Goal: Task Accomplishment & Management: Use online tool/utility

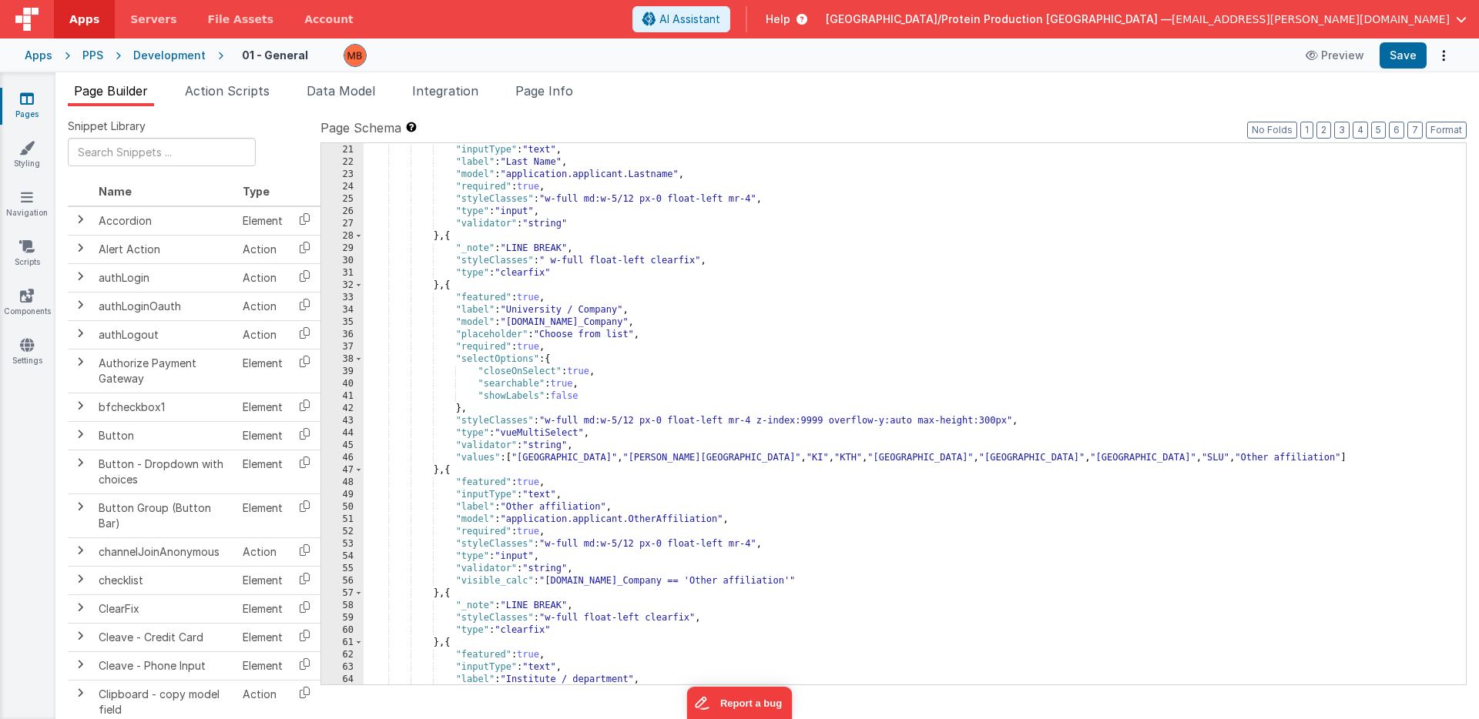
click at [903, 464] on div ""featured" : true , "inputType" : "text" , "label" : "Last Name" , "model" : "a…" at bounding box center [915, 415] width 1102 height 566
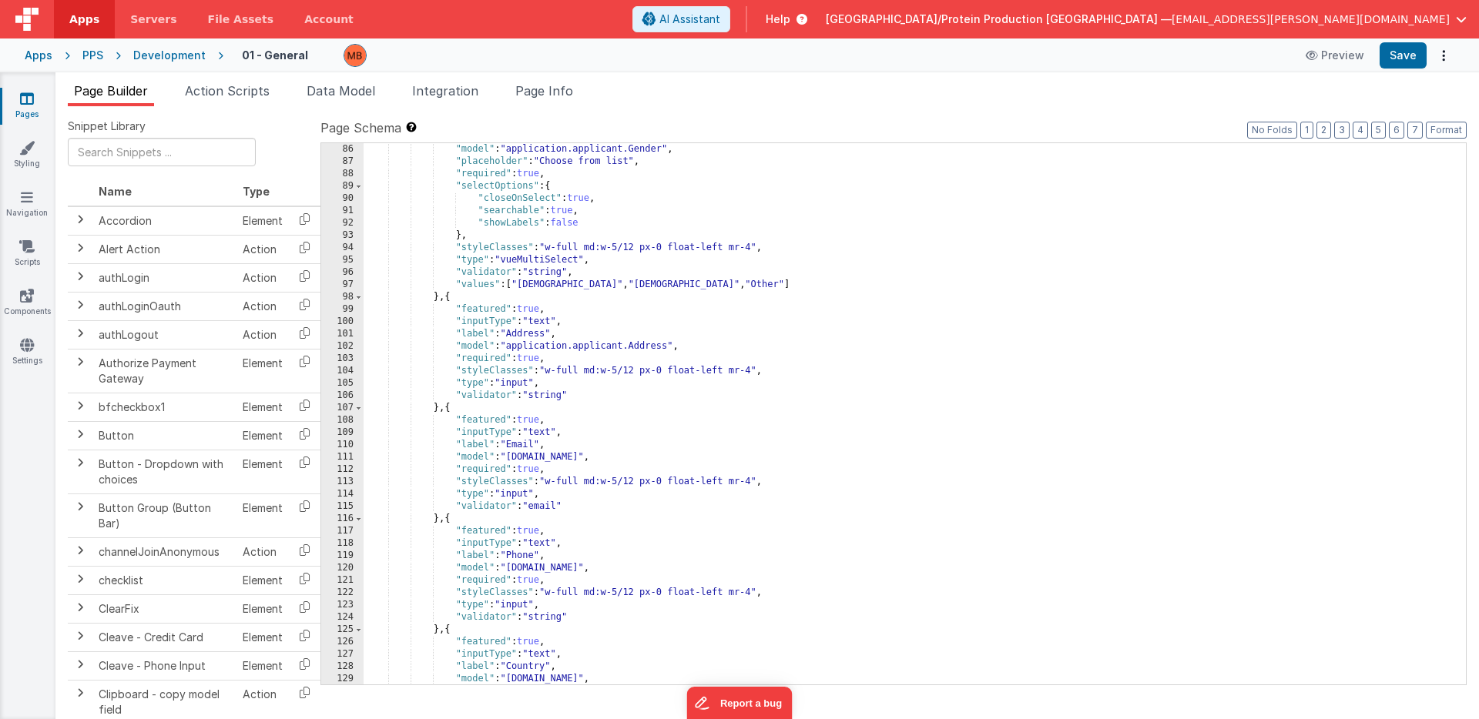
scroll to position [1054, 0]
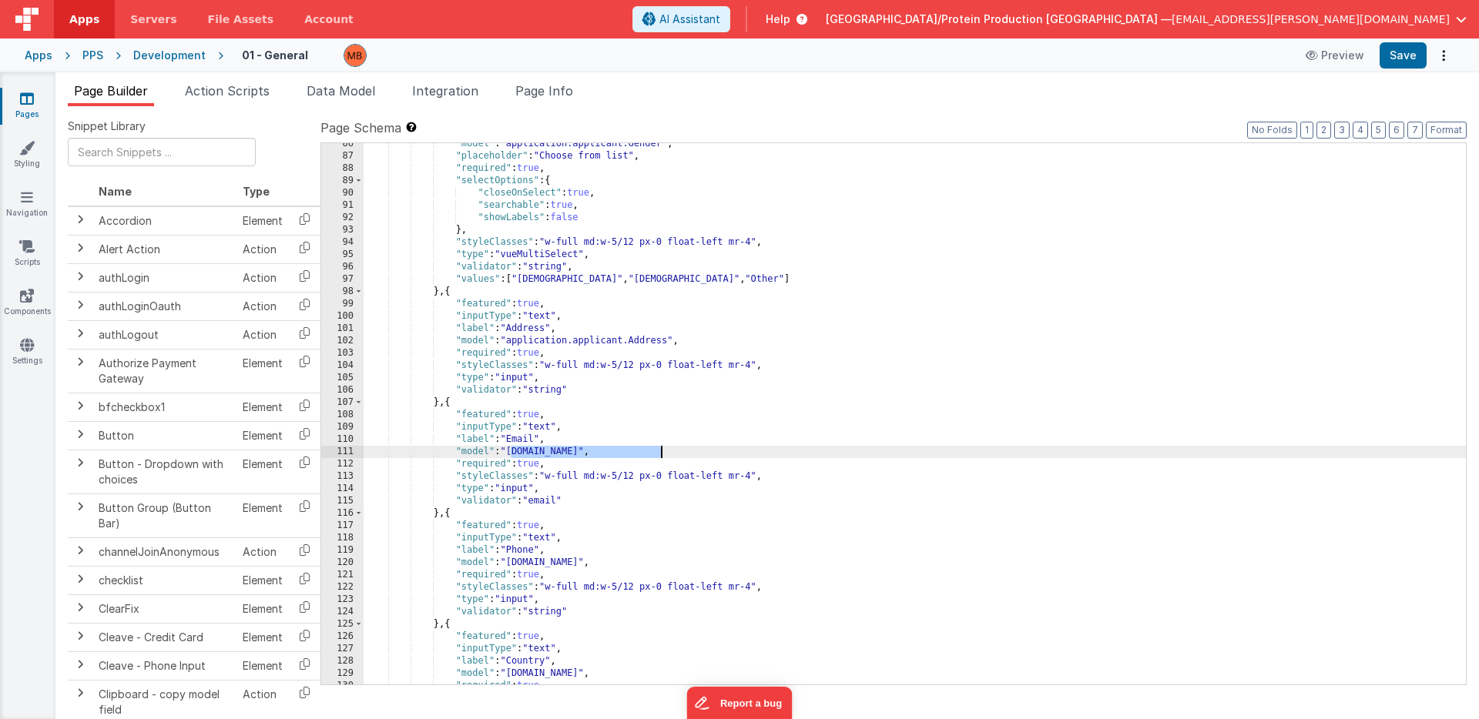
drag, startPoint x: 510, startPoint y: 451, endPoint x: 660, endPoint y: 454, distance: 150.2
click at [659, 452] on div ""model" : "application.applicant.Gender" , "placeholder" : "Choose from list" ,…" at bounding box center [915, 421] width 1102 height 566
click at [748, 436] on div ""model" : "application.applicant.Gender" , "placeholder" : "Choose from list" ,…" at bounding box center [915, 421] width 1102 height 566
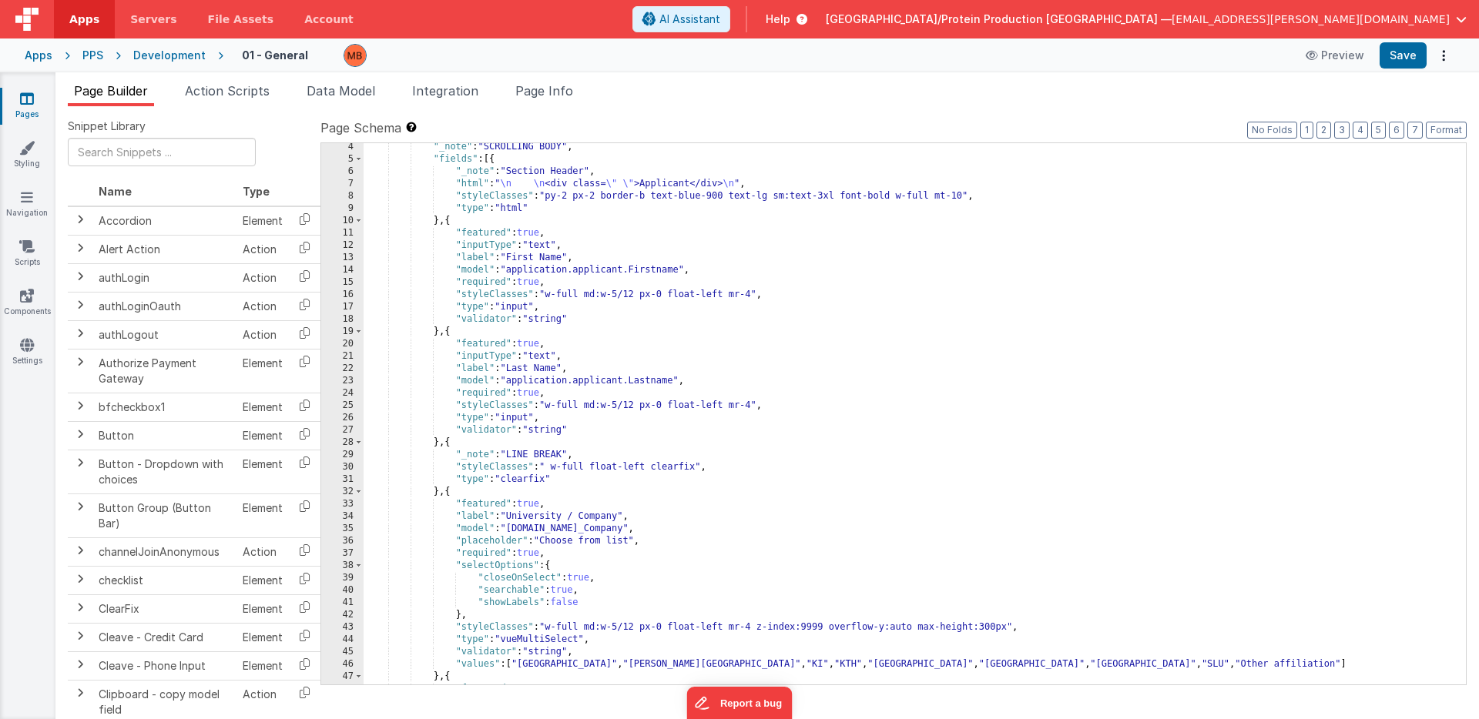
scroll to position [40, 0]
click at [32, 94] on icon at bounding box center [27, 98] width 14 height 15
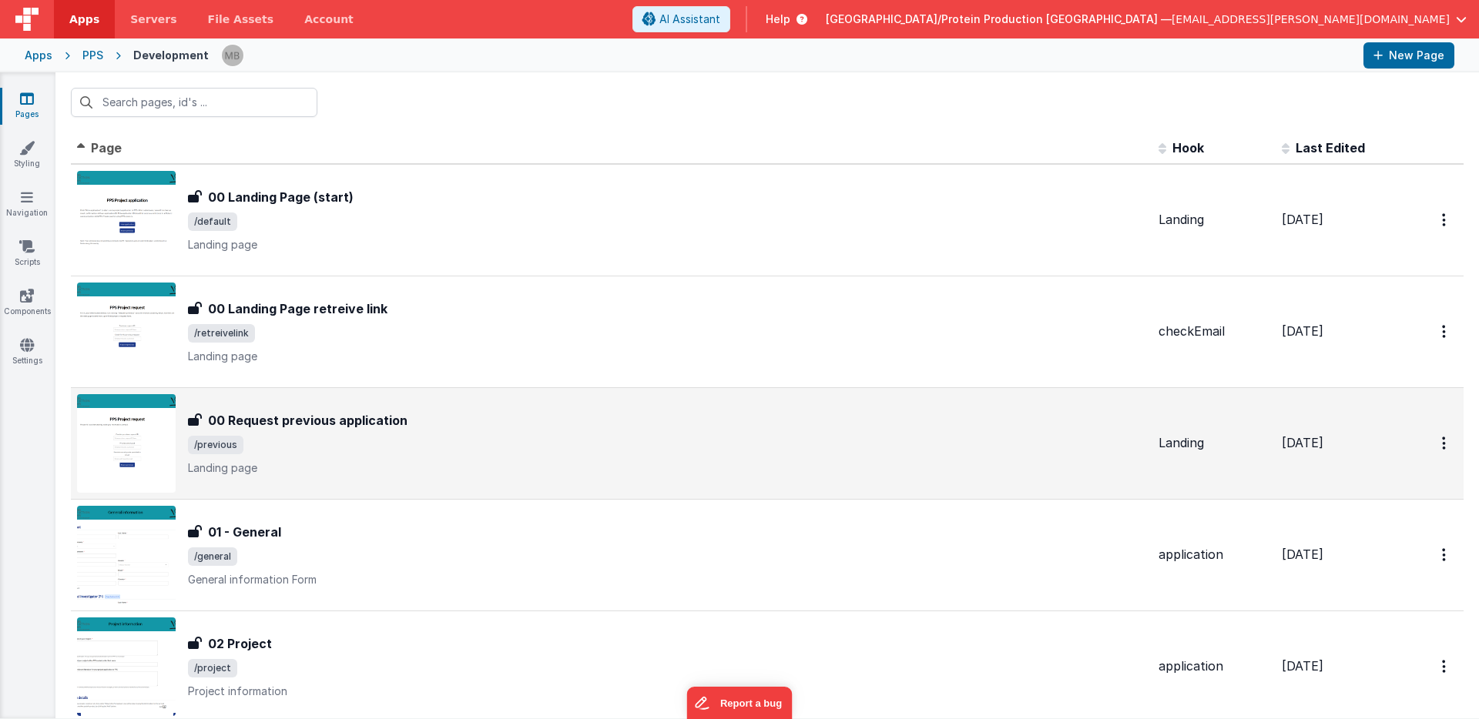
click at [356, 426] on h3 "00 Request previous application" at bounding box center [307, 420] width 199 height 18
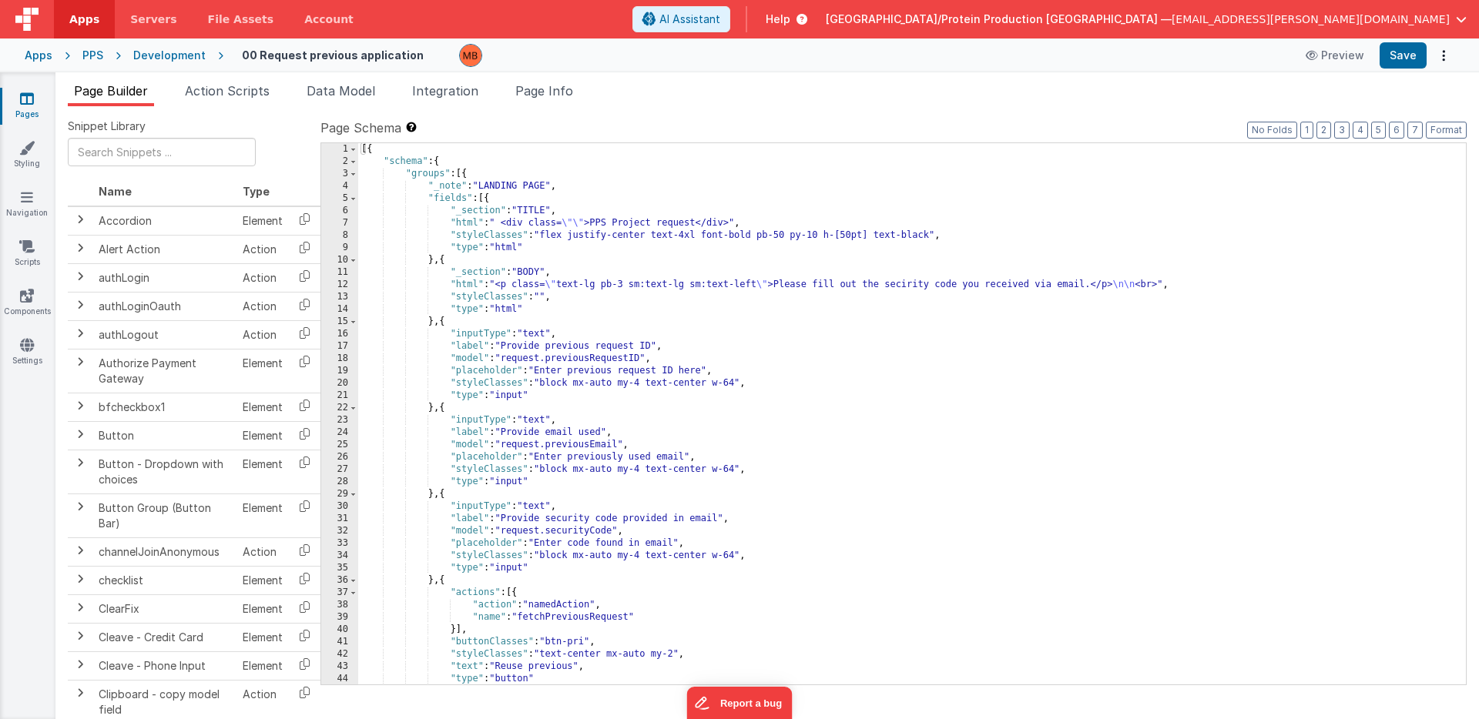
click at [33, 102] on icon at bounding box center [27, 98] width 14 height 15
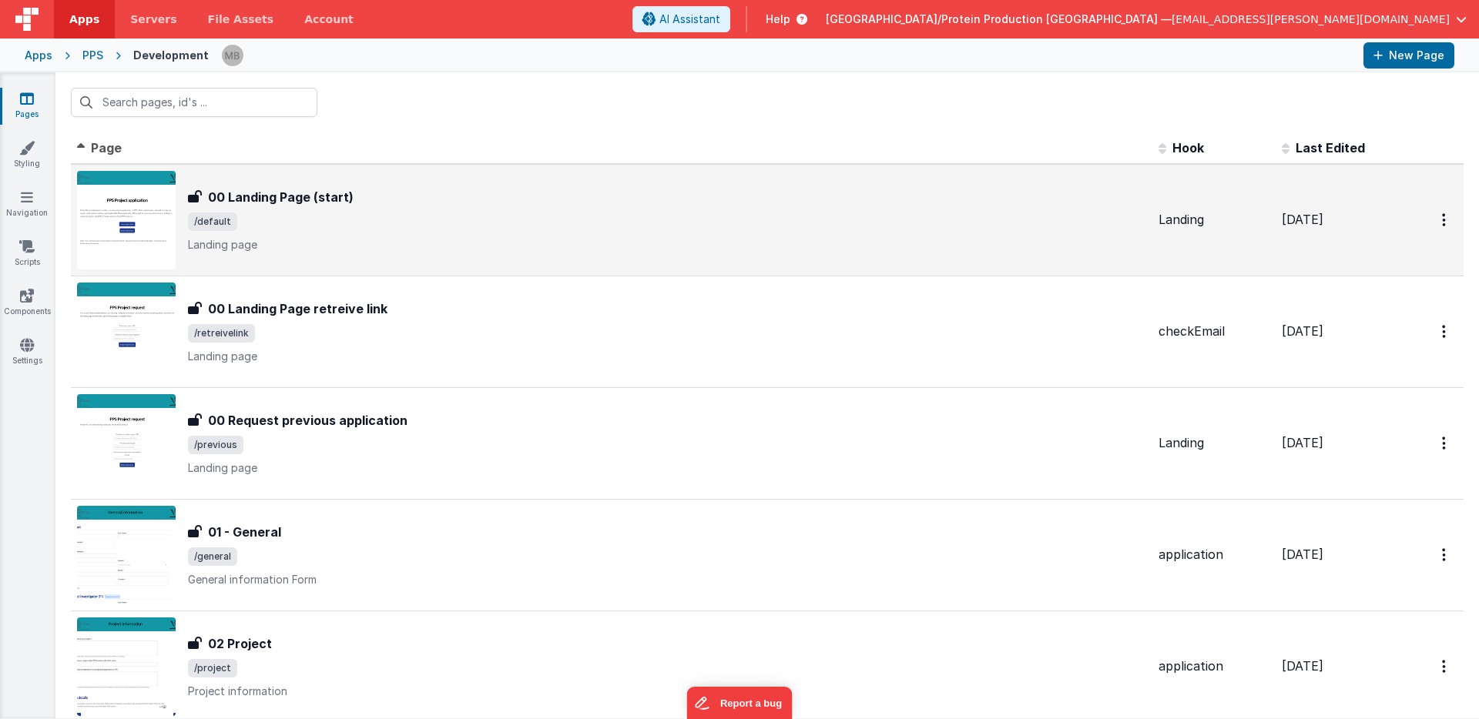
click at [318, 207] on div "00 Landing Page (start) 00 Landing Page (start) /default Landing page" at bounding box center [667, 220] width 958 height 65
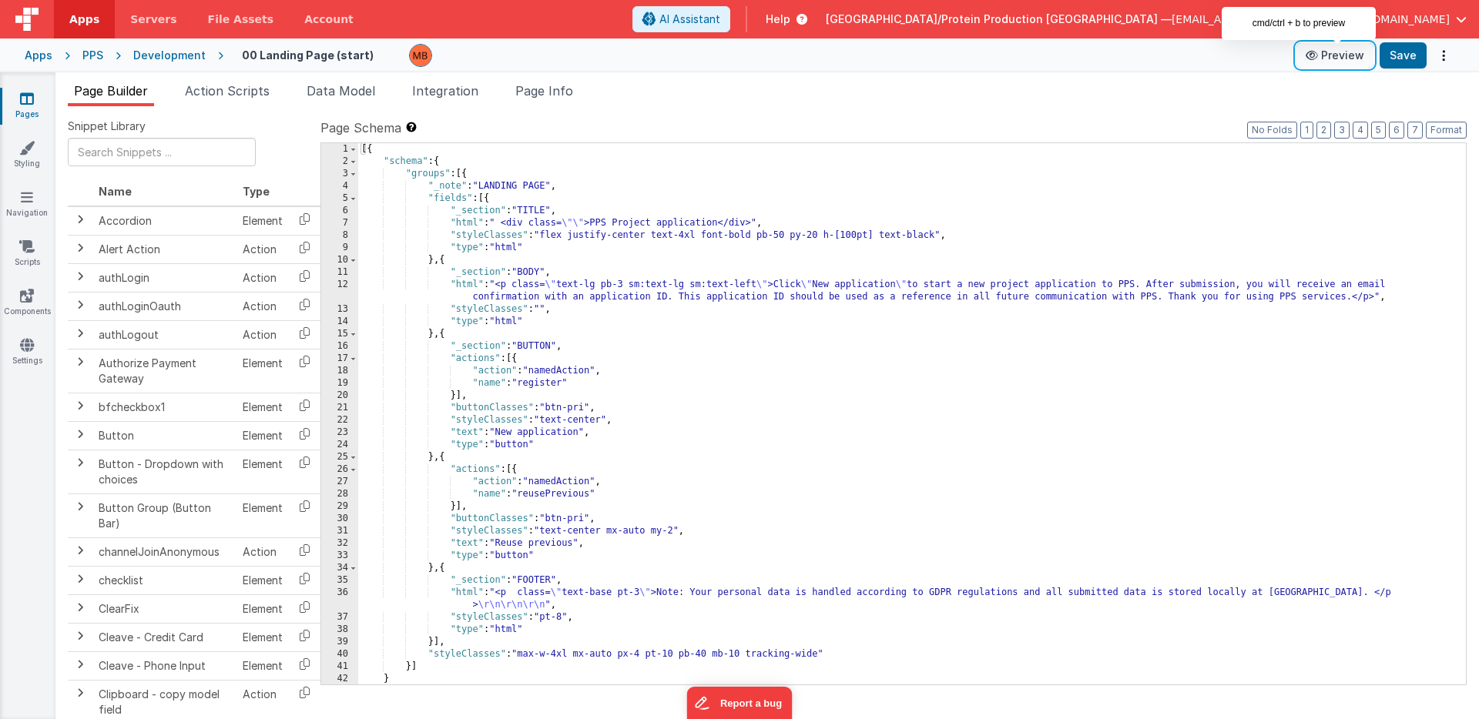
click at [1359, 59] on button "Preview" at bounding box center [1334, 55] width 77 height 25
click at [9, 95] on link "Pages" at bounding box center [26, 106] width 55 height 31
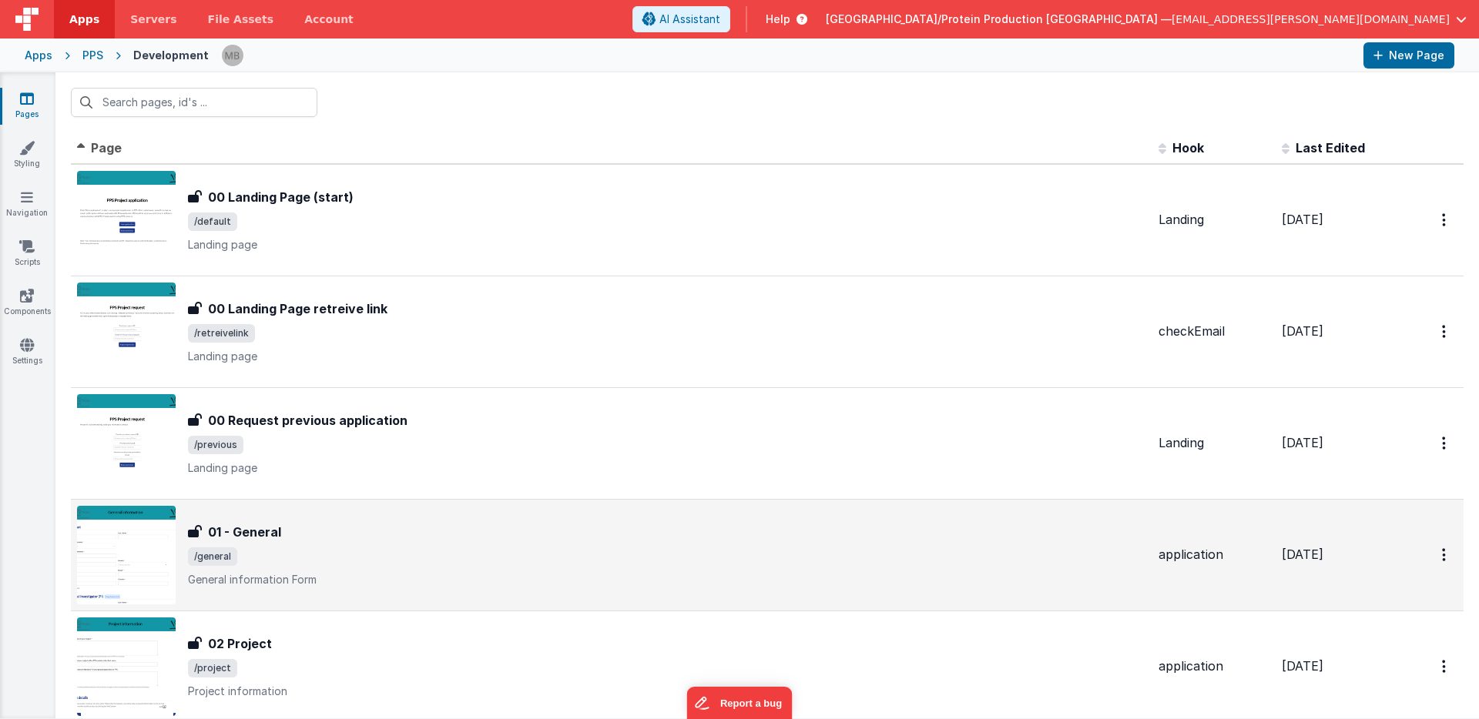
click at [349, 533] on div "01 - General" at bounding box center [667, 532] width 958 height 18
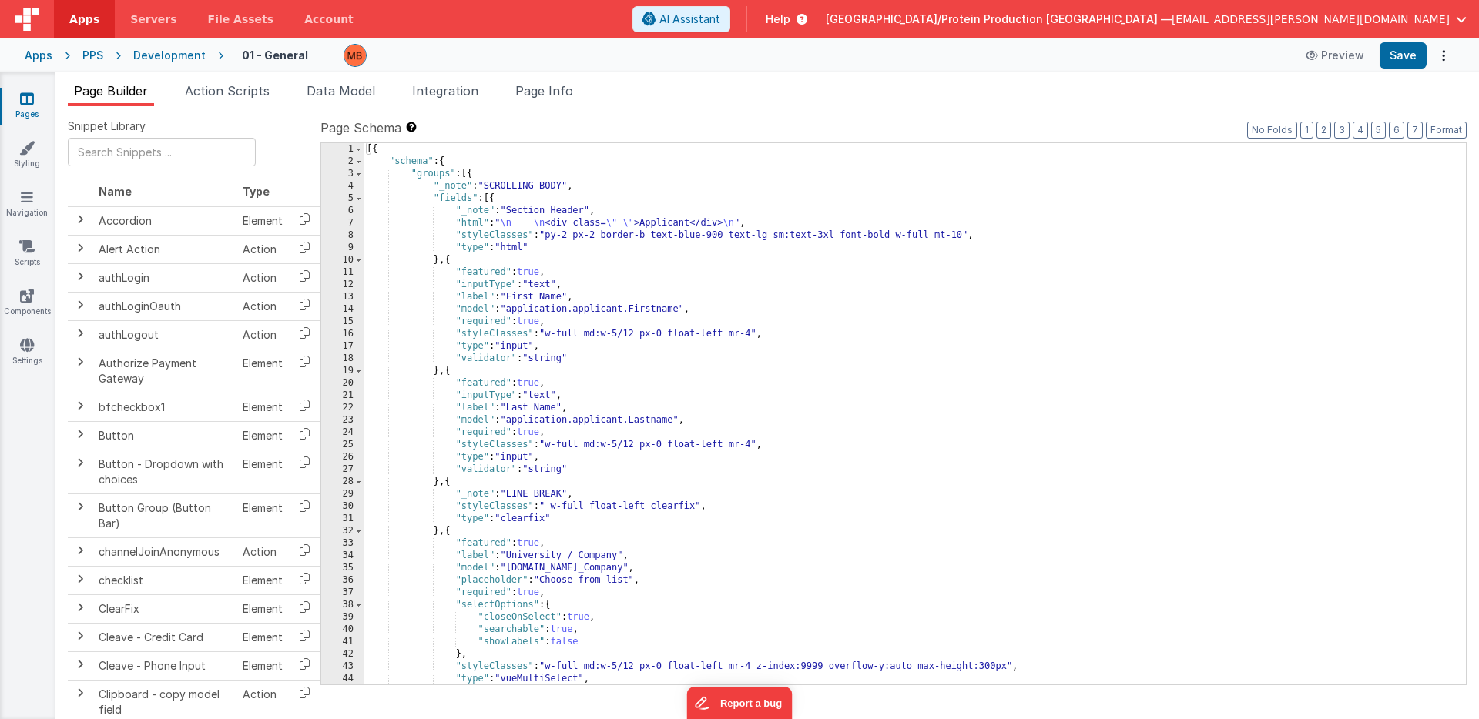
drag, startPoint x: 353, startPoint y: 97, endPoint x: 367, endPoint y: 129, distance: 35.5
click at [353, 97] on span "Data Model" at bounding box center [341, 90] width 69 height 15
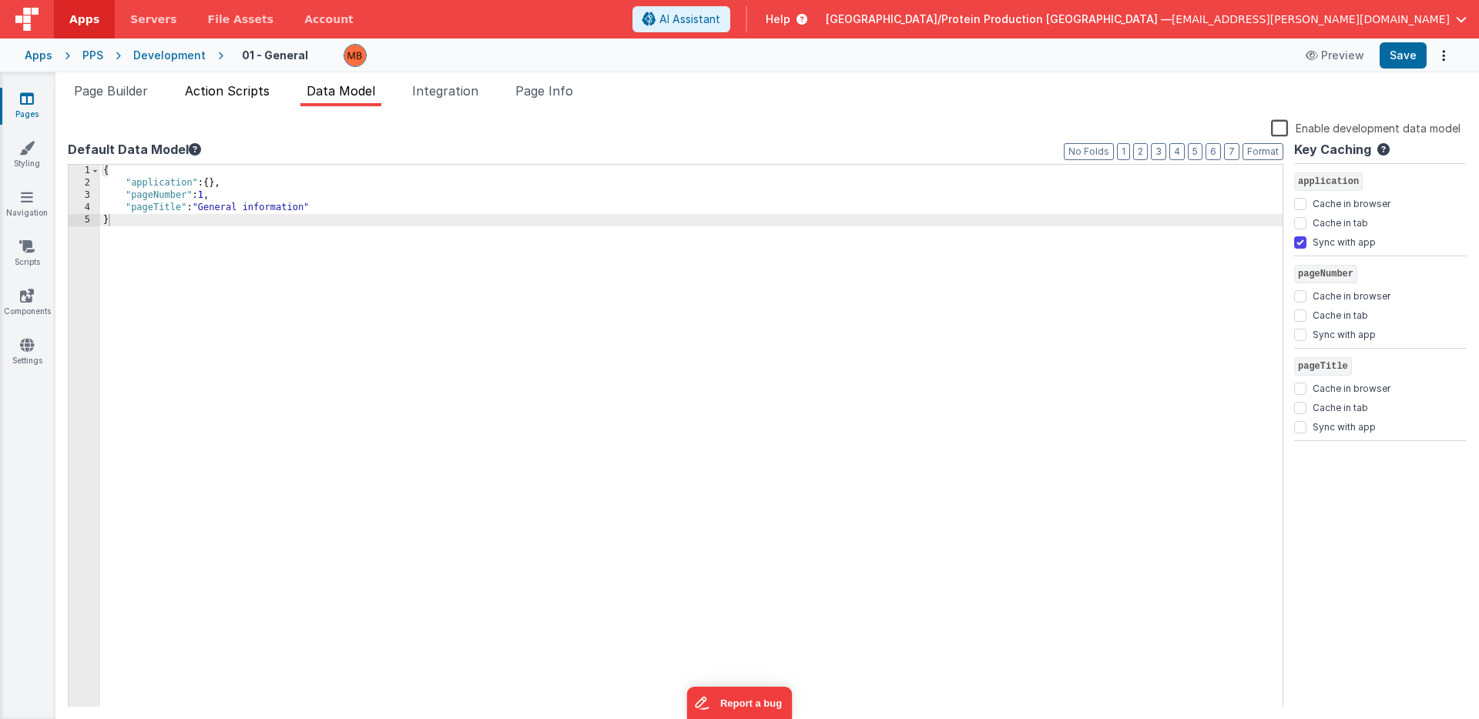
click at [236, 96] on span "Action Scripts" at bounding box center [227, 90] width 85 height 15
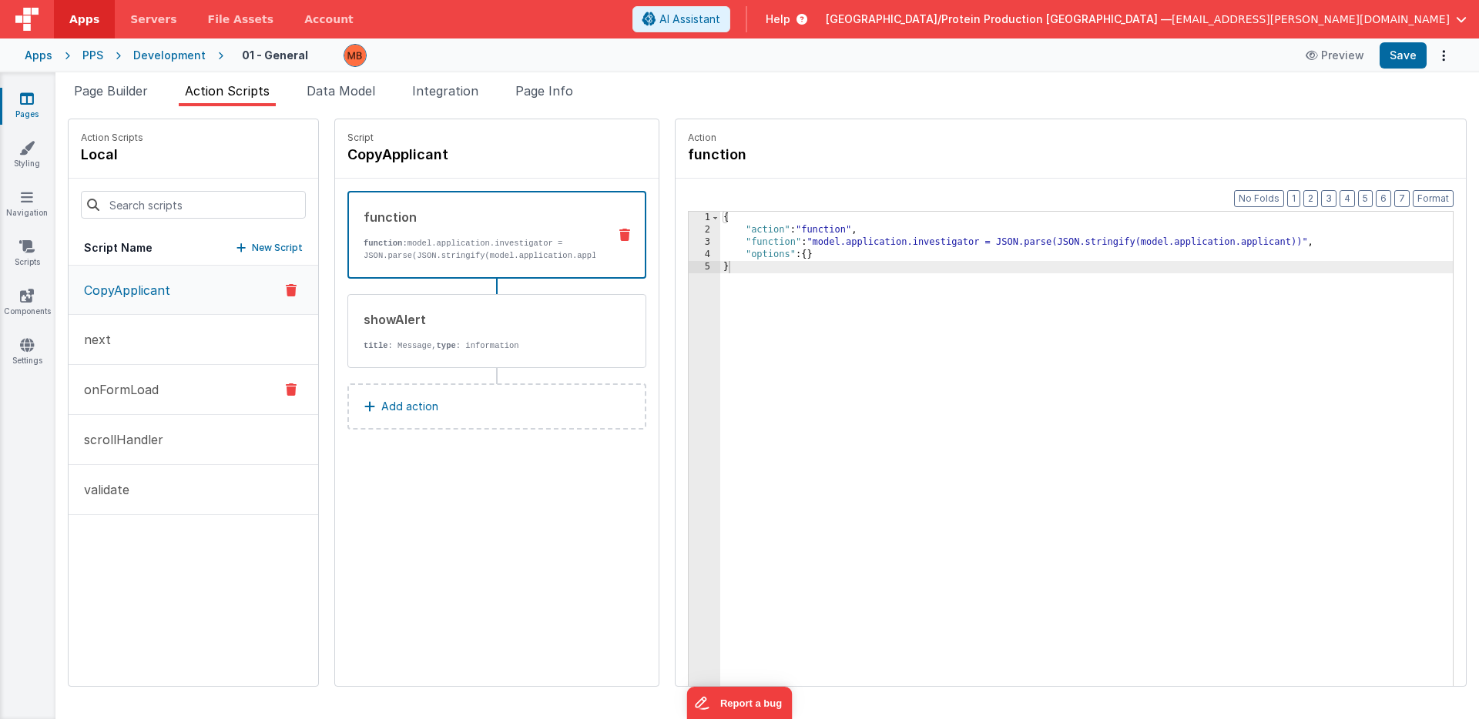
click at [160, 397] on button "onFormLoad" at bounding box center [194, 390] width 250 height 50
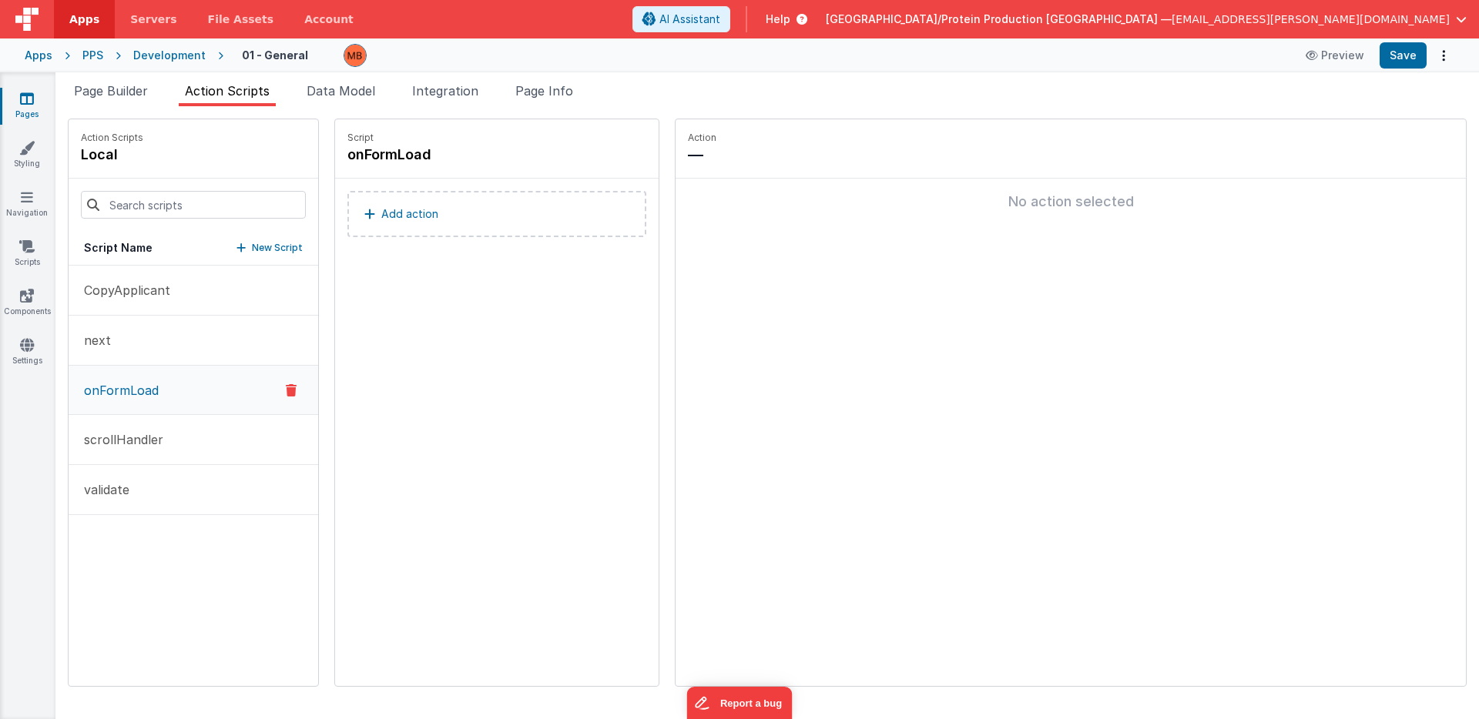
click at [34, 108] on link "Pages" at bounding box center [26, 106] width 55 height 31
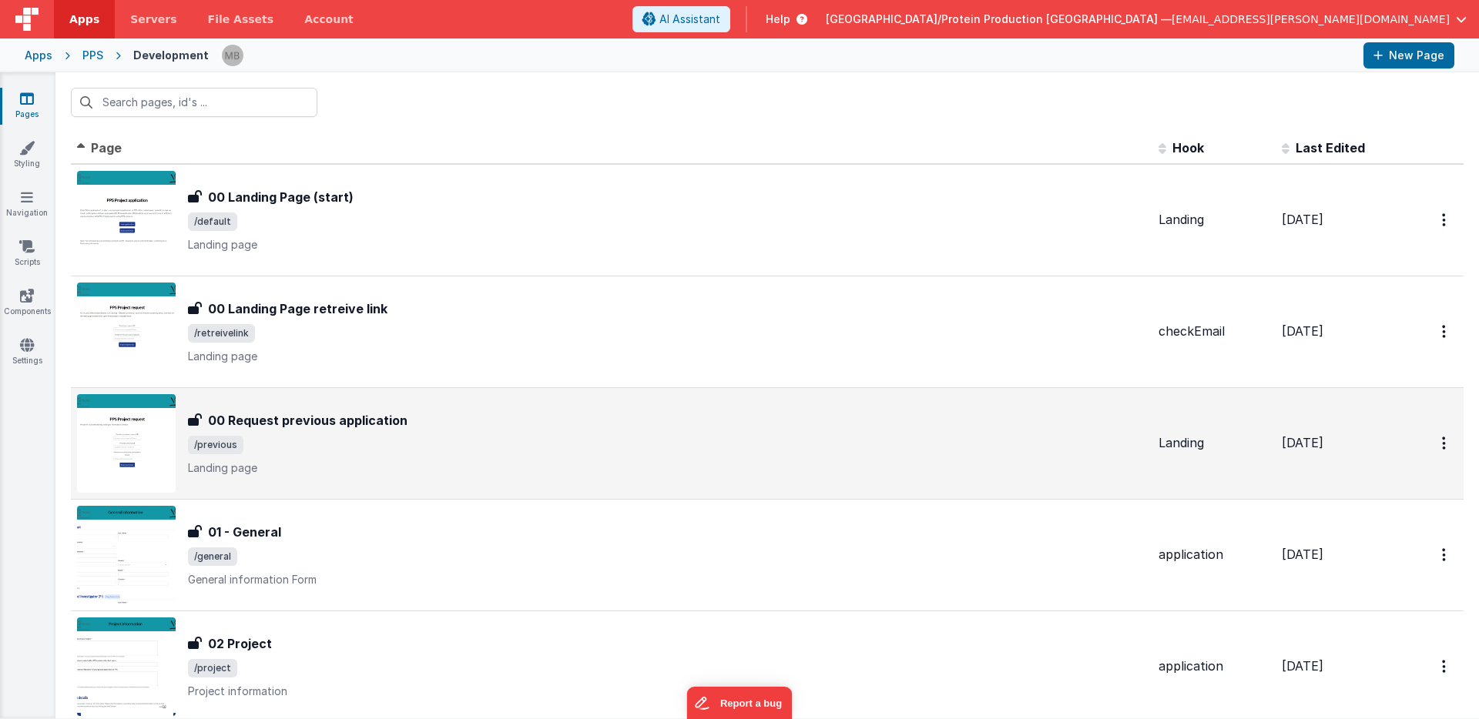
click at [414, 436] on span "/previous" at bounding box center [667, 445] width 958 height 18
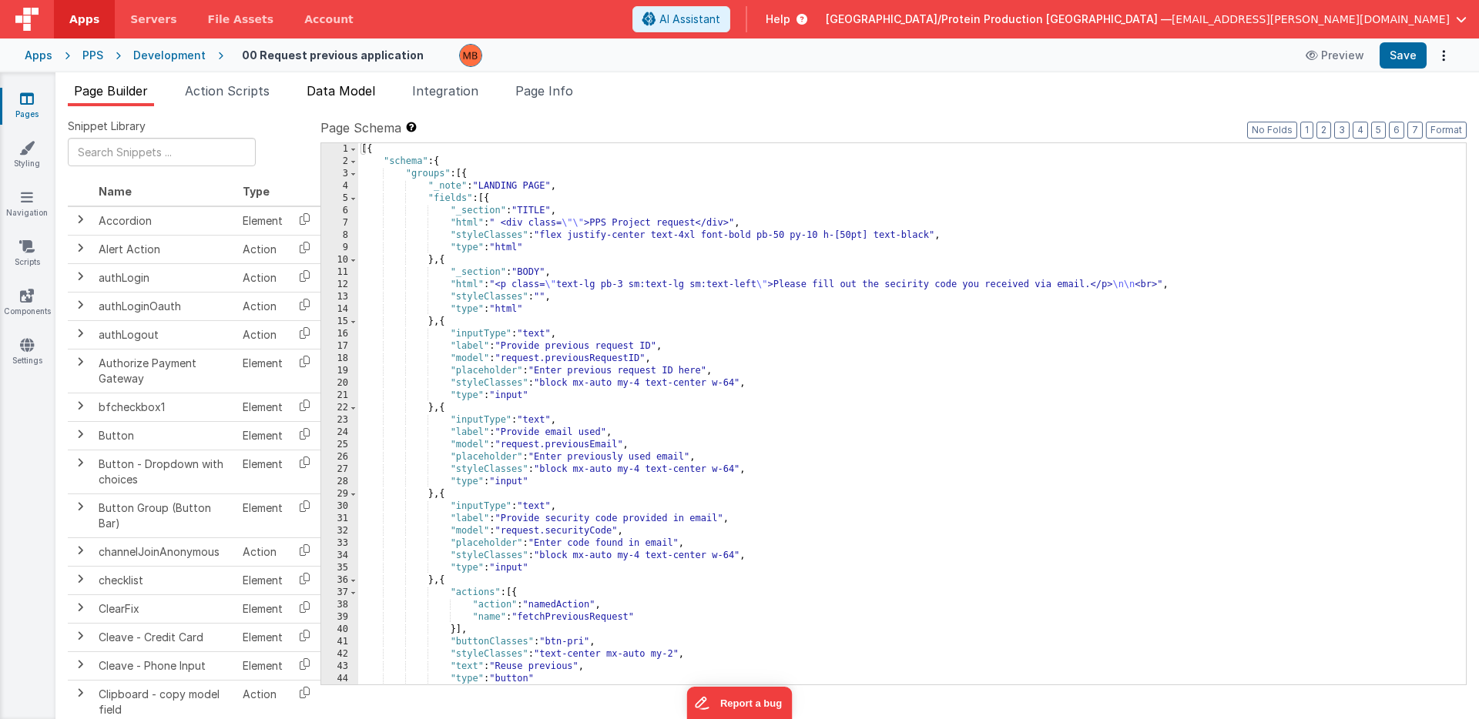
click at [360, 95] on span "Data Model" at bounding box center [341, 90] width 69 height 15
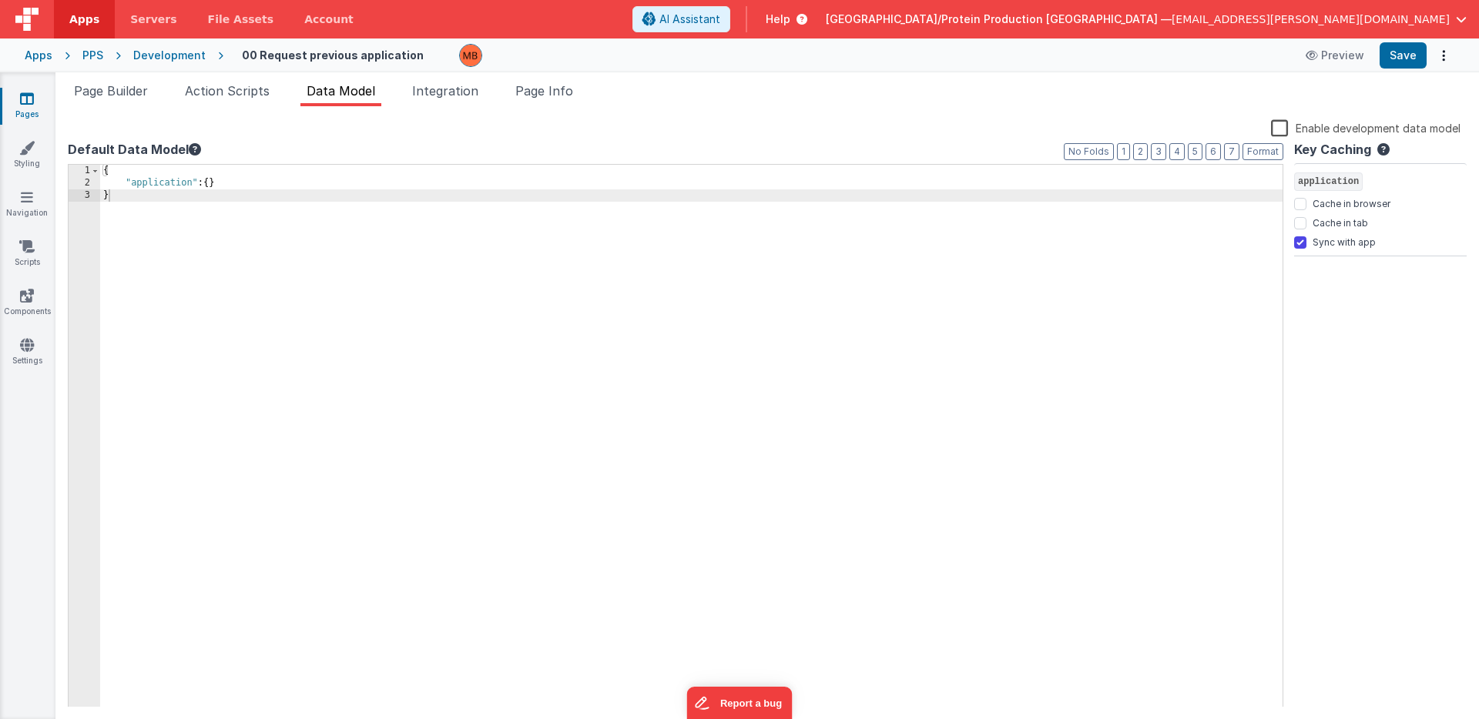
click at [156, 61] on div "Development" at bounding box center [169, 55] width 72 height 15
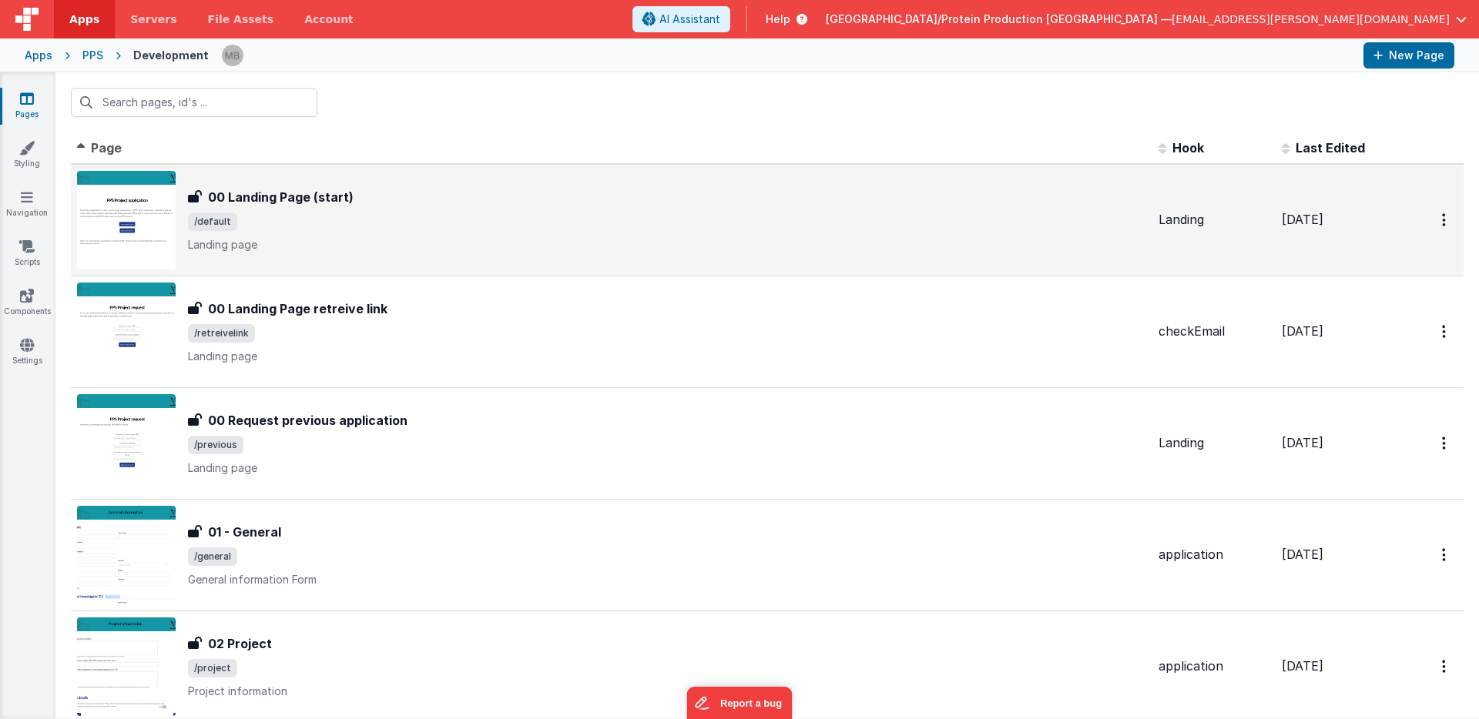
click at [422, 205] on div "00 Landing Page (start)" at bounding box center [667, 197] width 958 height 18
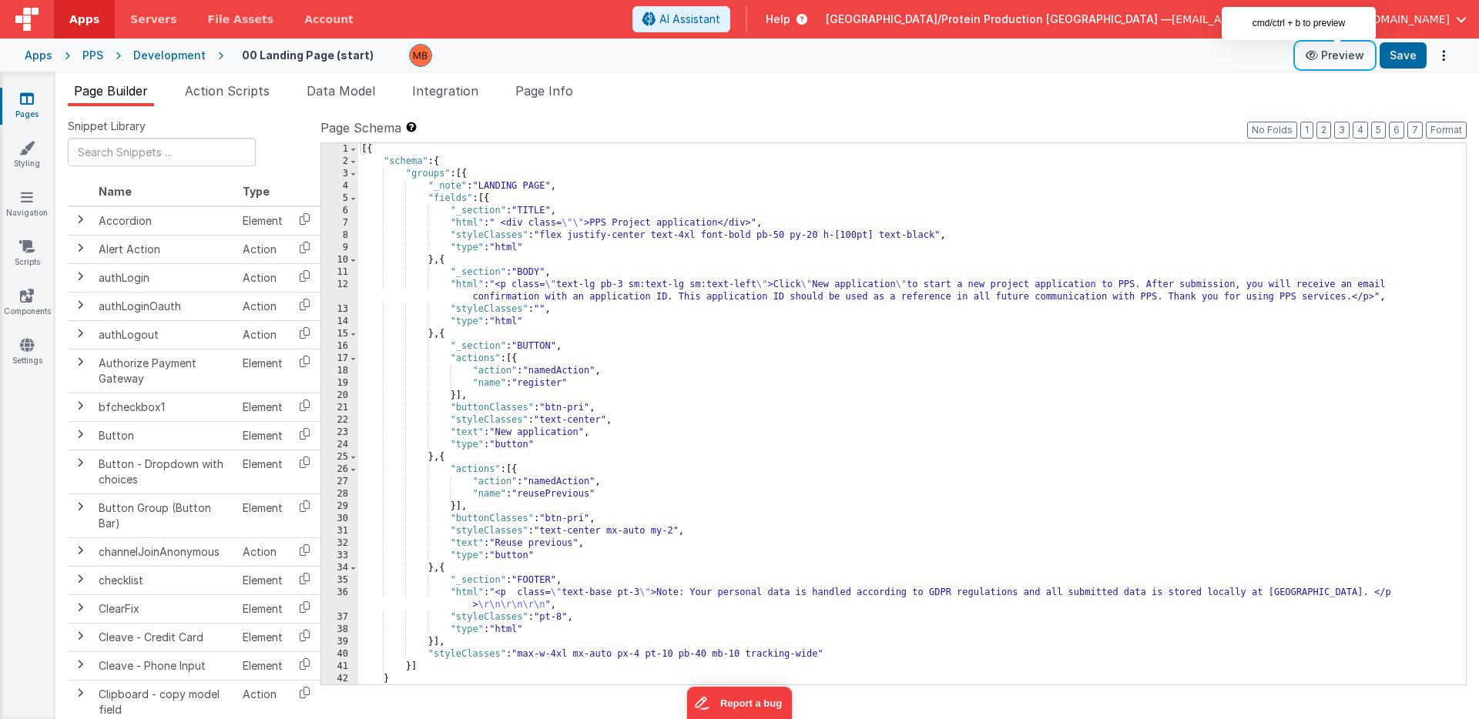
click at [1338, 60] on button "Preview" at bounding box center [1334, 55] width 77 height 25
click at [256, 96] on span "Action Scripts" at bounding box center [227, 90] width 85 height 15
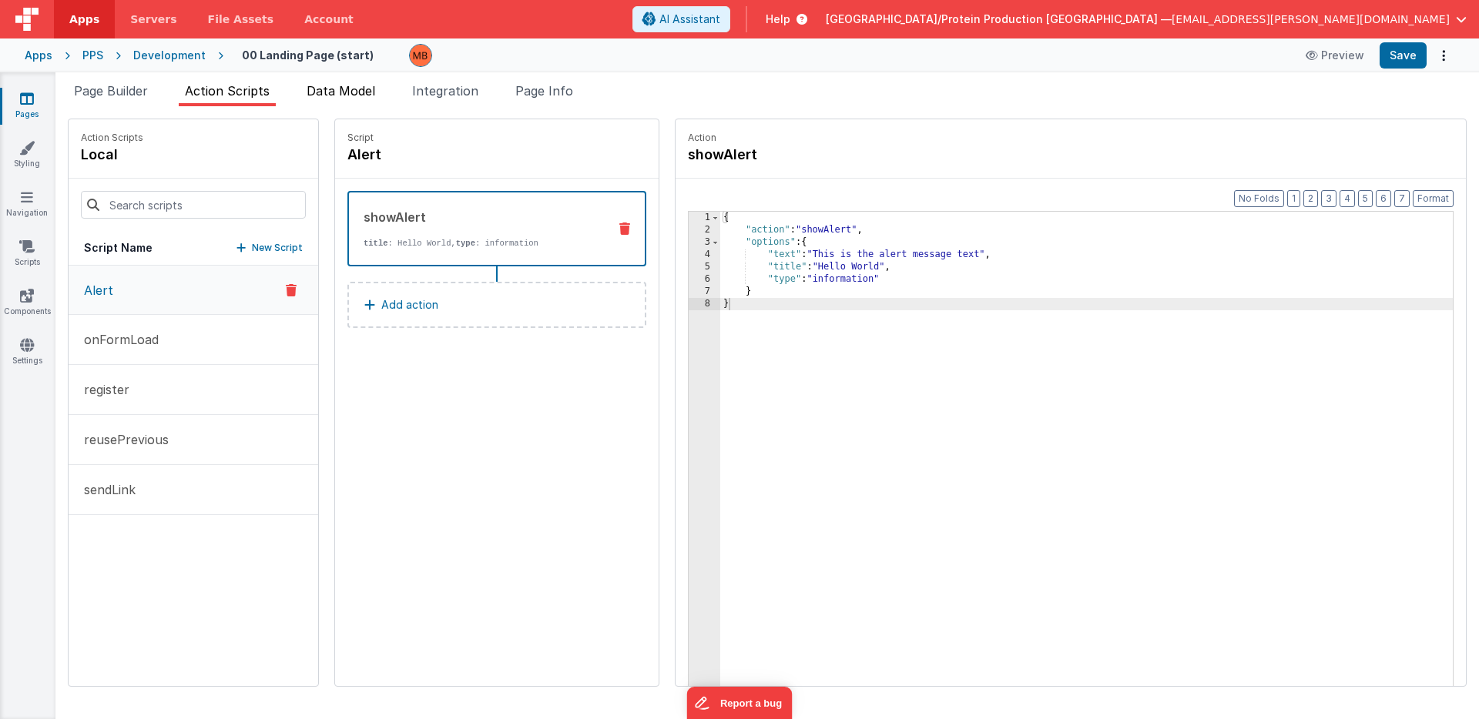
click at [343, 95] on span "Data Model" at bounding box center [341, 90] width 69 height 15
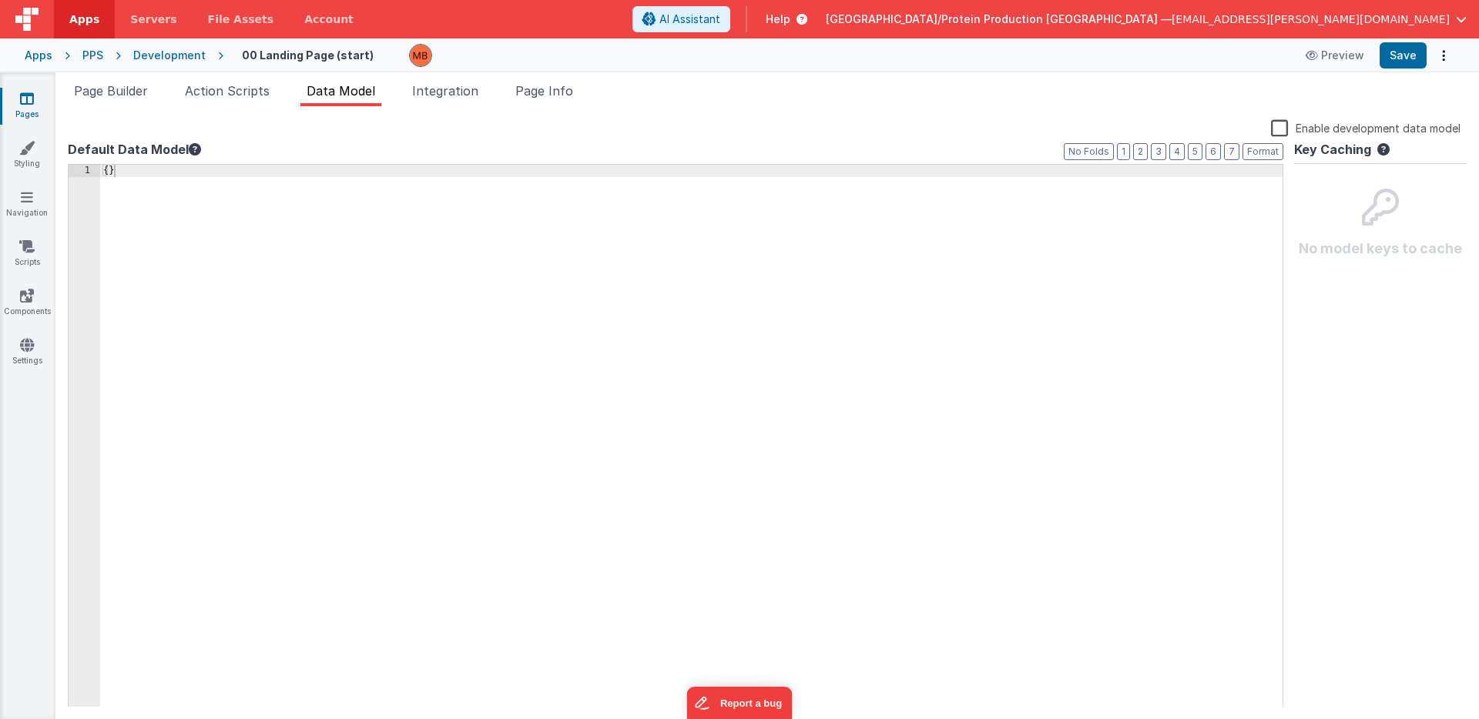
click at [29, 96] on icon at bounding box center [27, 98] width 14 height 15
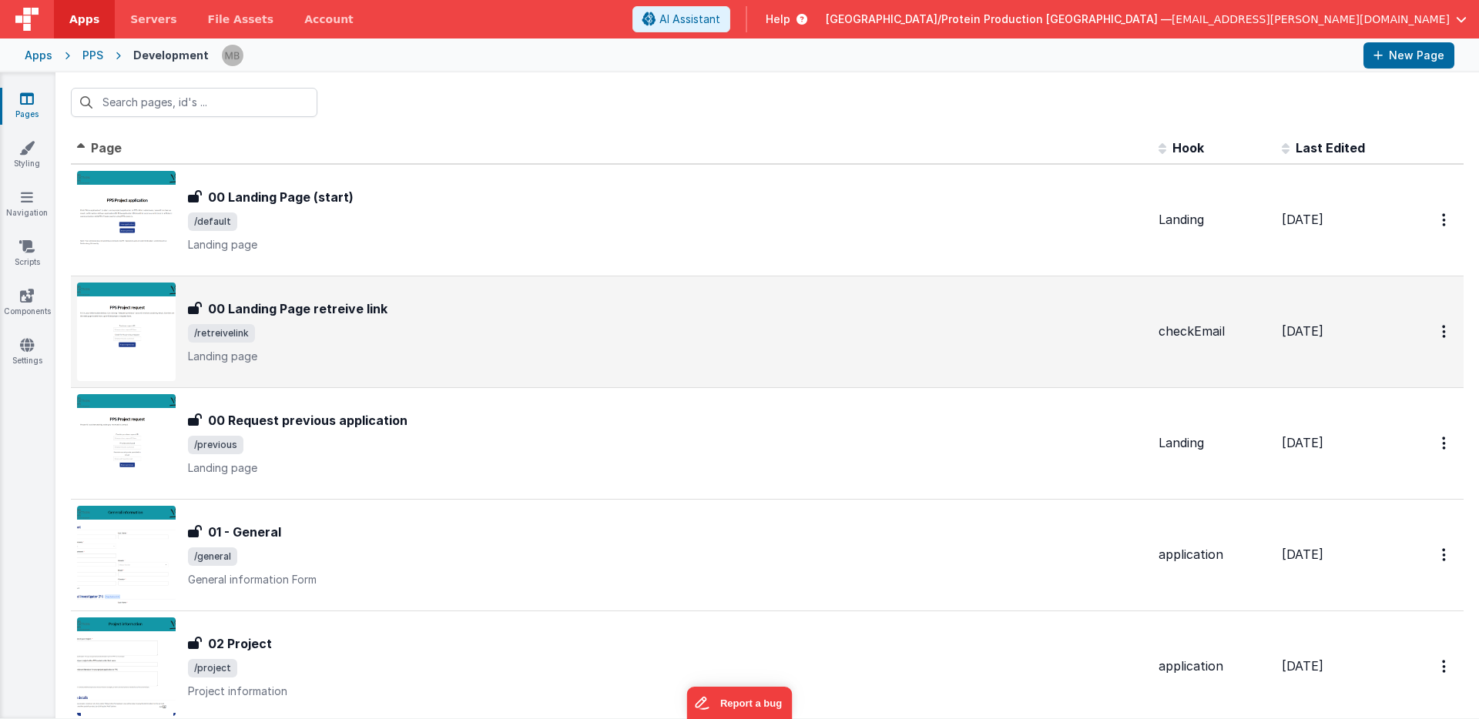
click at [331, 340] on span "/retreivelink" at bounding box center [667, 333] width 958 height 18
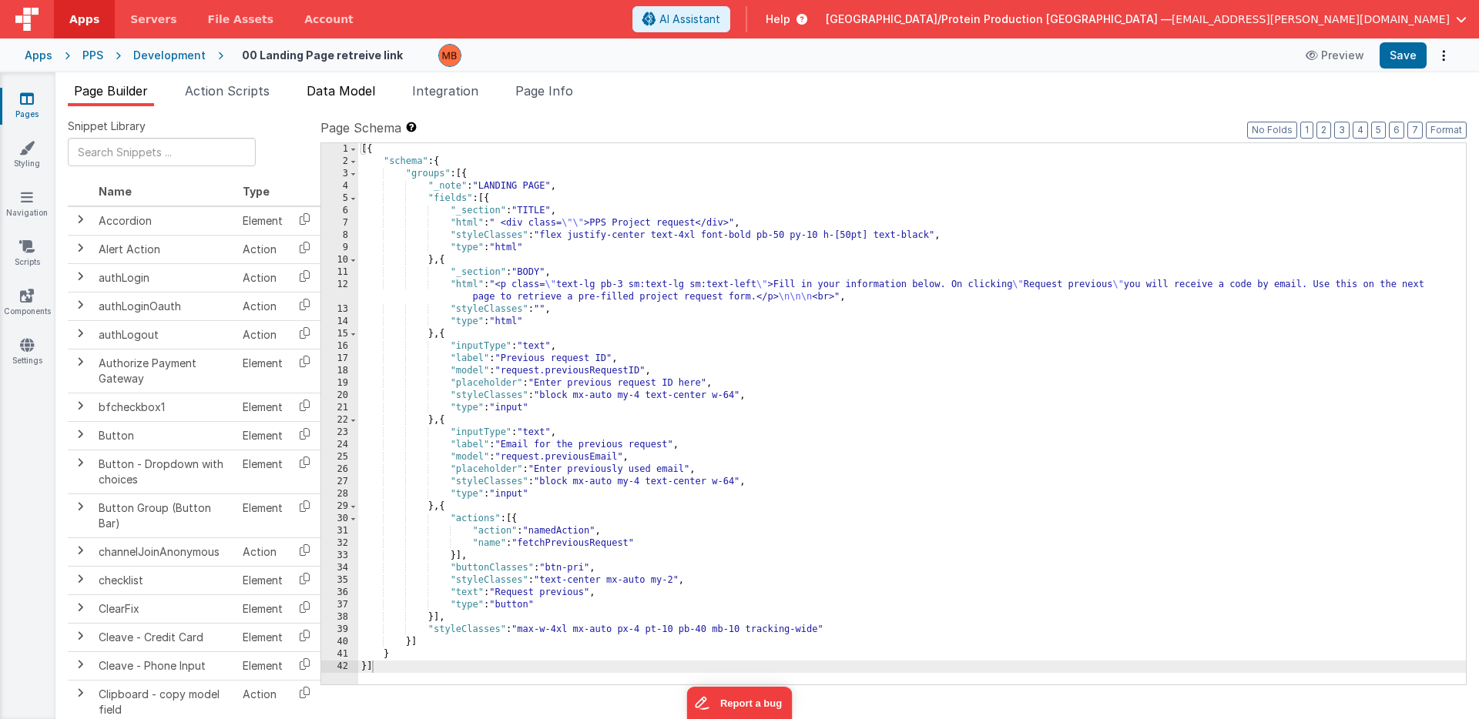
click at [343, 95] on span "Data Model" at bounding box center [341, 90] width 69 height 15
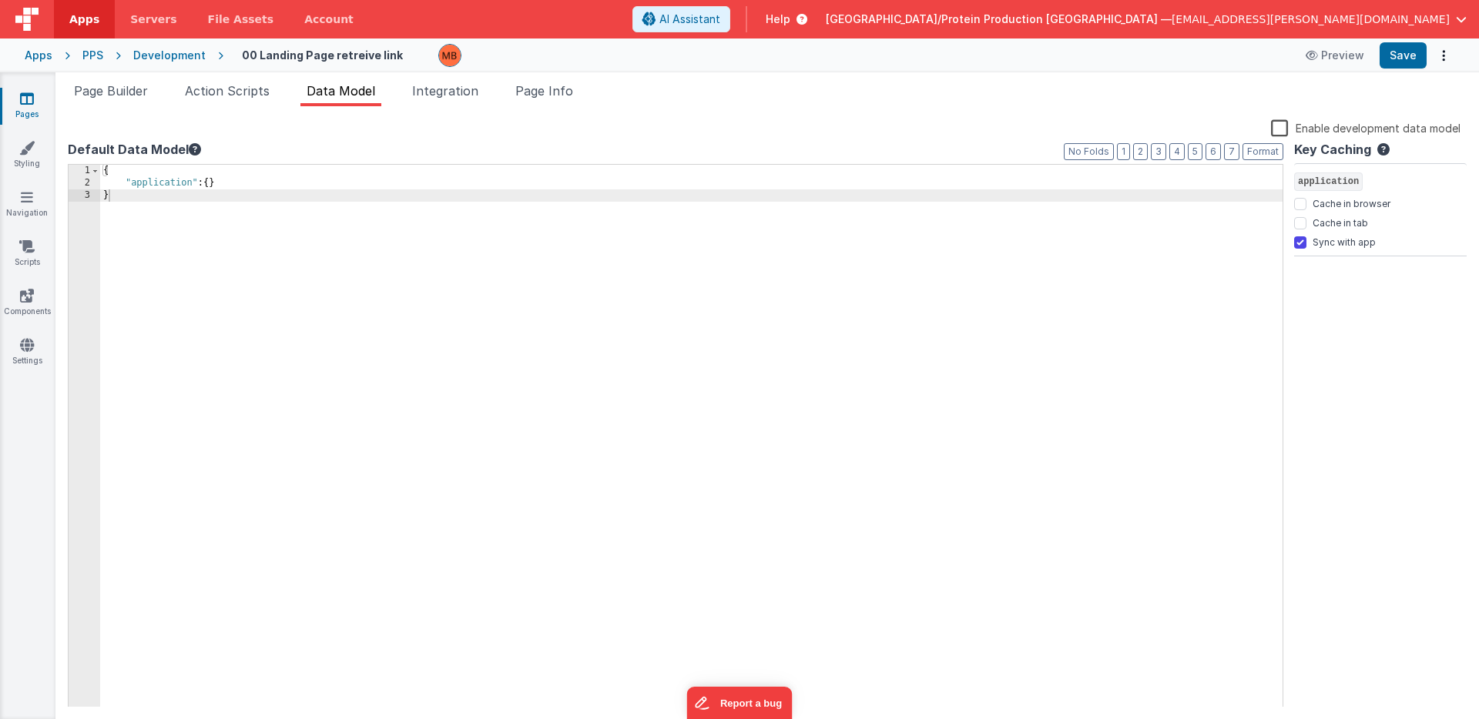
click at [28, 107] on link "Pages" at bounding box center [26, 106] width 55 height 31
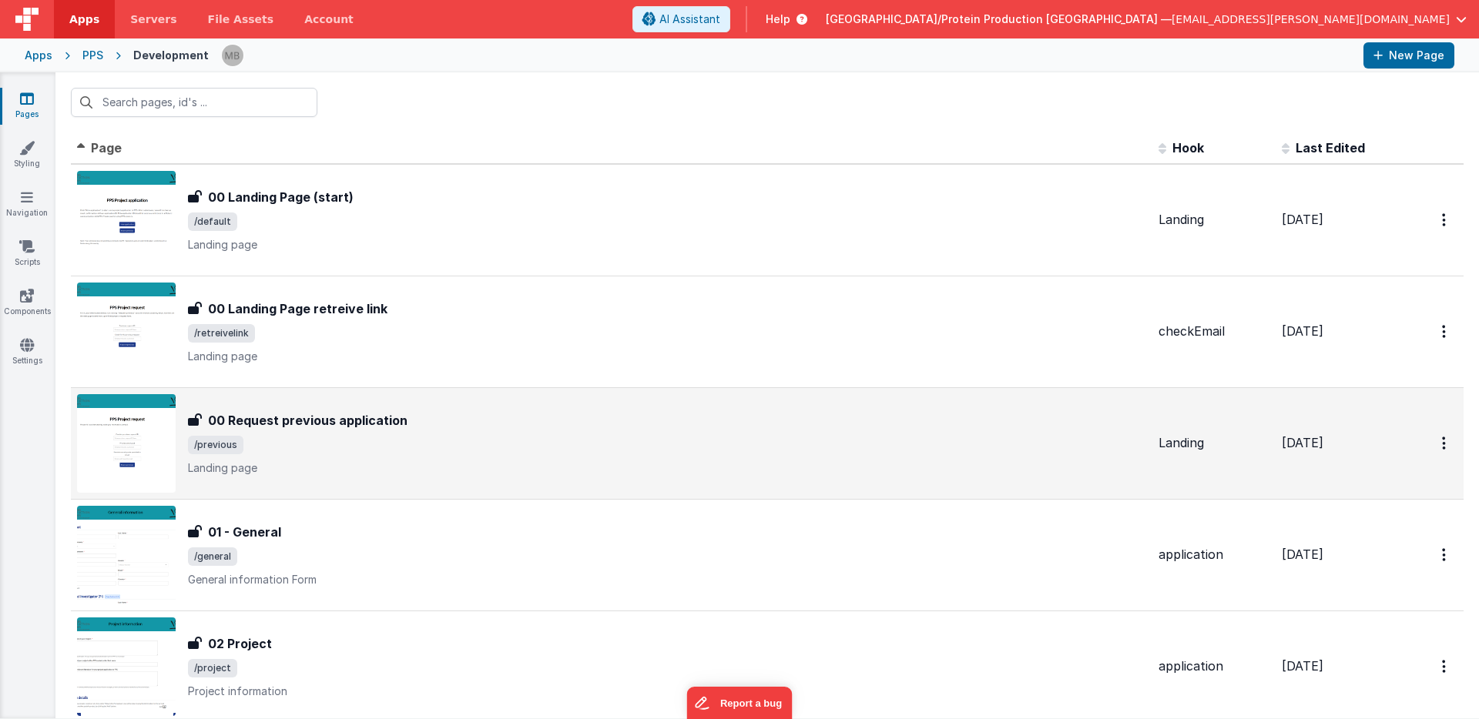
click at [283, 416] on h3 "00 Request previous application" at bounding box center [307, 420] width 199 height 18
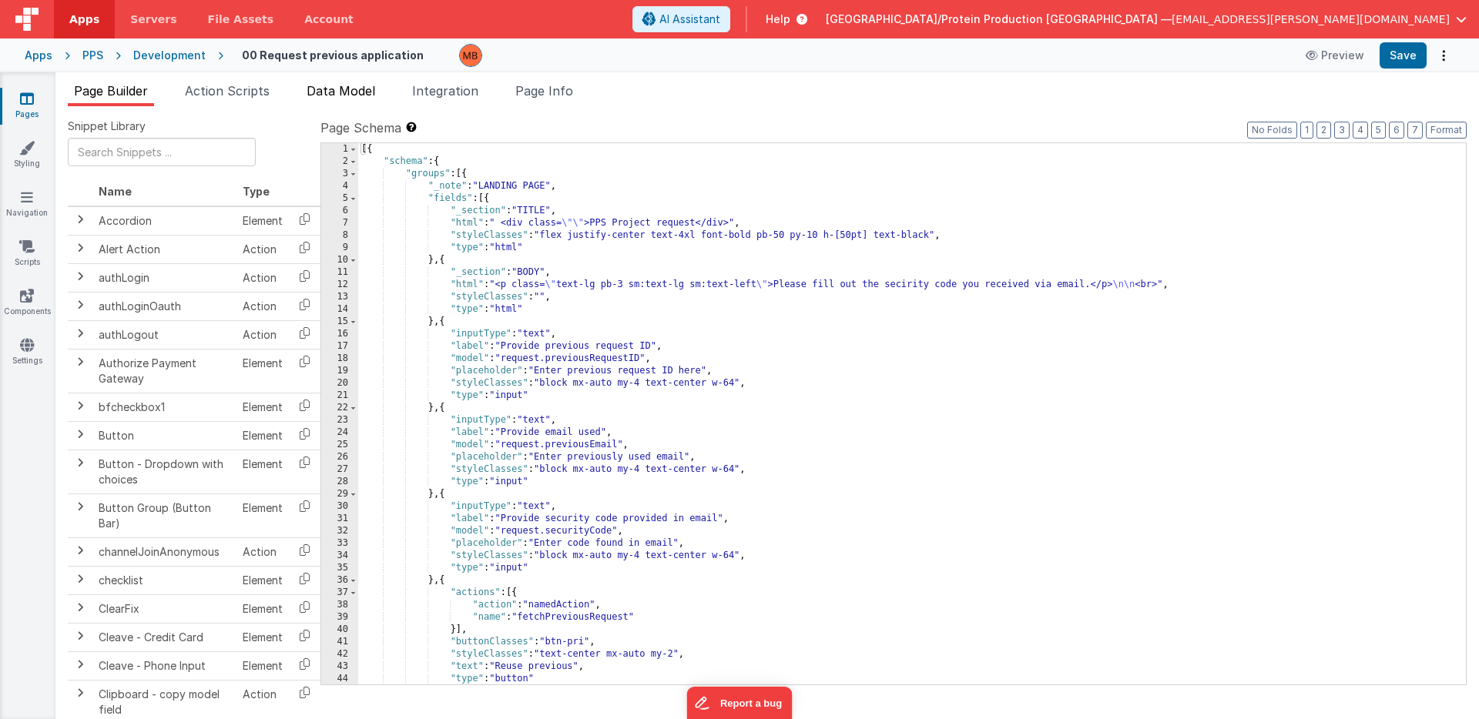
click at [333, 93] on span "Data Model" at bounding box center [341, 90] width 69 height 15
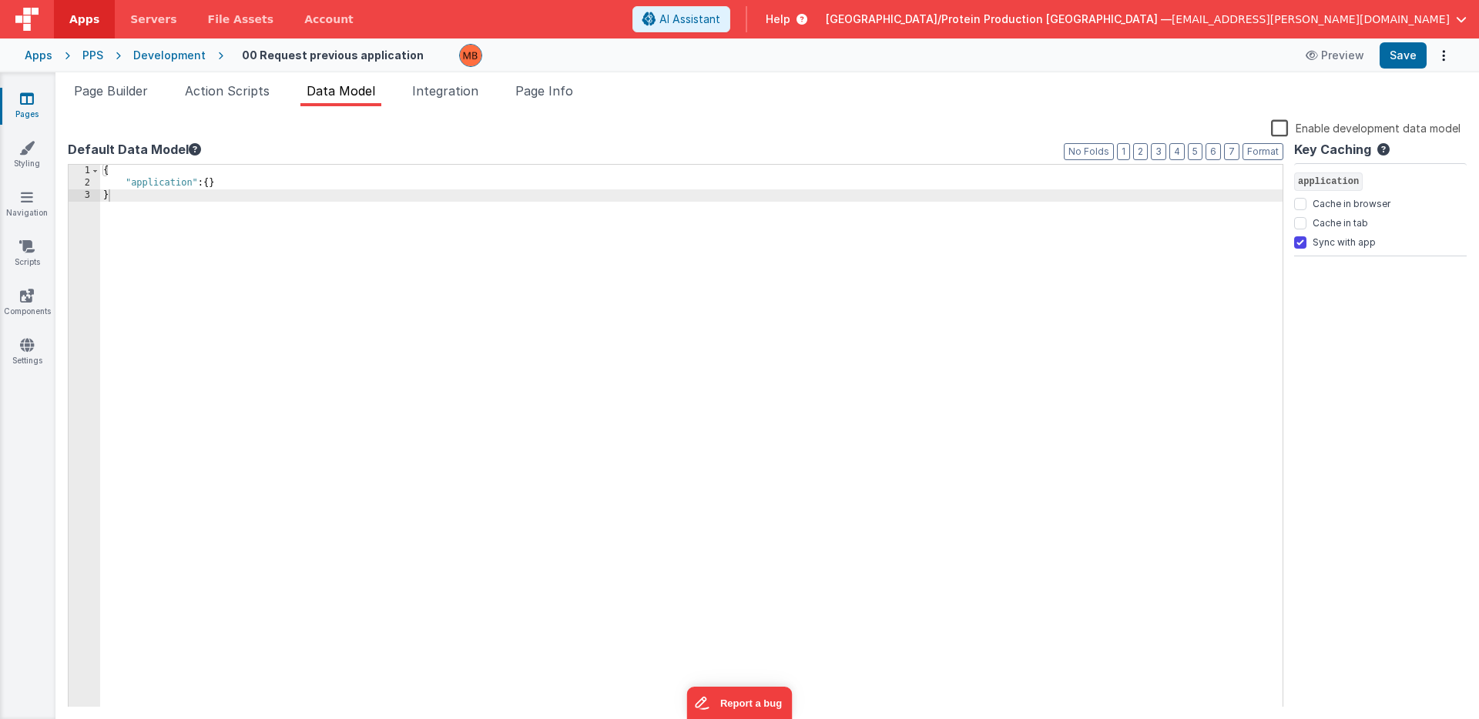
click at [151, 183] on div "{ "application" : { } }" at bounding box center [691, 449] width 1182 height 568
checkbox input "false"
click at [1402, 53] on button "Save" at bounding box center [1402, 55] width 47 height 26
click at [20, 104] on icon at bounding box center [27, 98] width 14 height 15
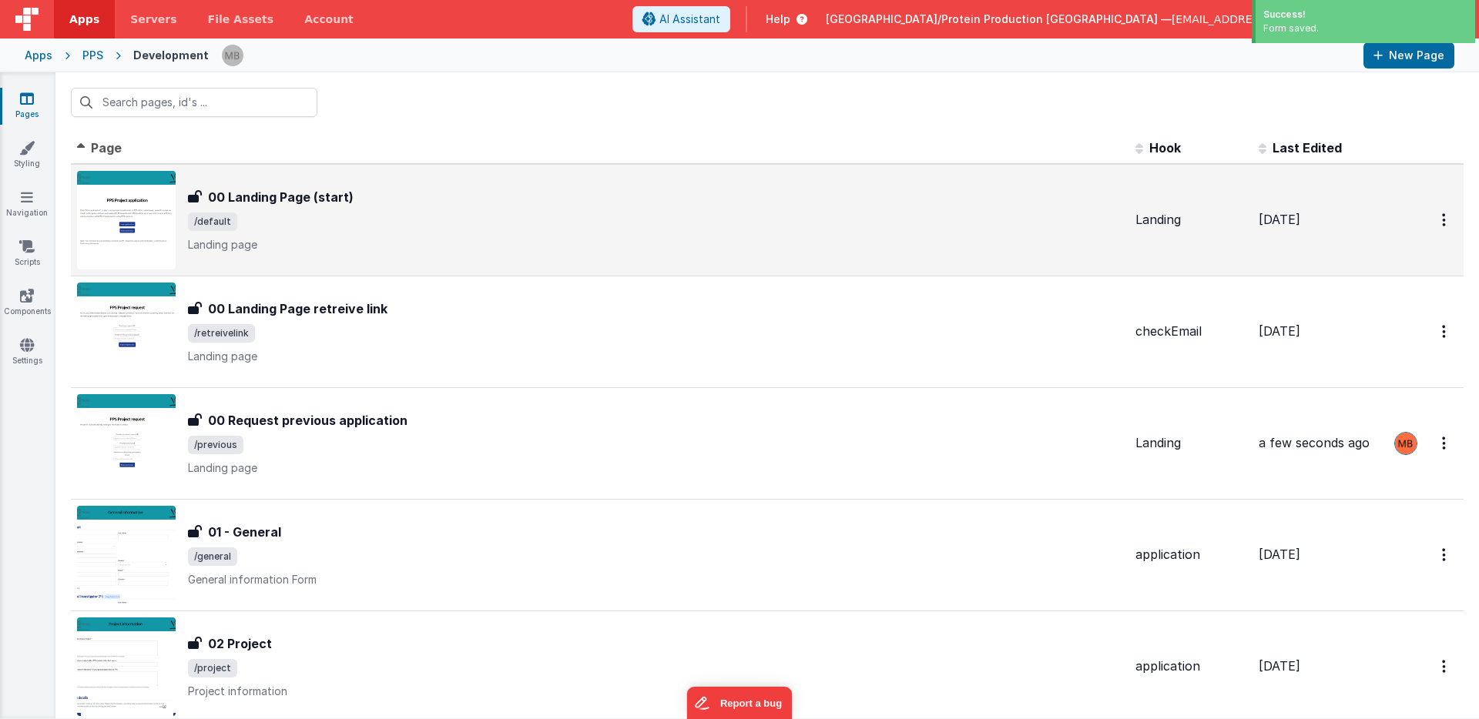
click at [355, 211] on div "00 Landing Page (start) 00 Landing Page (start) /default Landing page" at bounding box center [655, 220] width 935 height 65
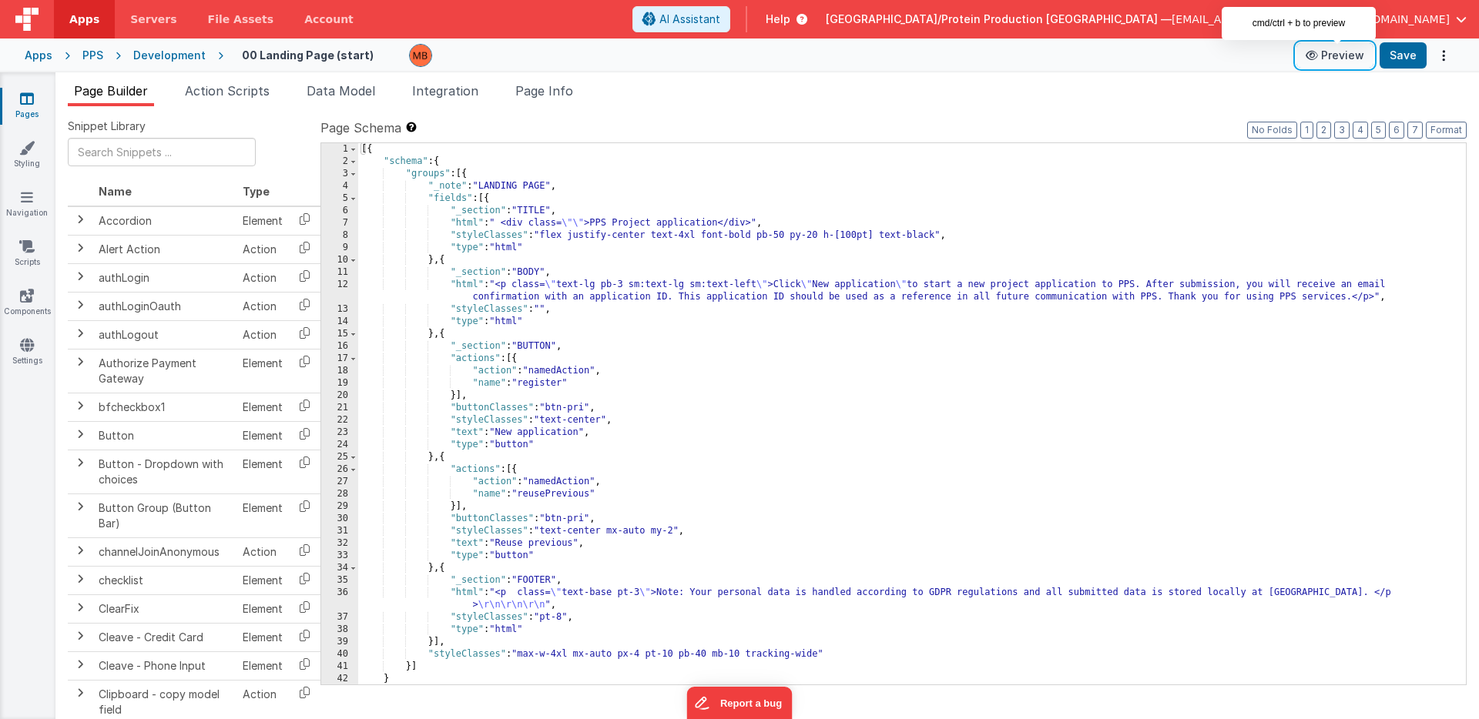
click at [1348, 55] on button "Preview" at bounding box center [1334, 55] width 77 height 25
click at [12, 94] on link "Pages" at bounding box center [26, 106] width 55 height 31
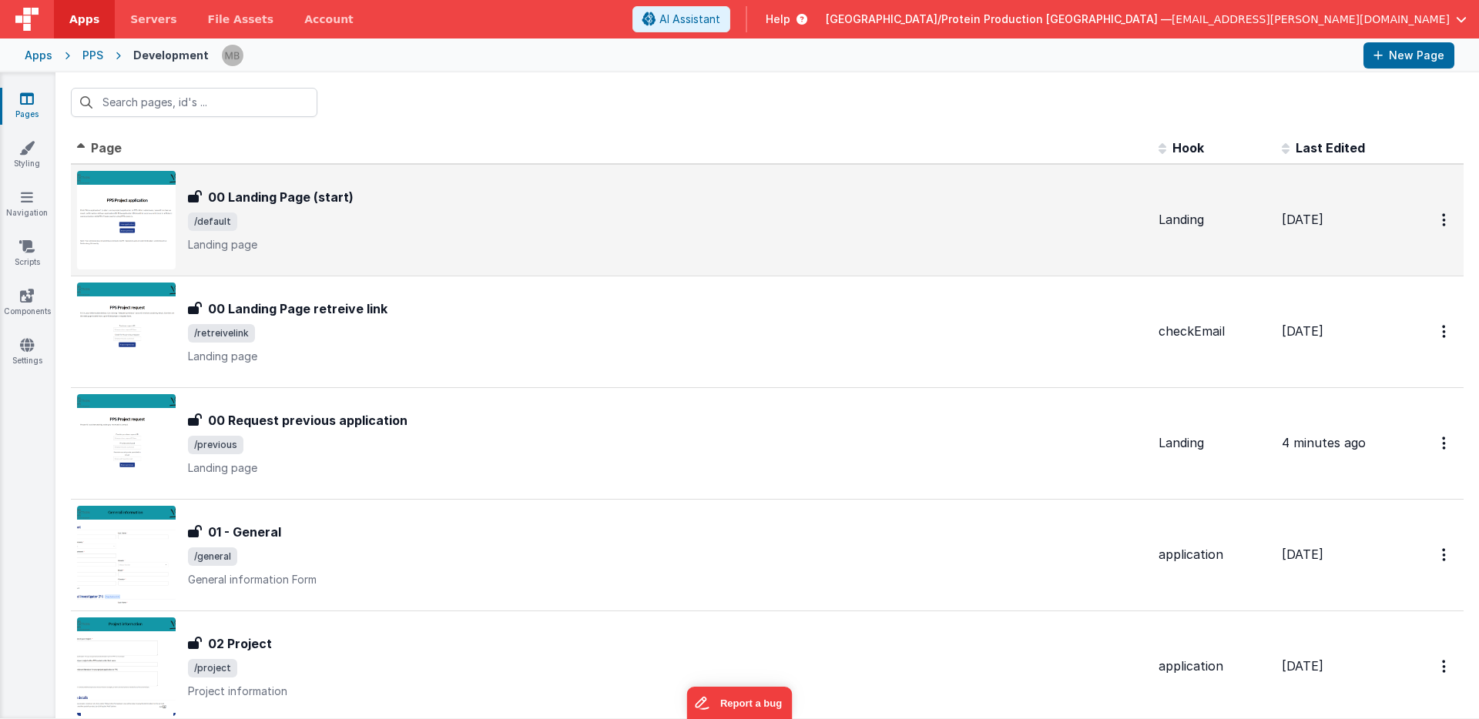
click at [323, 204] on h3 "00 Landing Page (start)" at bounding box center [281, 197] width 146 height 18
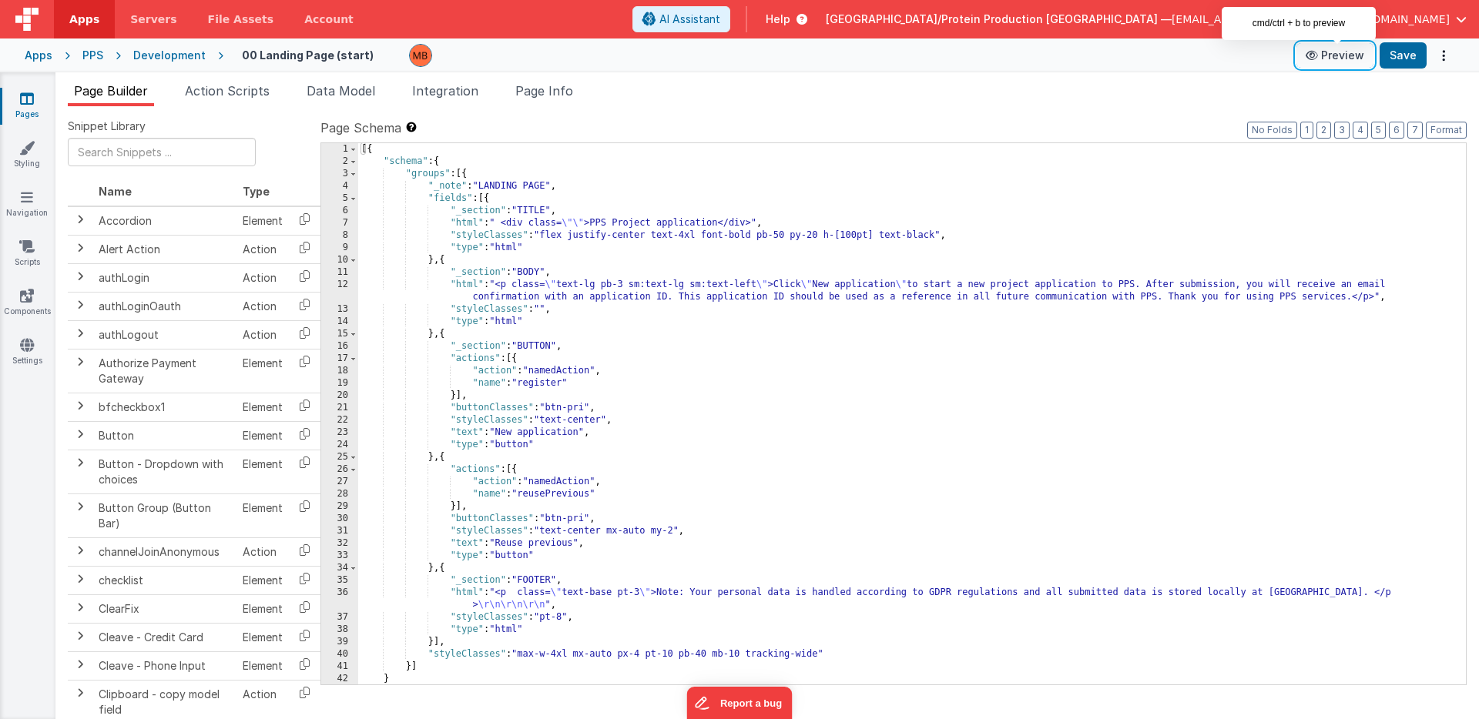
click at [1346, 65] on button "Preview" at bounding box center [1334, 55] width 77 height 25
click at [34, 102] on link "Pages" at bounding box center [26, 106] width 55 height 31
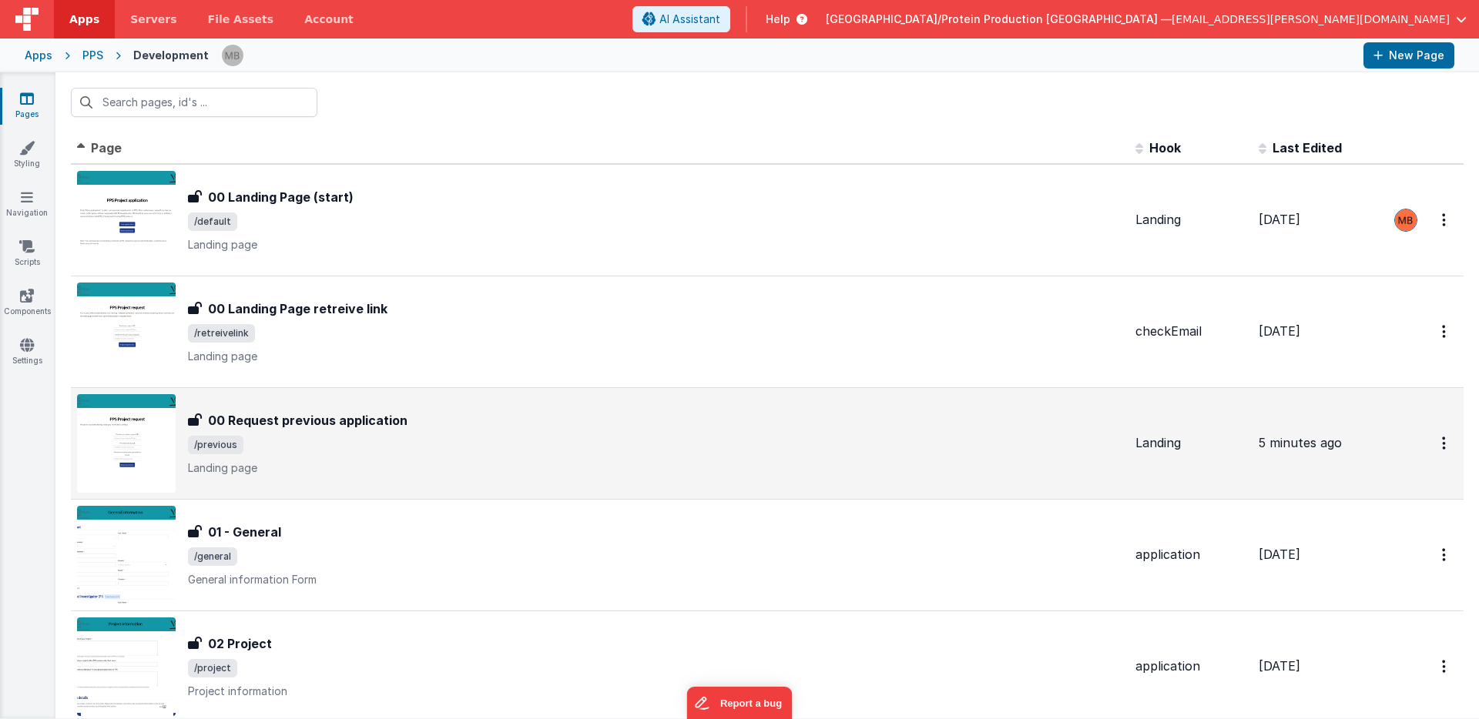
click at [305, 431] on div "00 Request previous application 00 Request previous application /previous Landi…" at bounding box center [655, 443] width 935 height 65
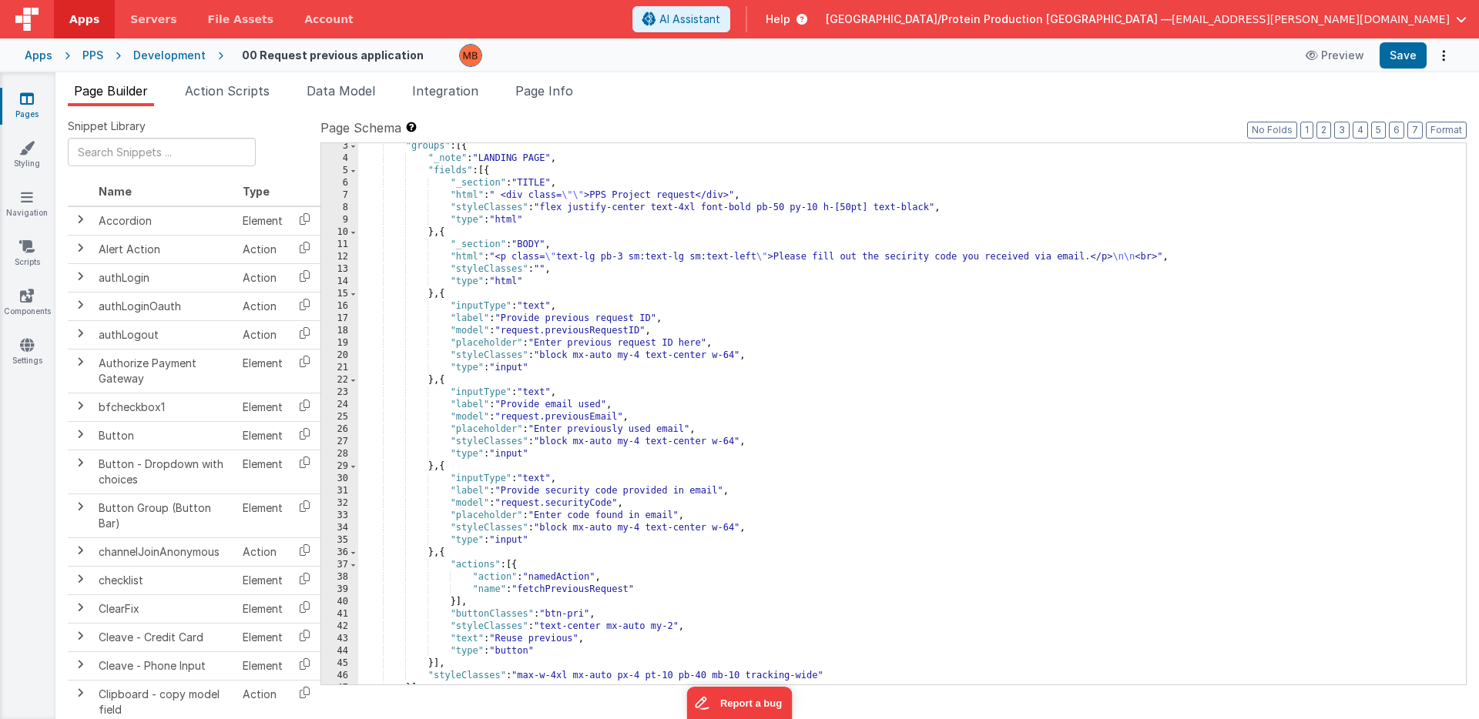
scroll to position [62, 0]
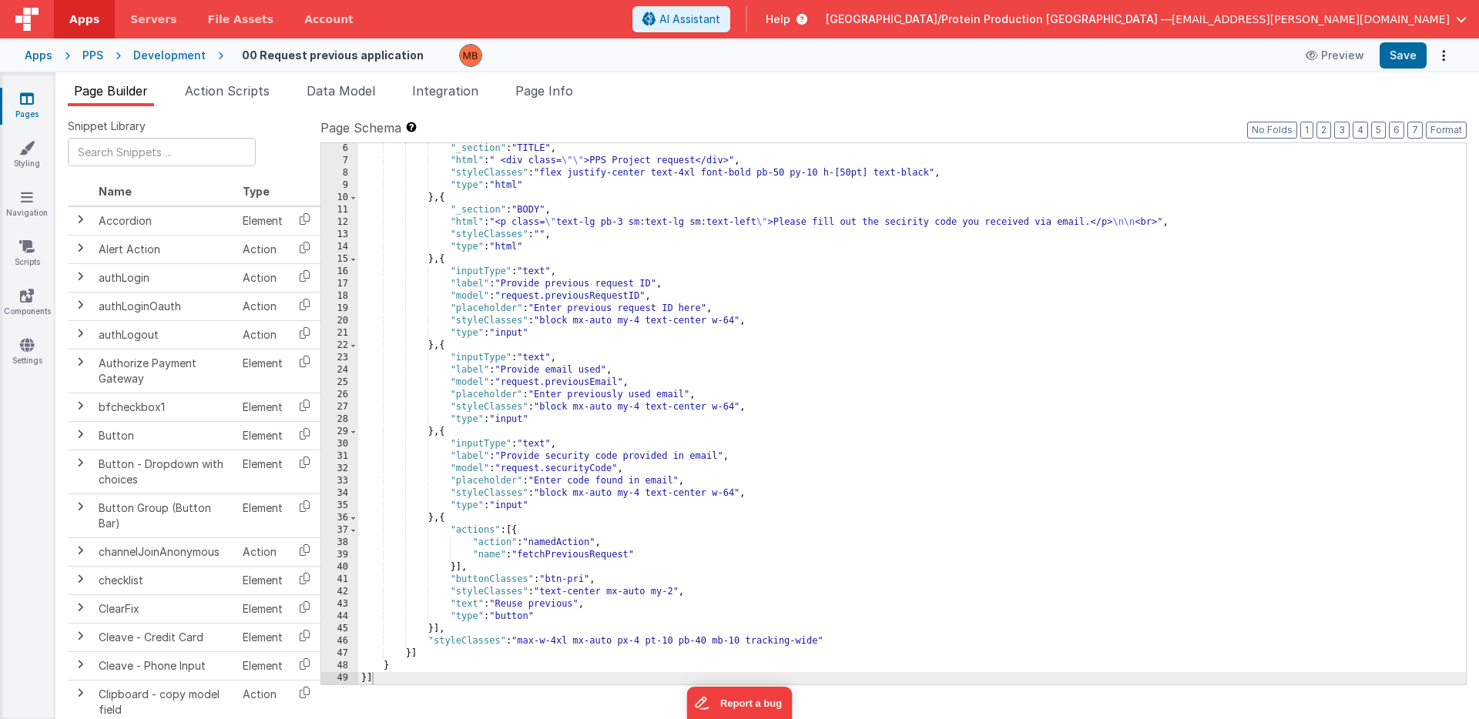
click at [506, 299] on div ""_section" : "TITLE" , "html" : " <div class= \"\" >PPS Project request</div>" …" at bounding box center [911, 425] width 1107 height 566
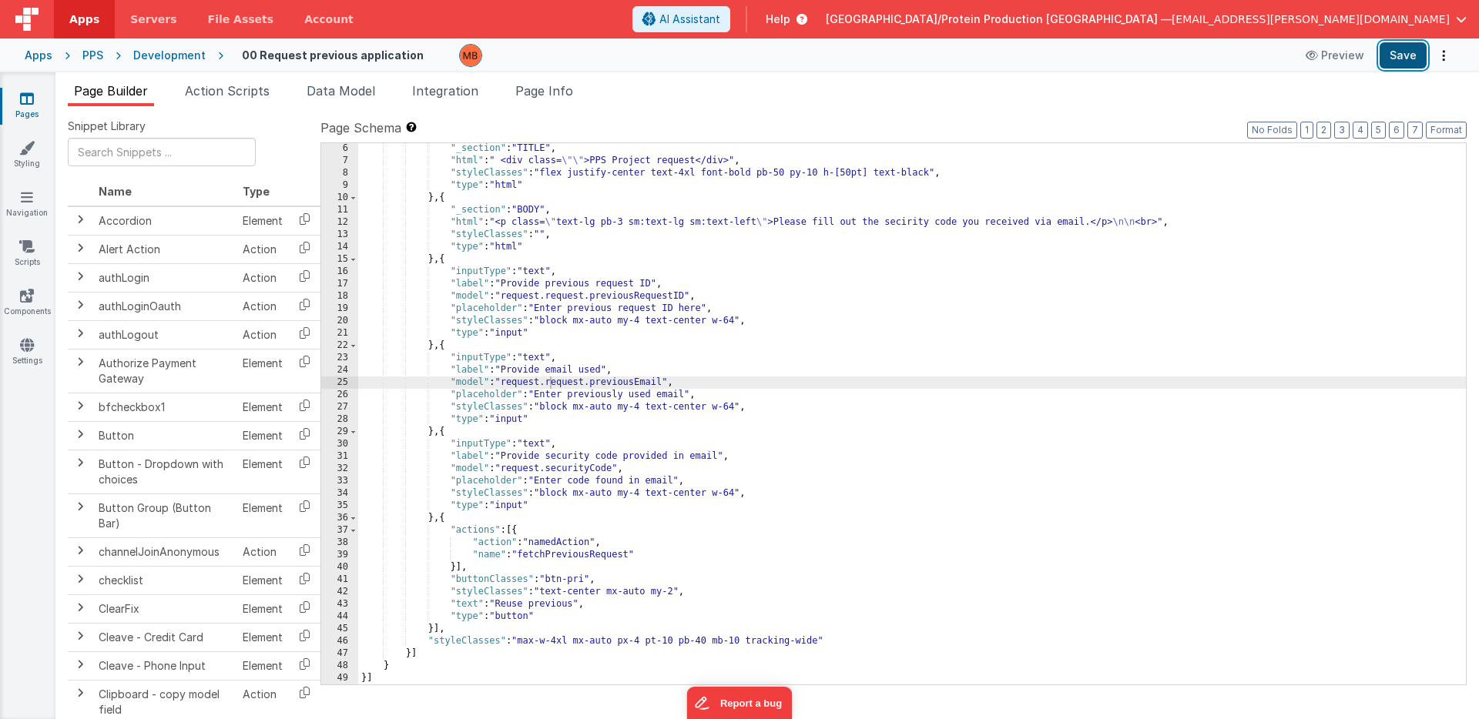
click at [1421, 48] on button "Save" at bounding box center [1402, 55] width 47 height 26
click at [23, 102] on icon at bounding box center [27, 98] width 14 height 15
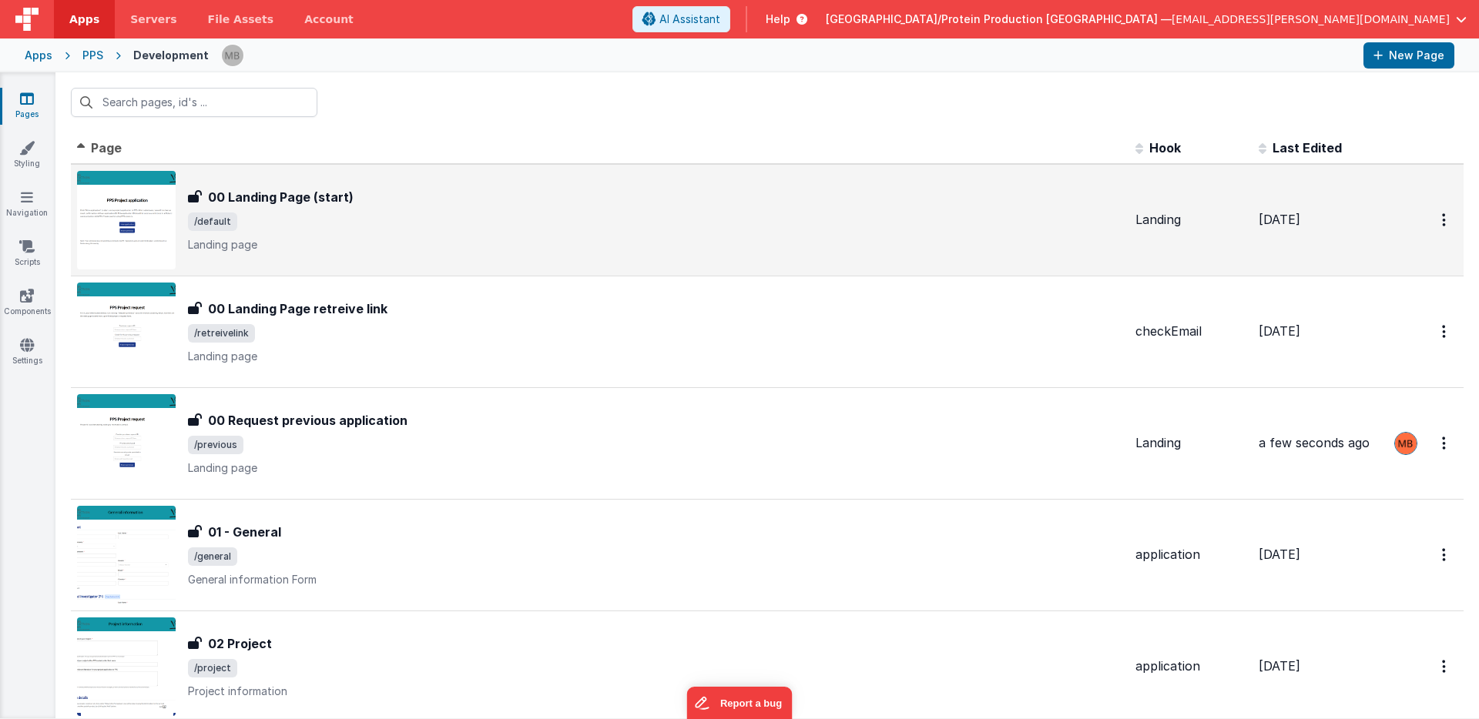
click at [295, 230] on span "/default" at bounding box center [655, 222] width 935 height 18
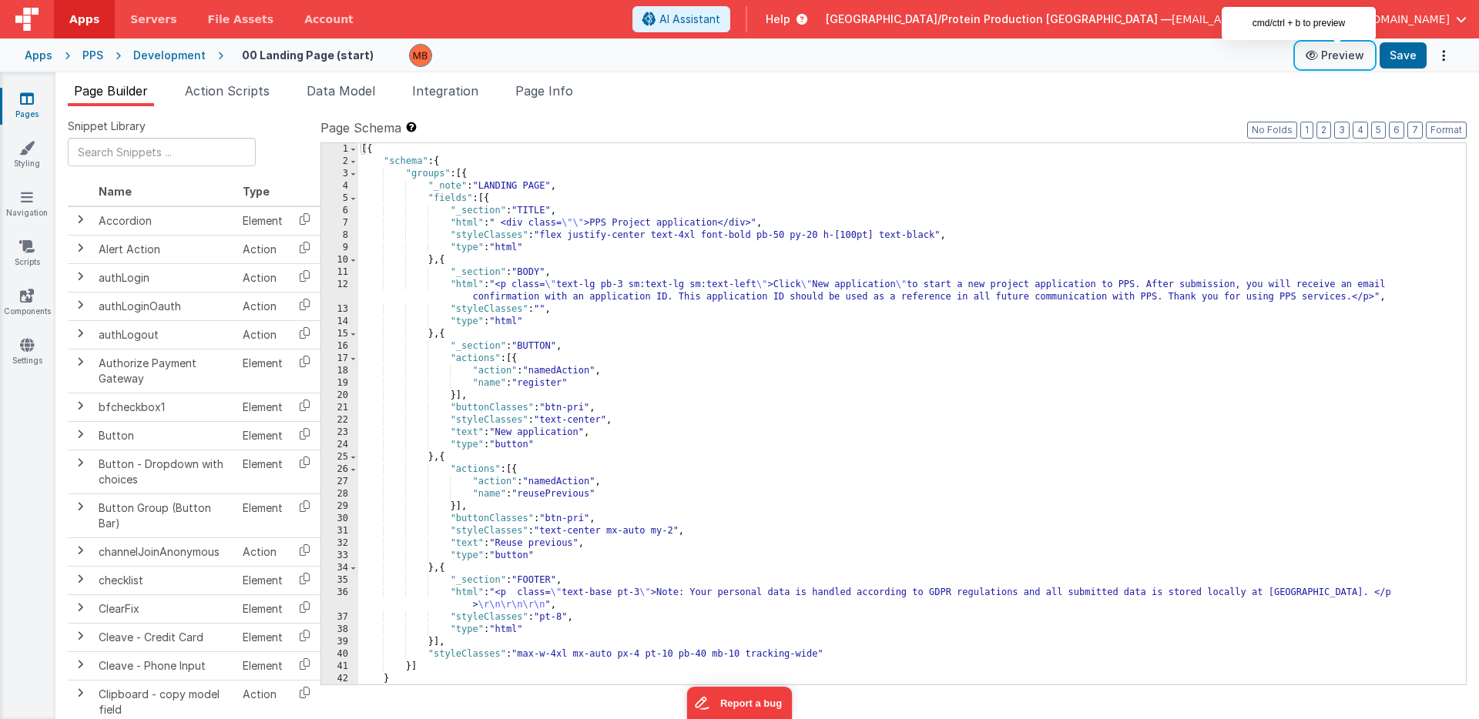
click at [1340, 60] on button "Preview" at bounding box center [1334, 55] width 77 height 25
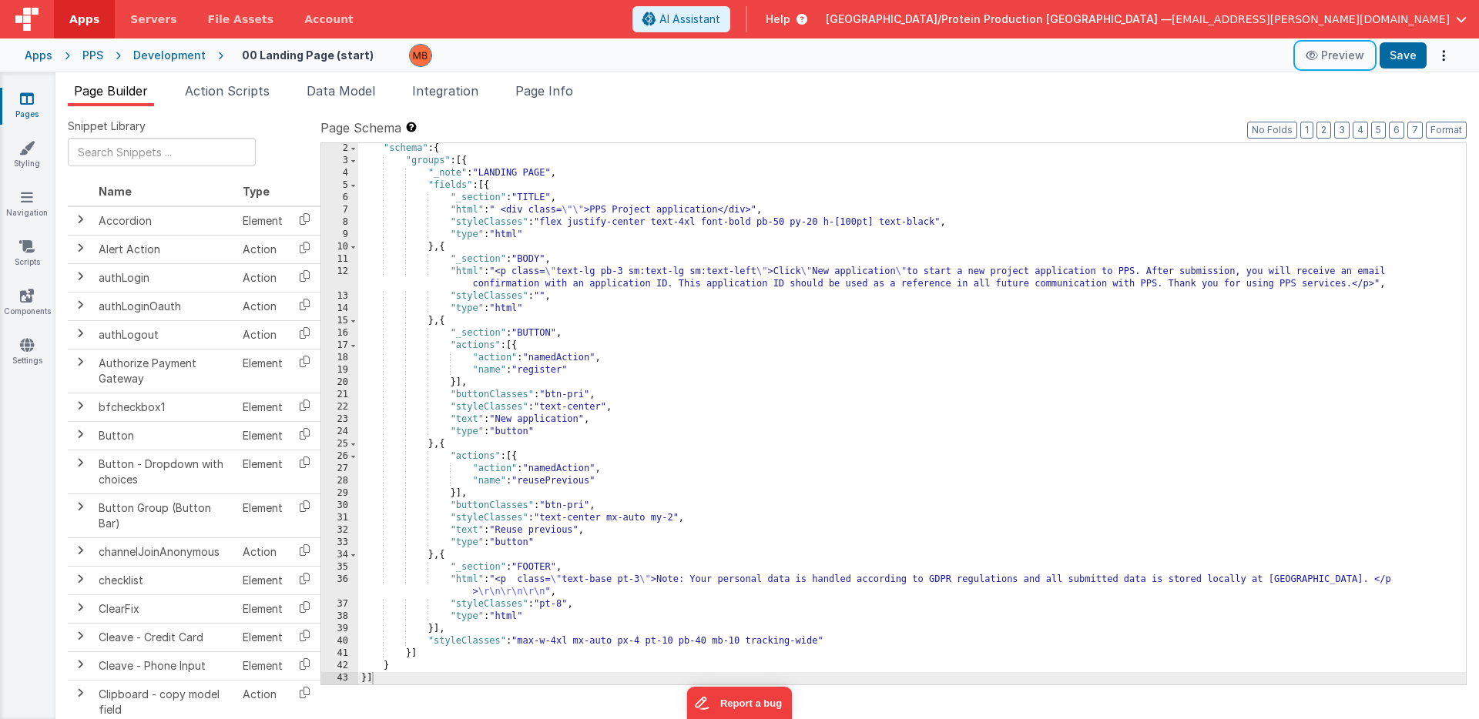
scroll to position [13, 0]
click at [34, 93] on link "Pages" at bounding box center [26, 106] width 55 height 31
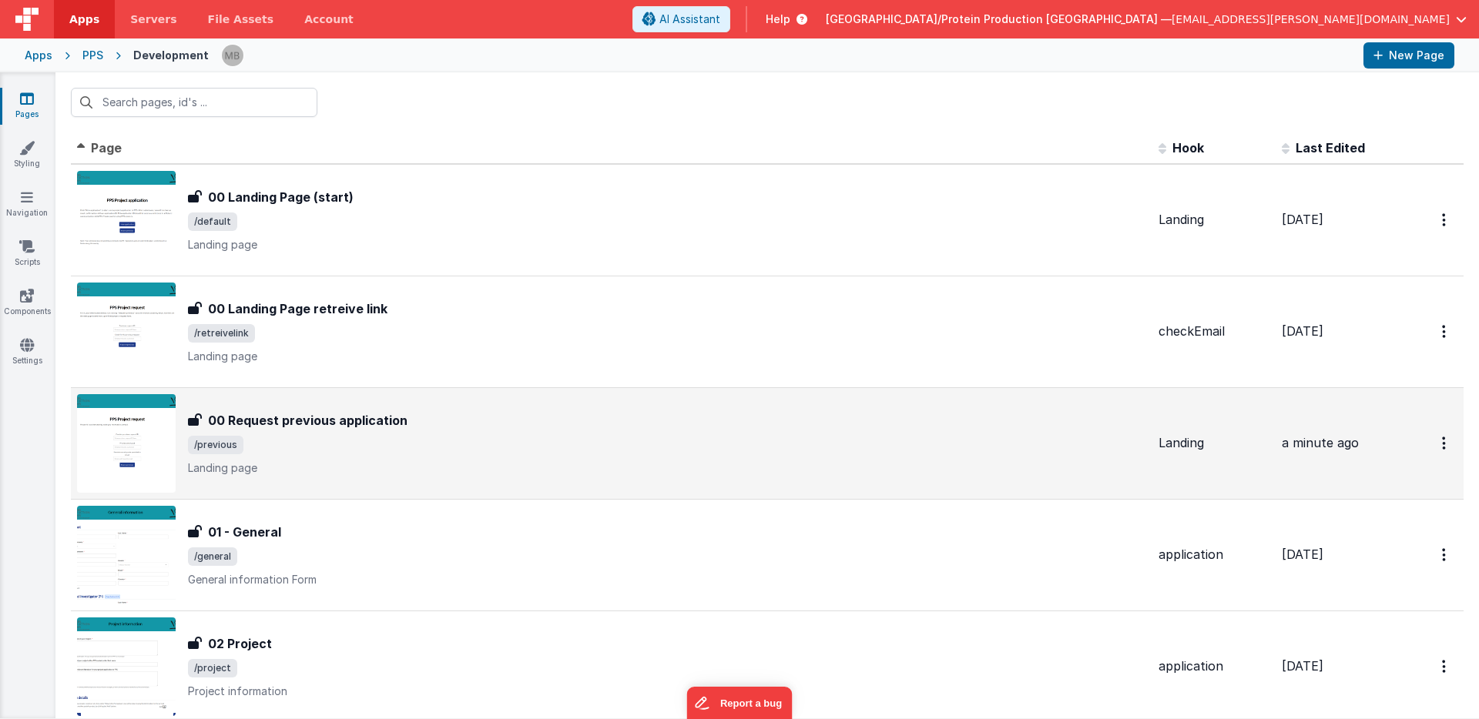
click at [341, 421] on h3 "00 Request previous application" at bounding box center [307, 420] width 199 height 18
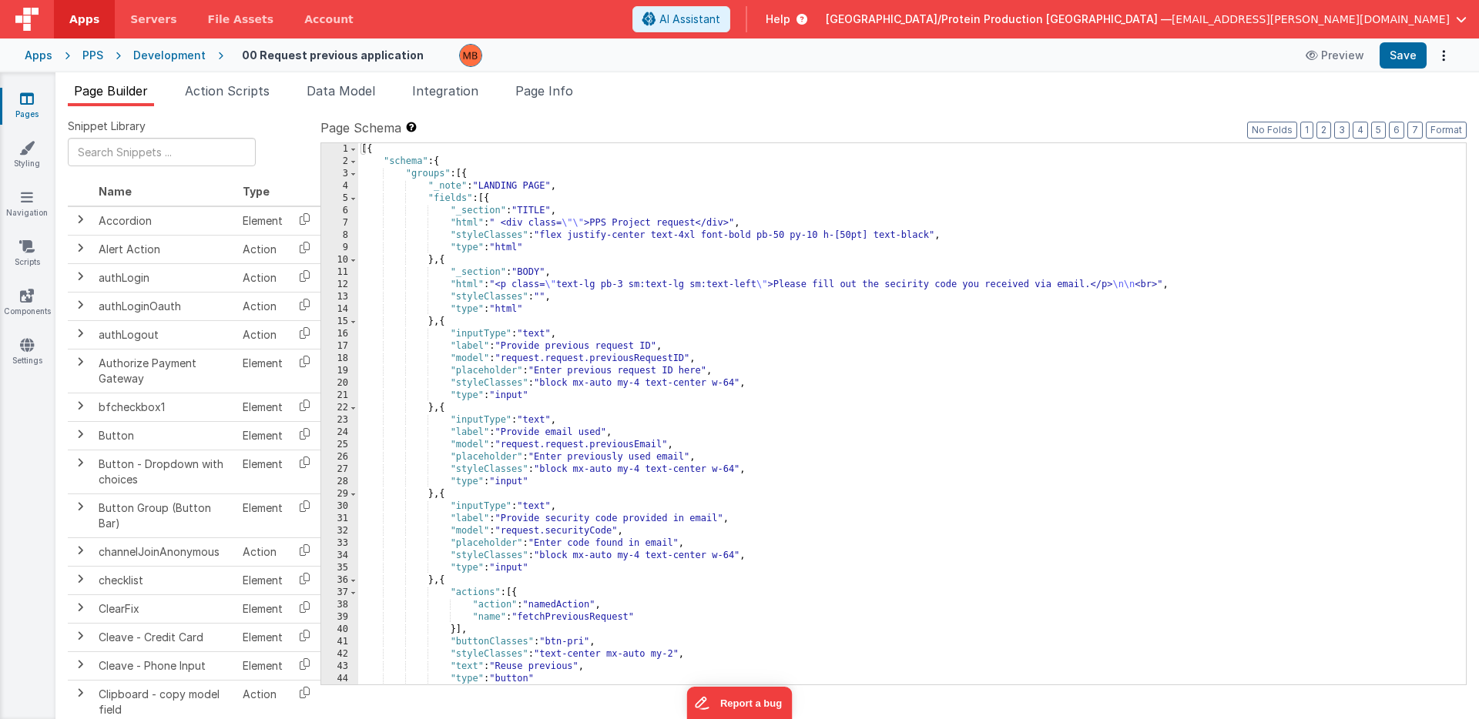
click at [15, 99] on link "Pages" at bounding box center [26, 106] width 55 height 31
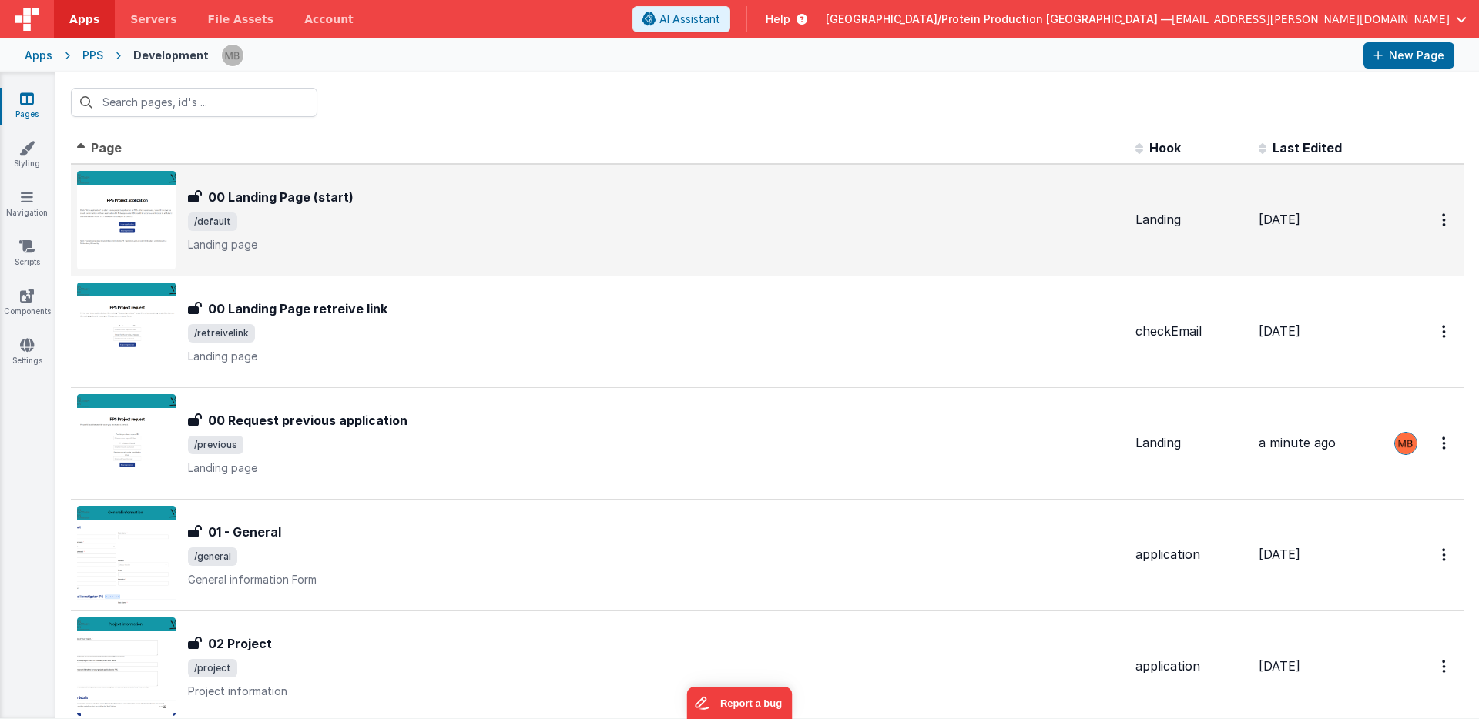
click at [423, 227] on span "/default" at bounding box center [655, 222] width 935 height 18
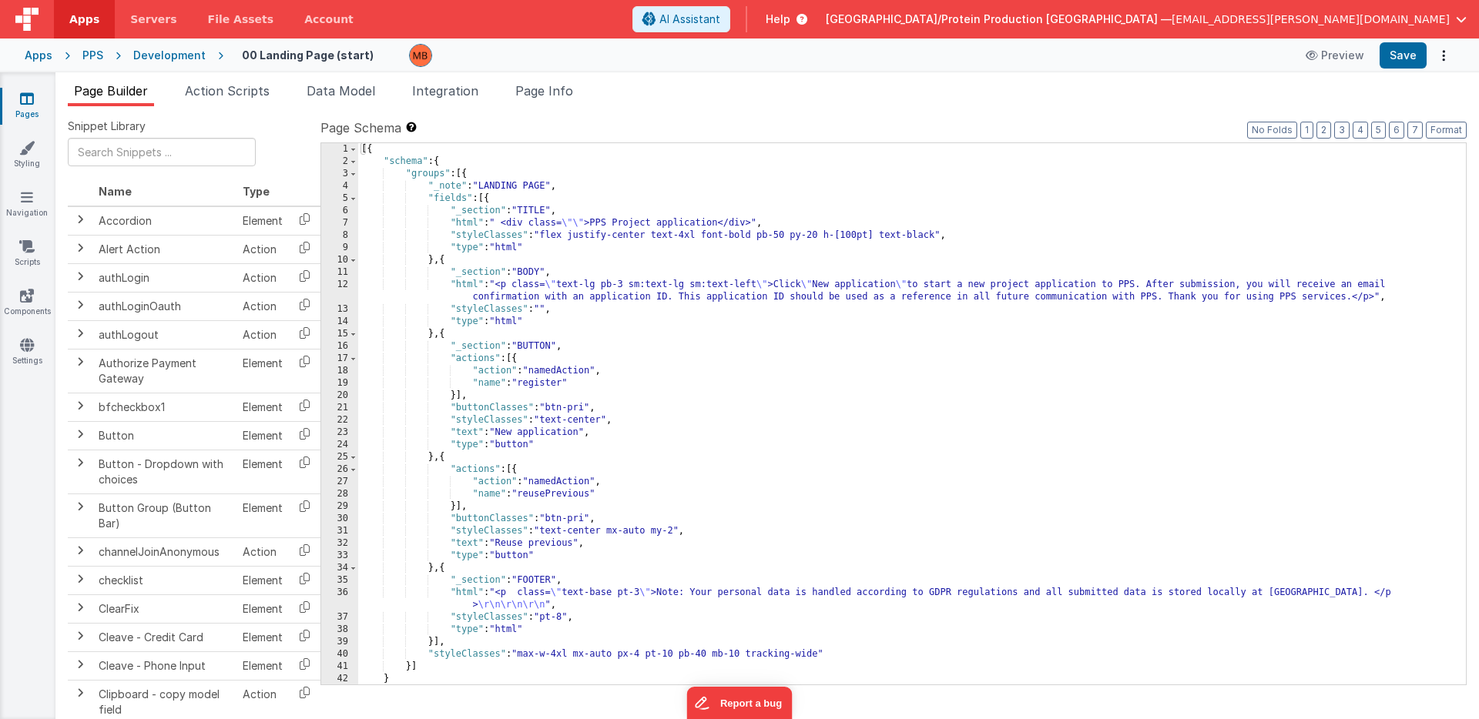
click at [29, 102] on icon at bounding box center [27, 98] width 14 height 15
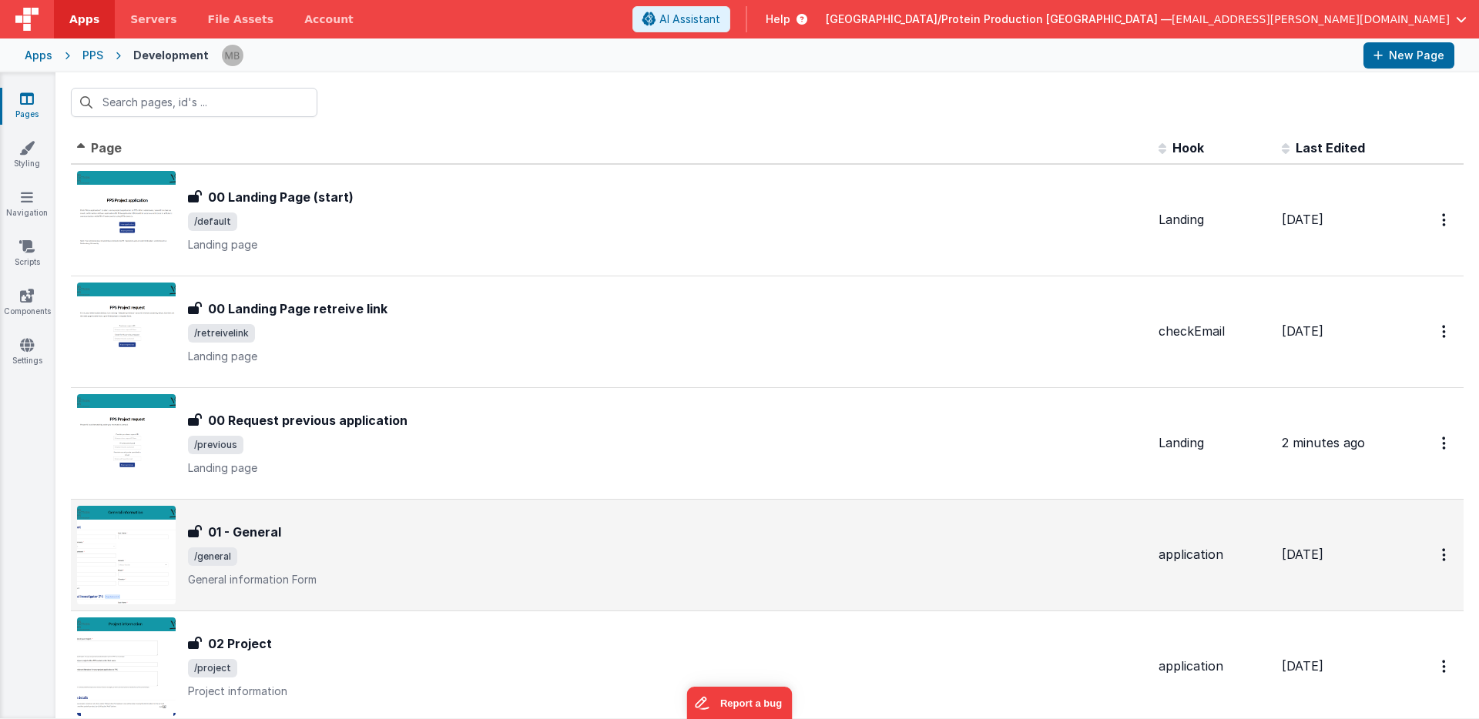
click at [362, 542] on div "01 - General 01 - General /general General information Form" at bounding box center [667, 555] width 958 height 65
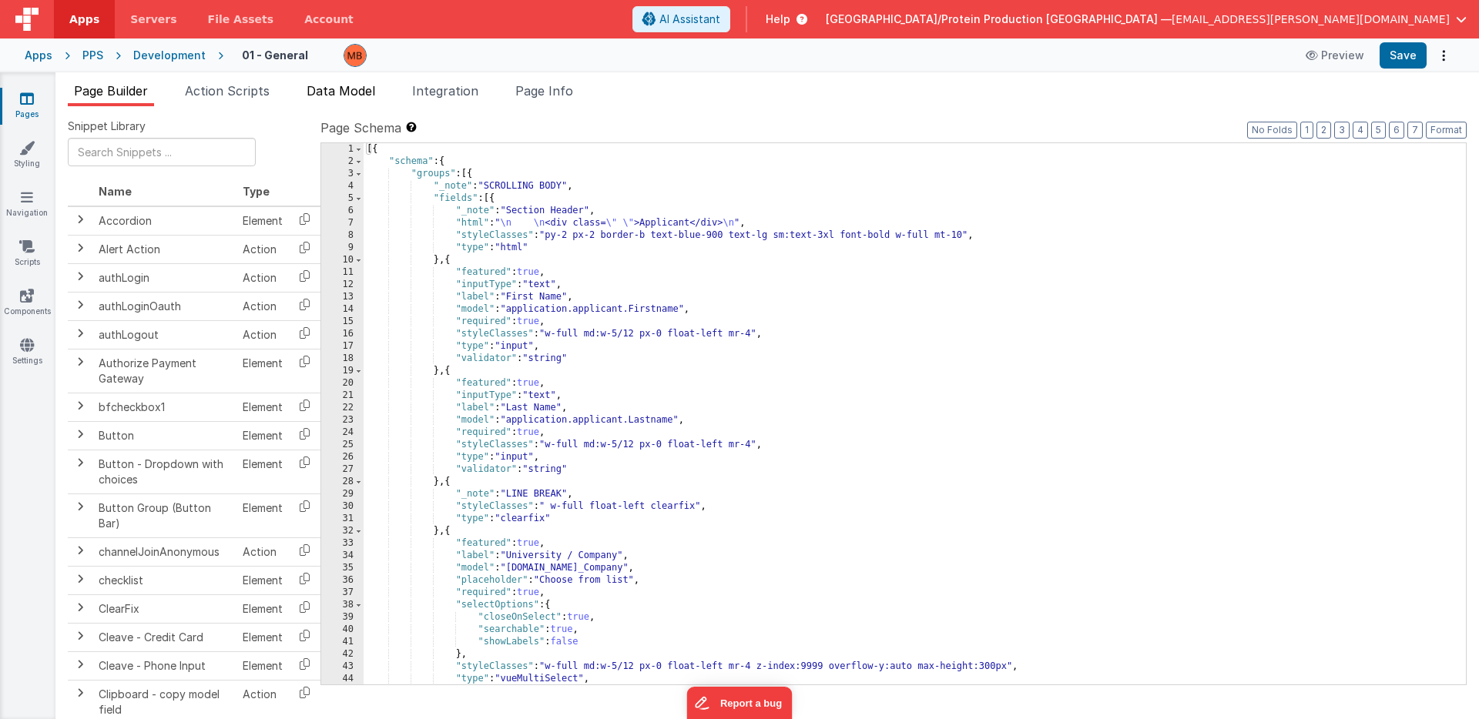
click at [359, 95] on span "Data Model" at bounding box center [341, 90] width 69 height 15
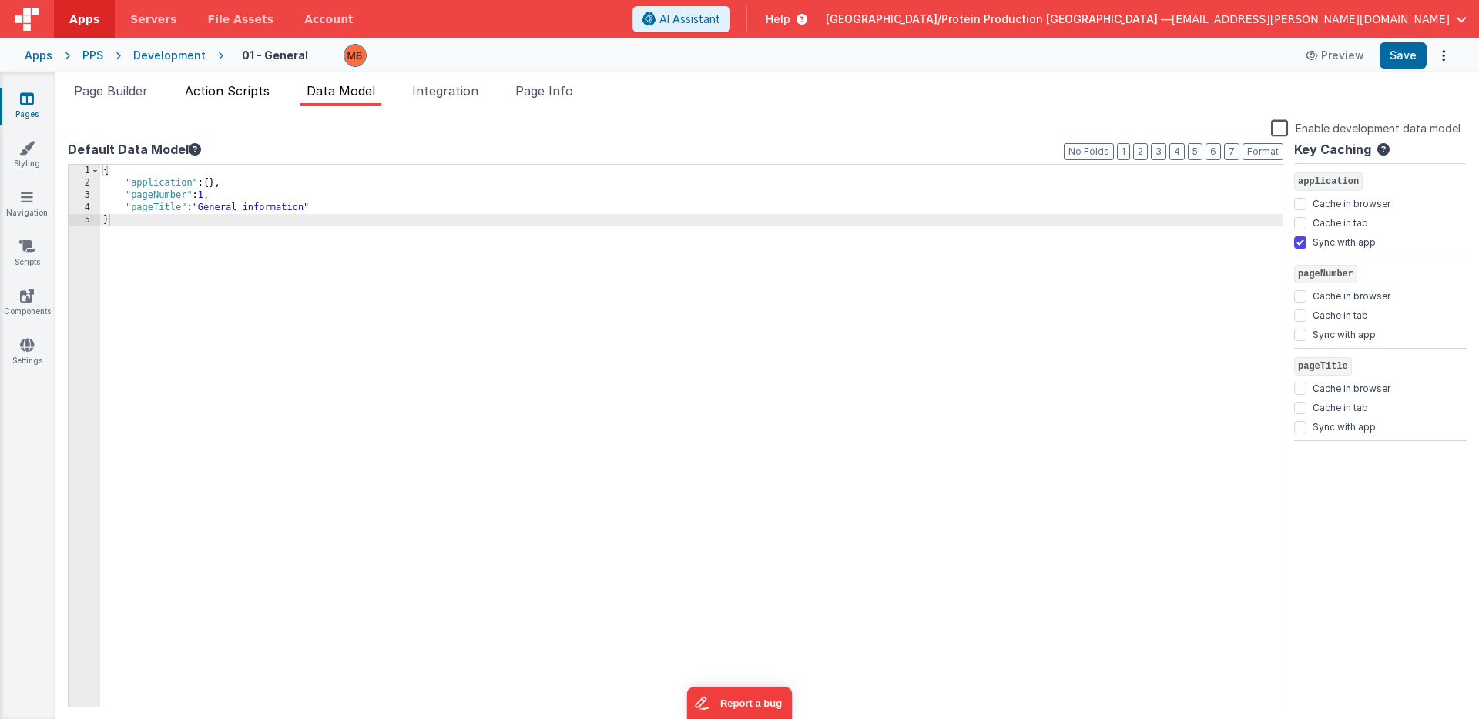
click at [248, 92] on span "Action Scripts" at bounding box center [227, 90] width 85 height 15
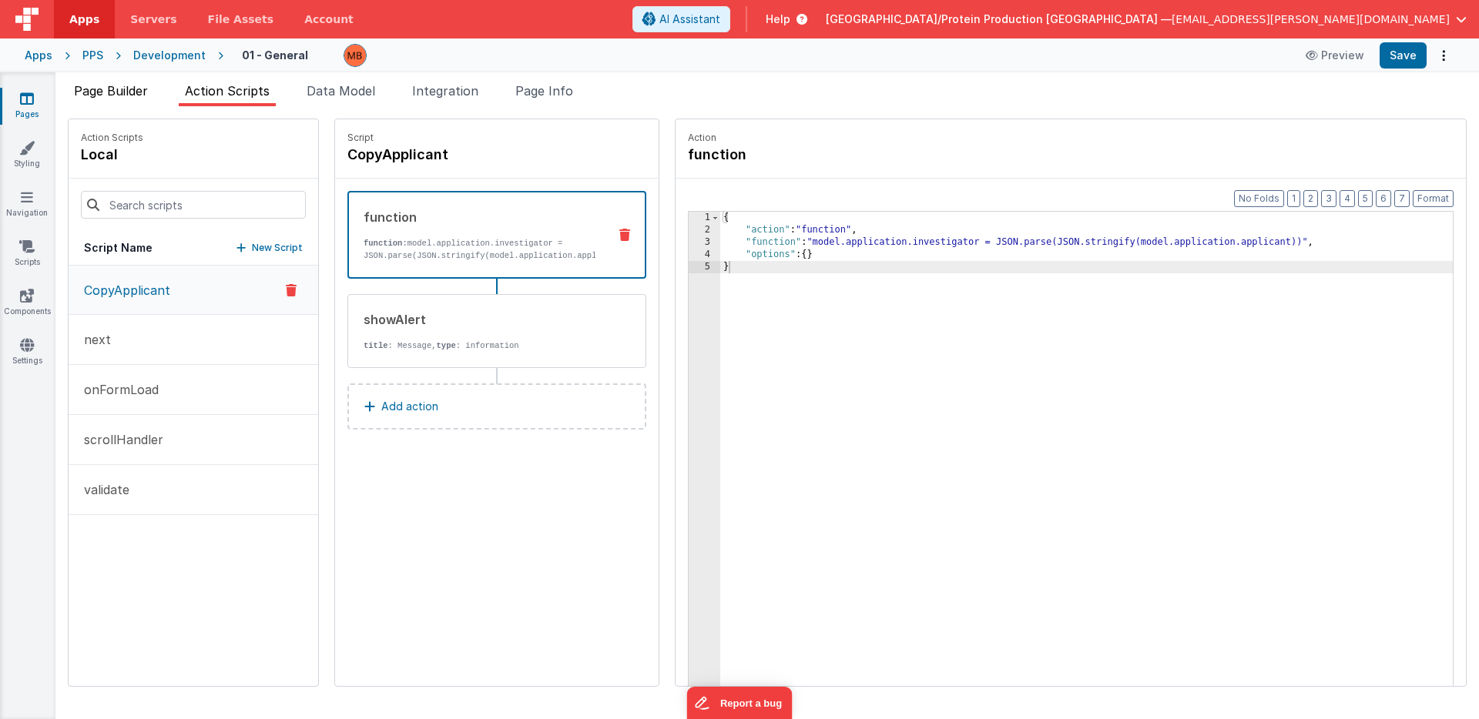
click at [136, 89] on span "Page Builder" at bounding box center [111, 90] width 74 height 15
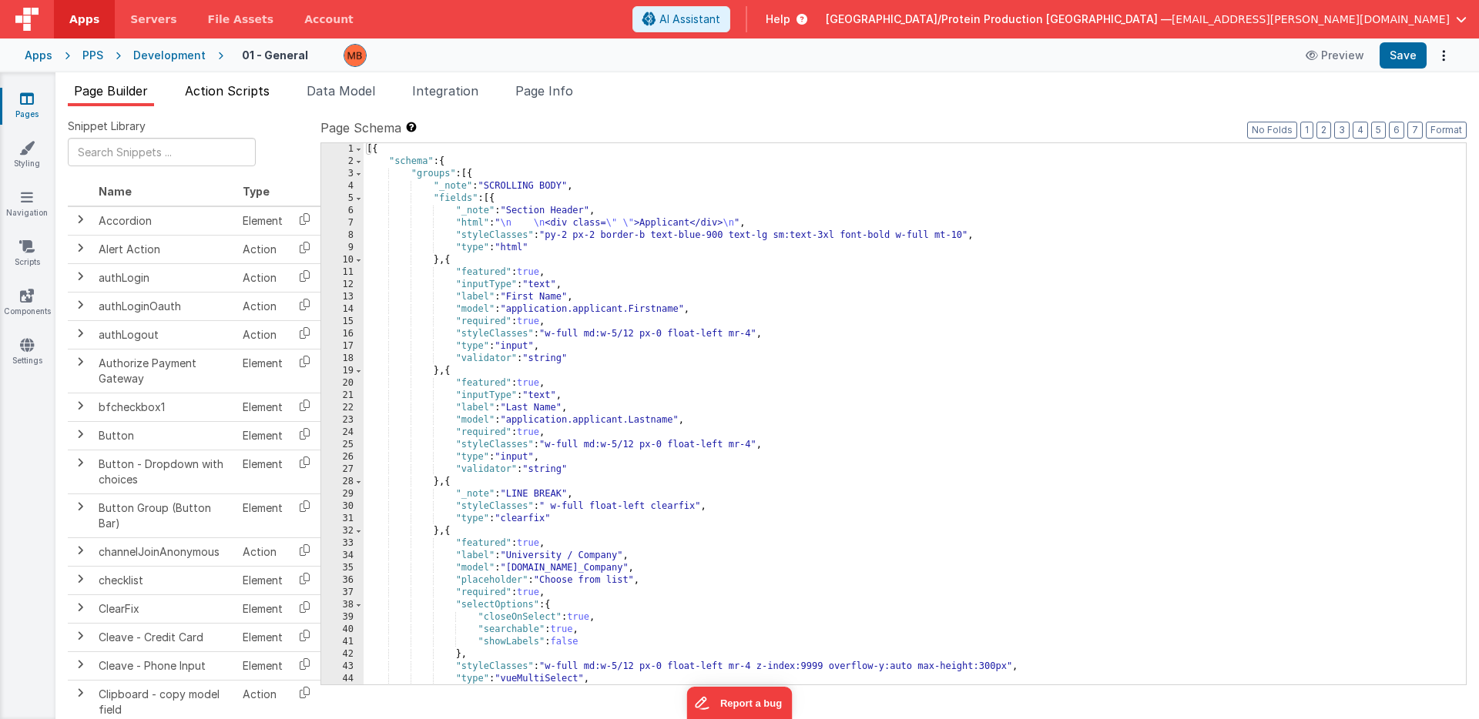
click at [243, 95] on span "Action Scripts" at bounding box center [227, 90] width 85 height 15
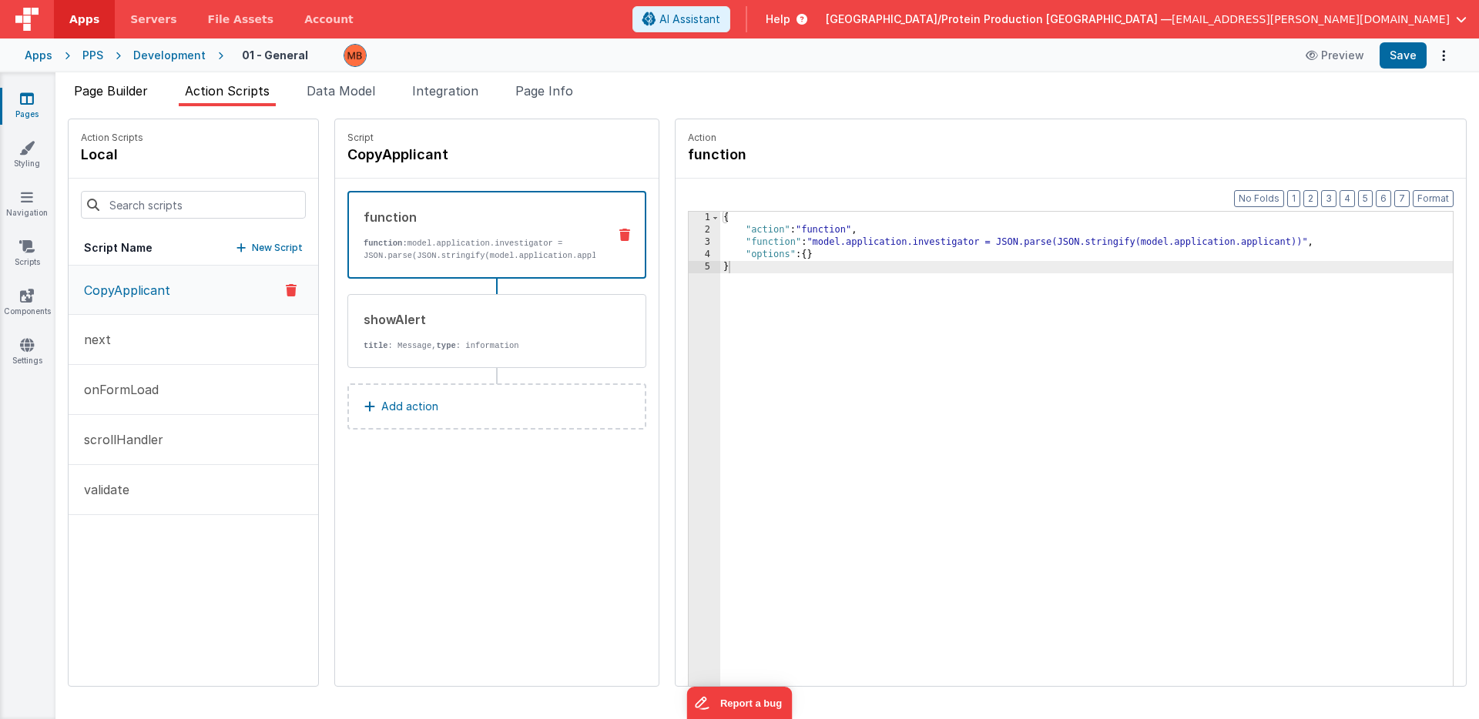
click at [135, 91] on span "Page Builder" at bounding box center [111, 90] width 74 height 15
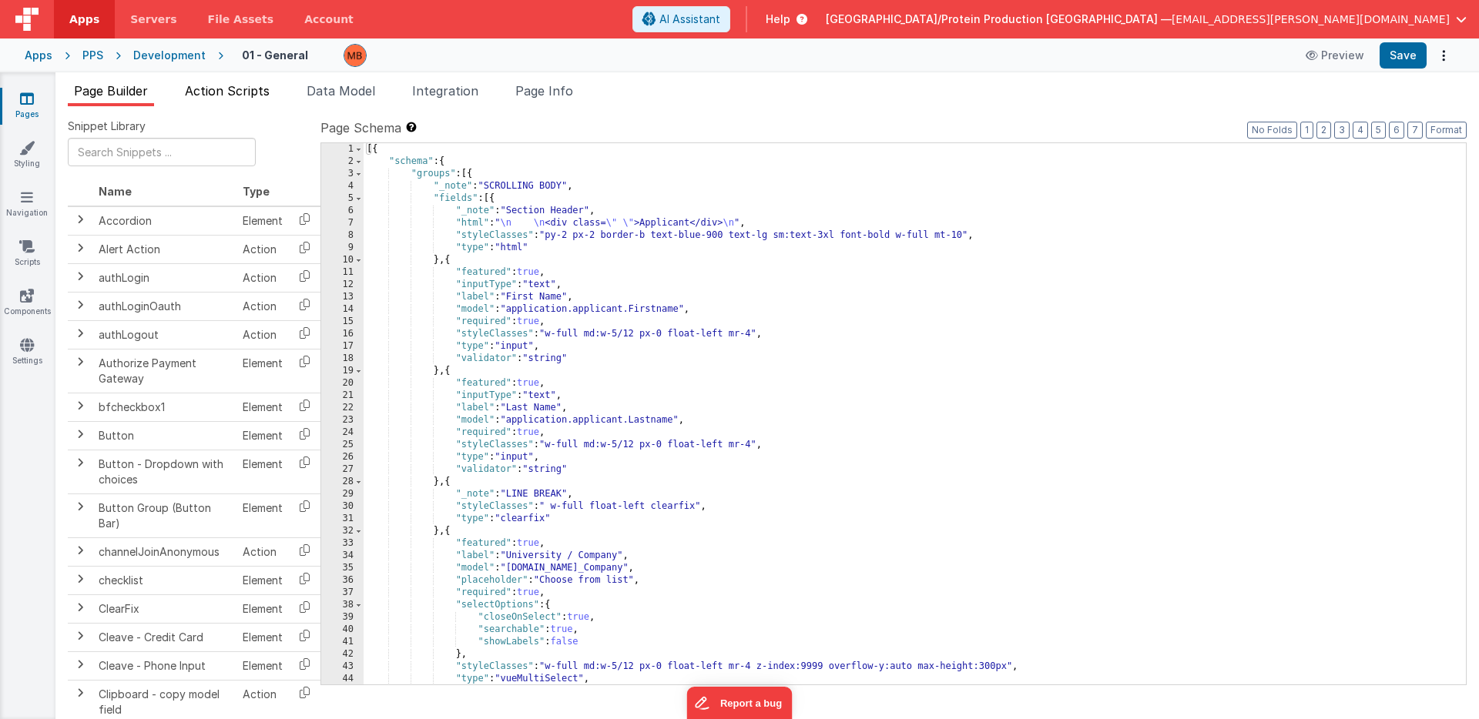
click at [231, 93] on span "Action Scripts" at bounding box center [227, 90] width 85 height 15
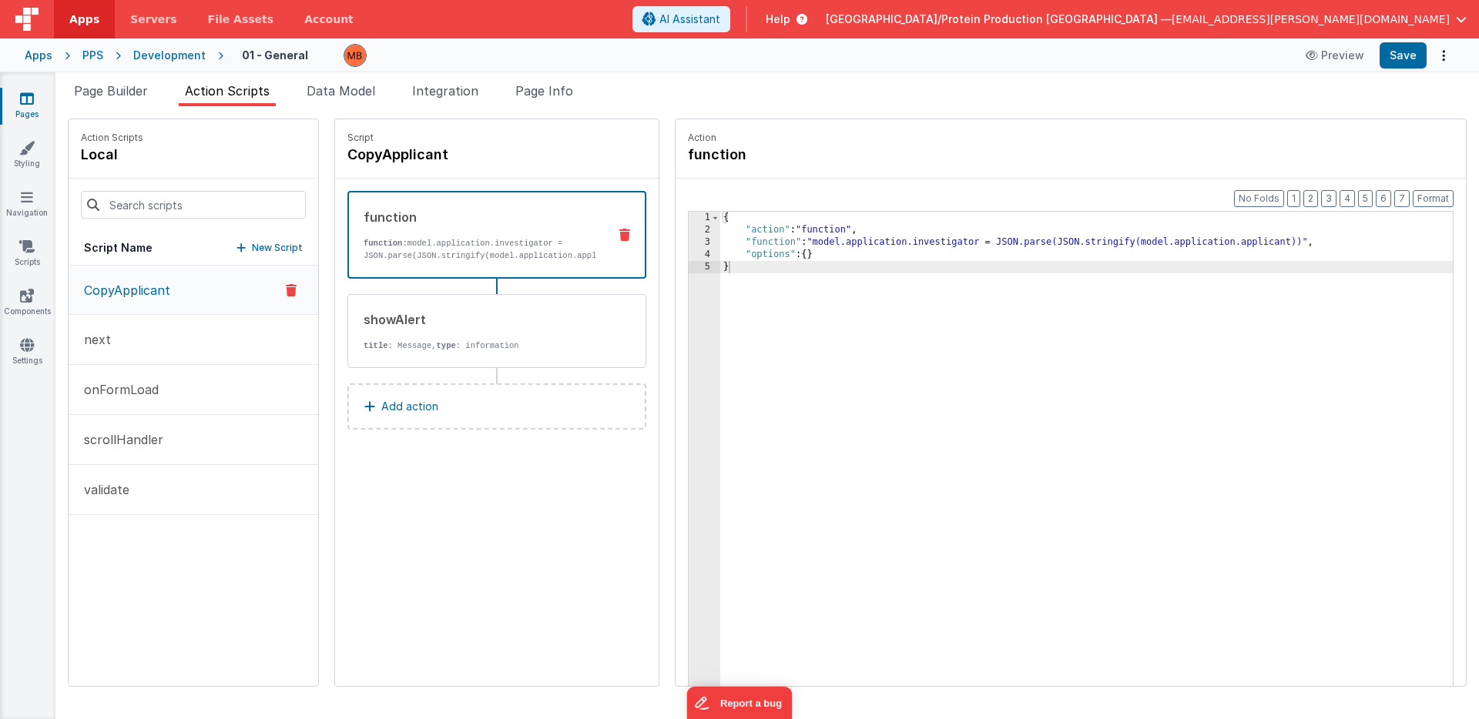
click at [231, 93] on span "Action Scripts" at bounding box center [227, 90] width 85 height 15
click at [31, 103] on icon at bounding box center [27, 98] width 14 height 15
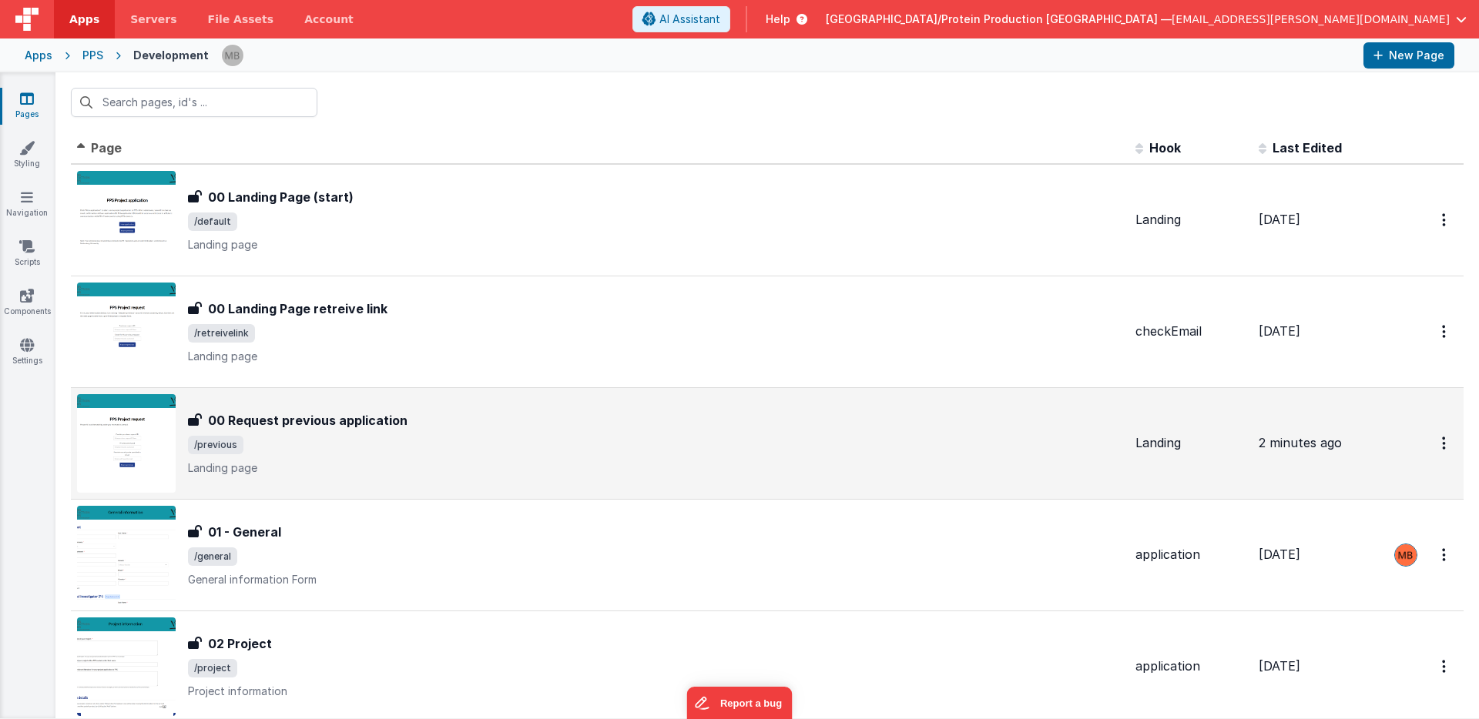
click at [310, 428] on h3 "00 Request previous application" at bounding box center [307, 420] width 199 height 18
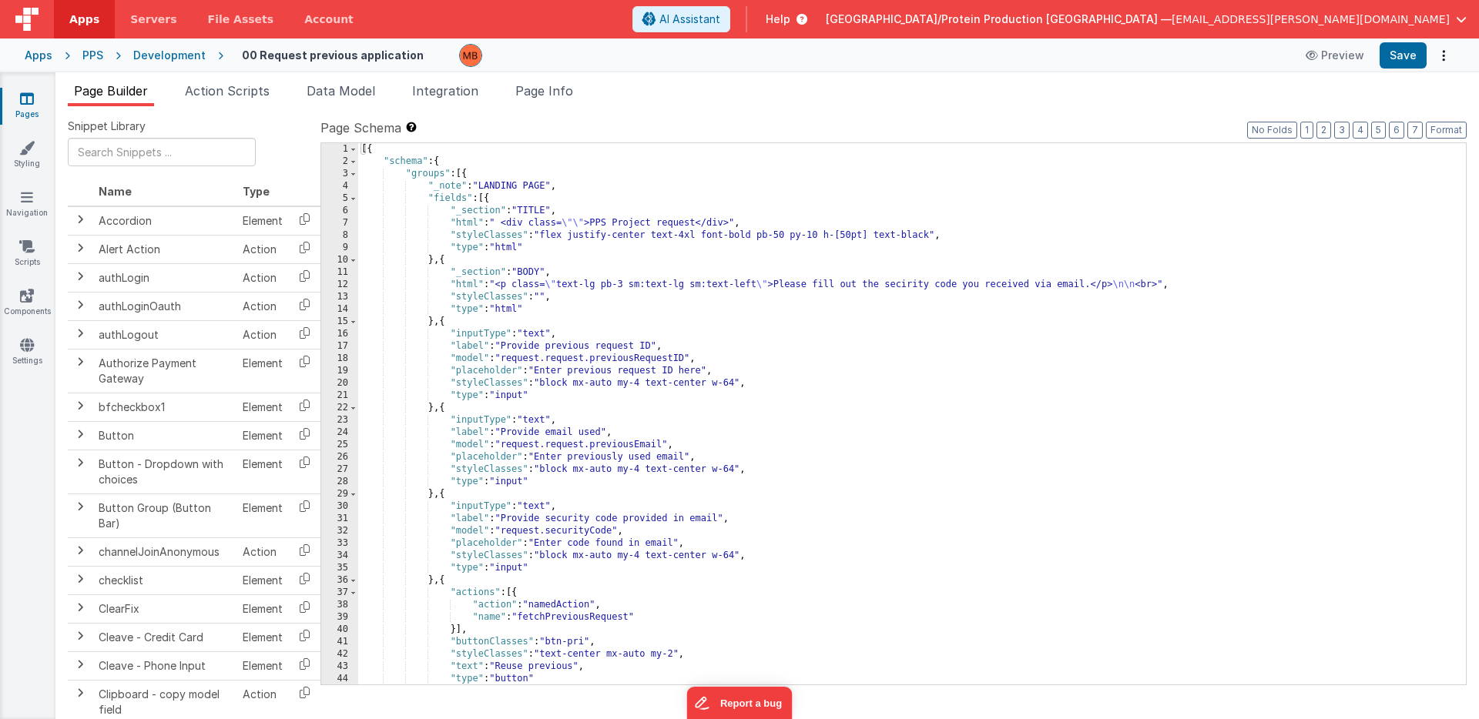
click at [547, 358] on div "[{ "schema" : { "groups" : [{ "_note" : "LANDING PAGE" , "fields" : [{ "_sectio…" at bounding box center [911, 426] width 1107 height 566
click at [1399, 57] on button "Save" at bounding box center [1402, 55] width 47 height 26
click at [25, 99] on icon at bounding box center [27, 98] width 14 height 15
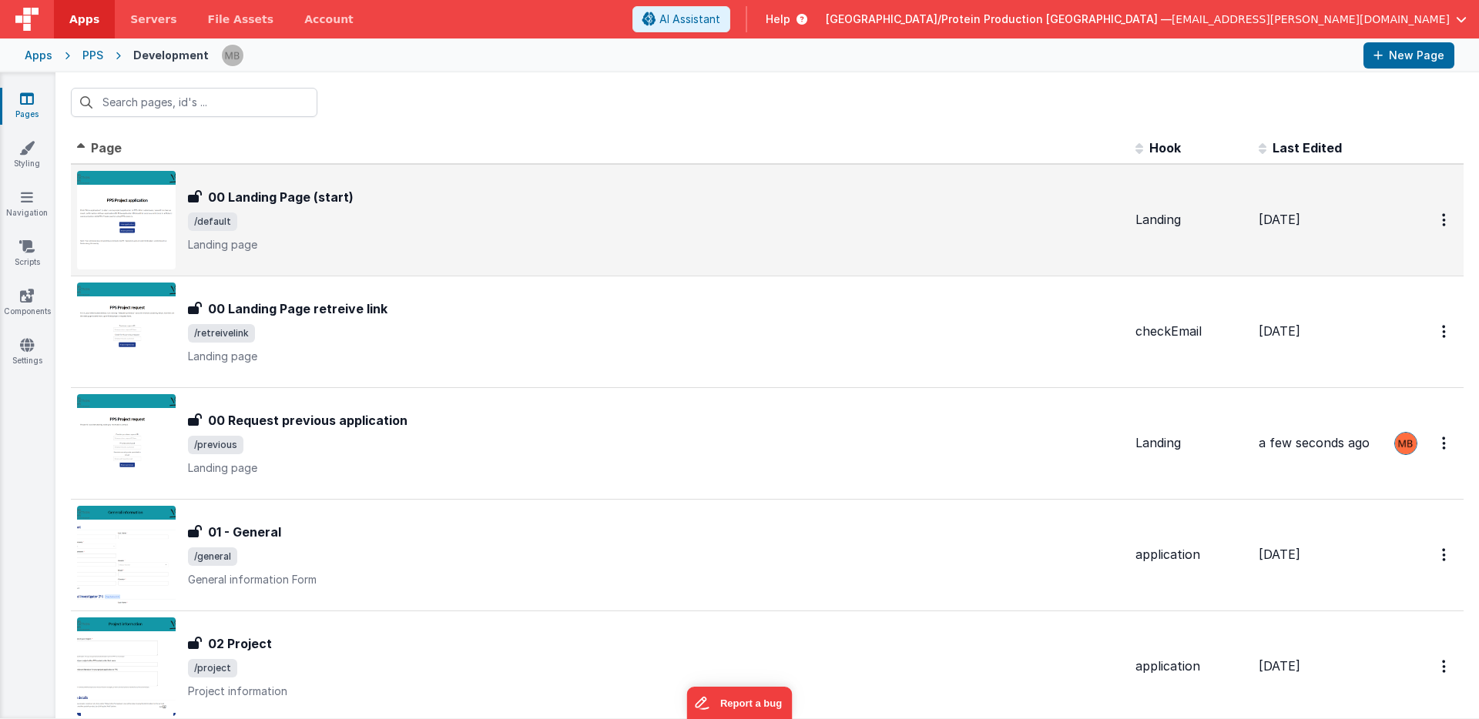
click at [415, 216] on span "/default" at bounding box center [655, 222] width 935 height 18
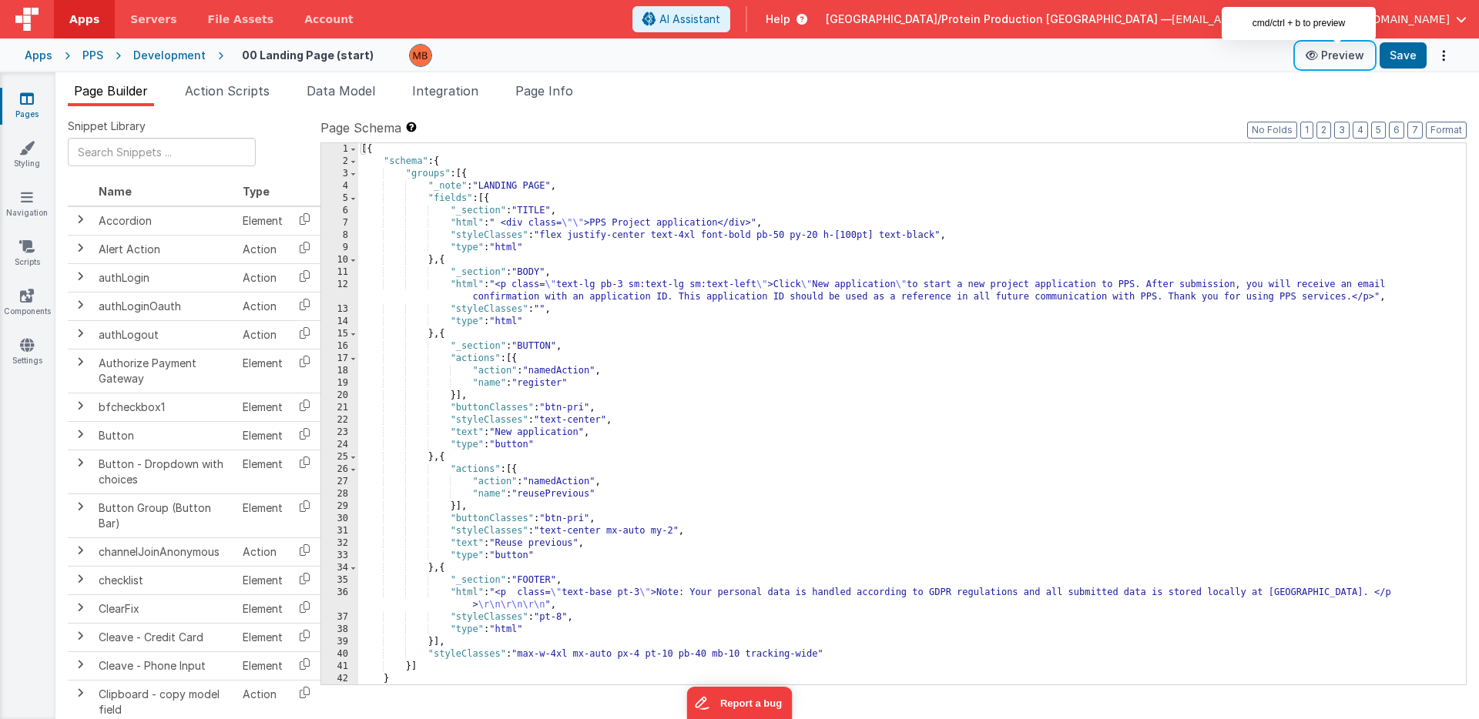
click at [1337, 59] on button "Preview" at bounding box center [1334, 55] width 77 height 25
click at [25, 102] on icon at bounding box center [27, 98] width 14 height 15
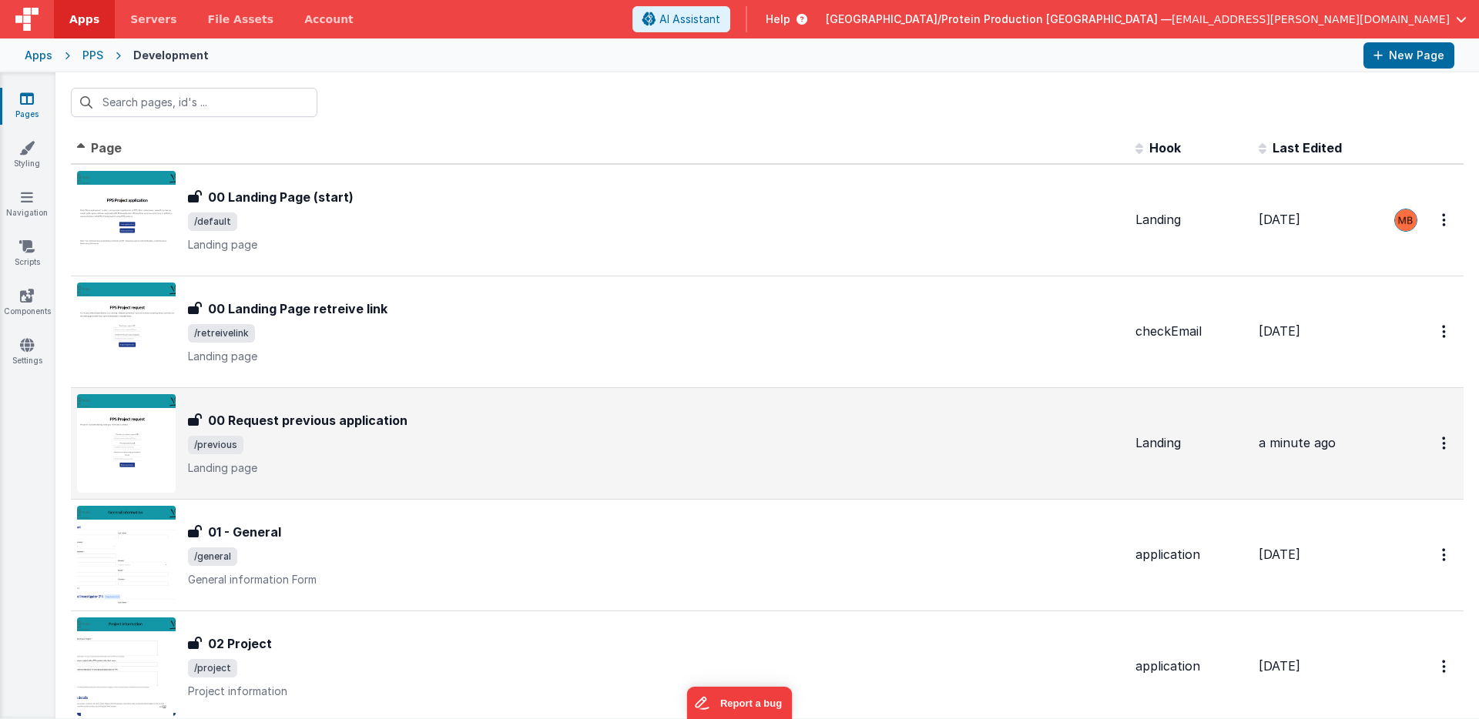
click at [340, 455] on div "00 Request previous application 00 Request previous application /previous Landi…" at bounding box center [655, 443] width 935 height 65
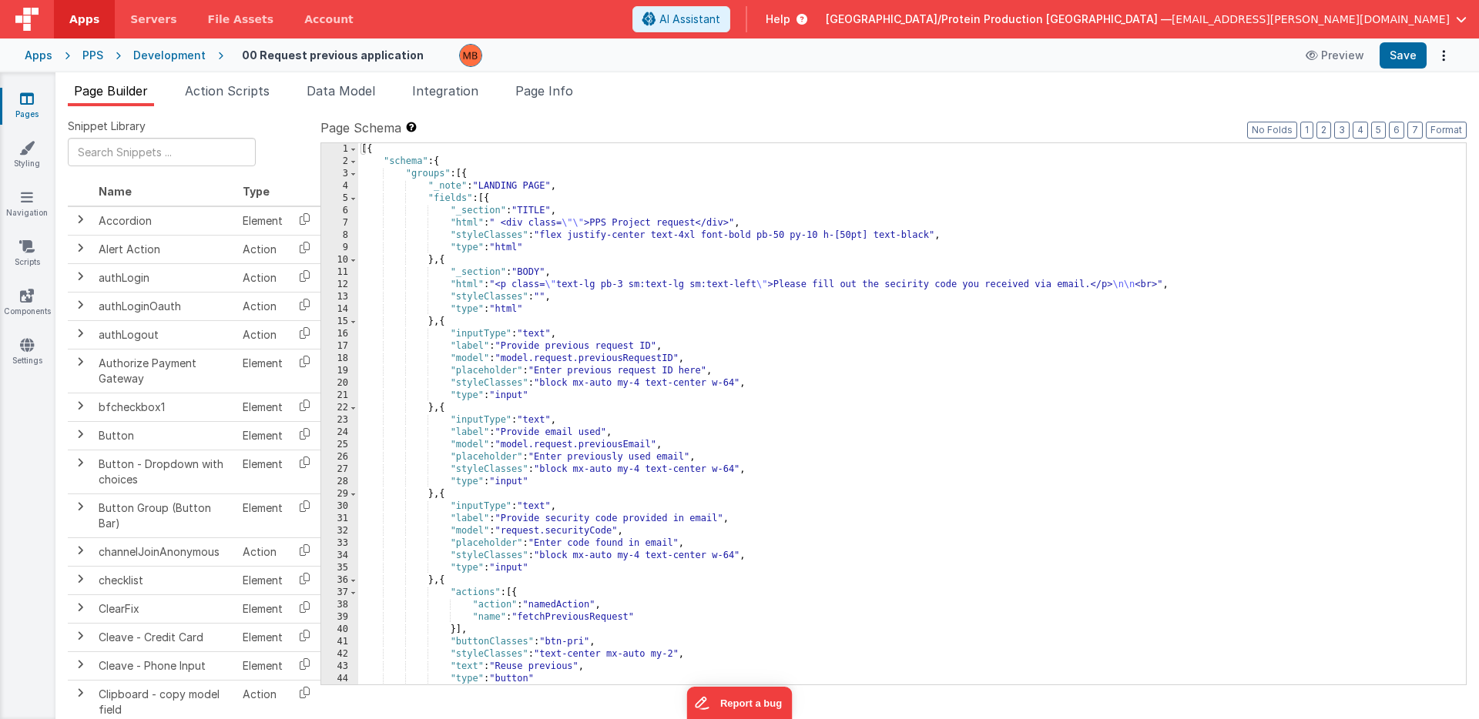
click at [533, 360] on div "[{ "schema" : { "groups" : [{ "_note" : "LANDING PAGE" , "fields" : [{ "_sectio…" at bounding box center [911, 426] width 1107 height 566
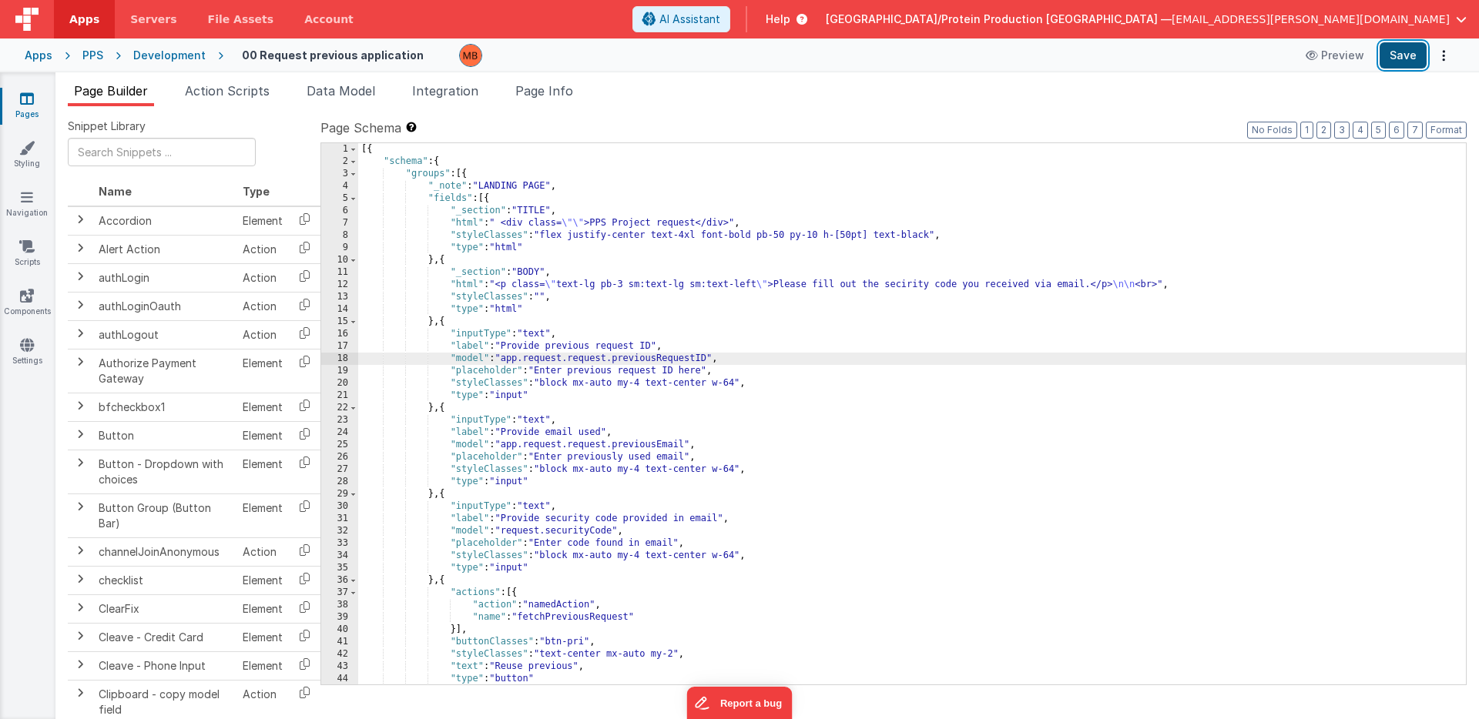
click at [1398, 52] on button "Save" at bounding box center [1402, 55] width 47 height 26
click at [28, 104] on icon at bounding box center [27, 98] width 14 height 15
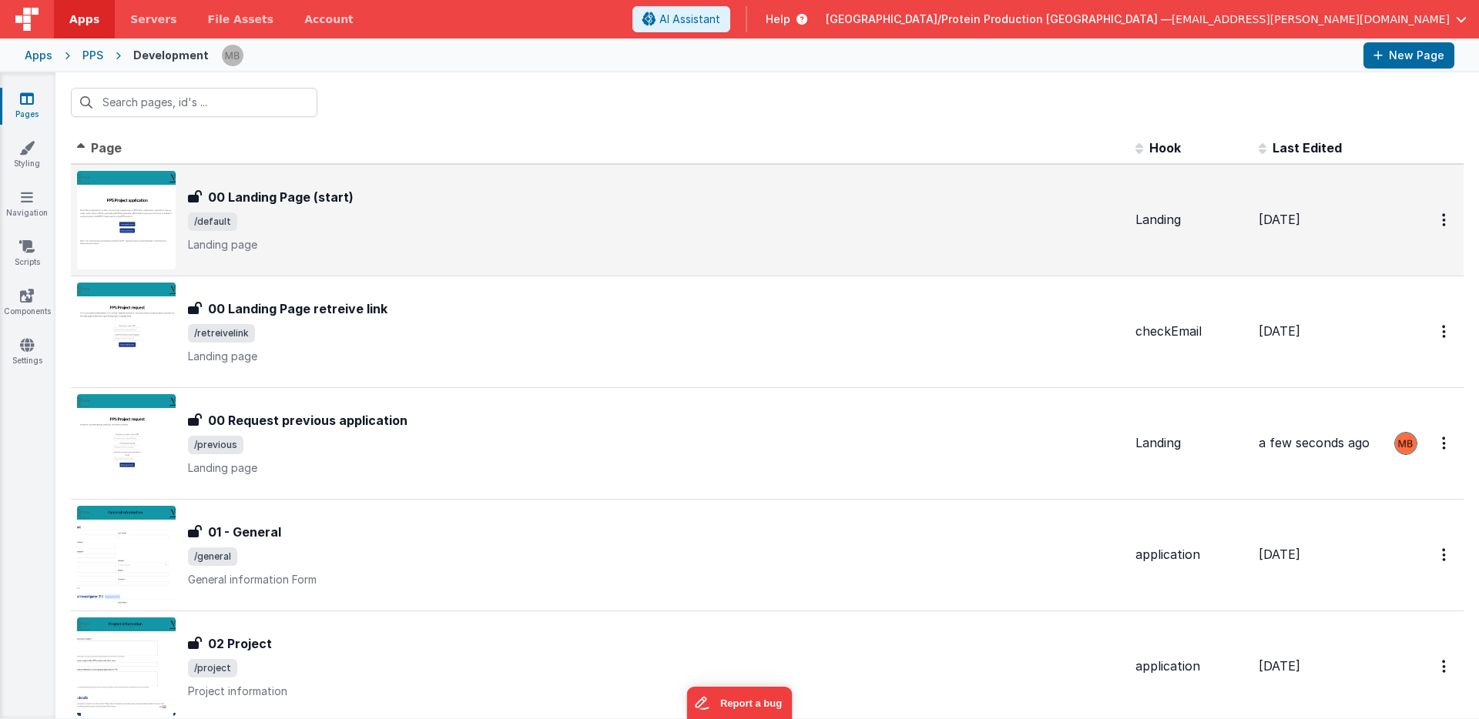
click at [377, 209] on div "00 Landing Page (start) 00 Landing Page (start) /default Landing page" at bounding box center [655, 220] width 935 height 65
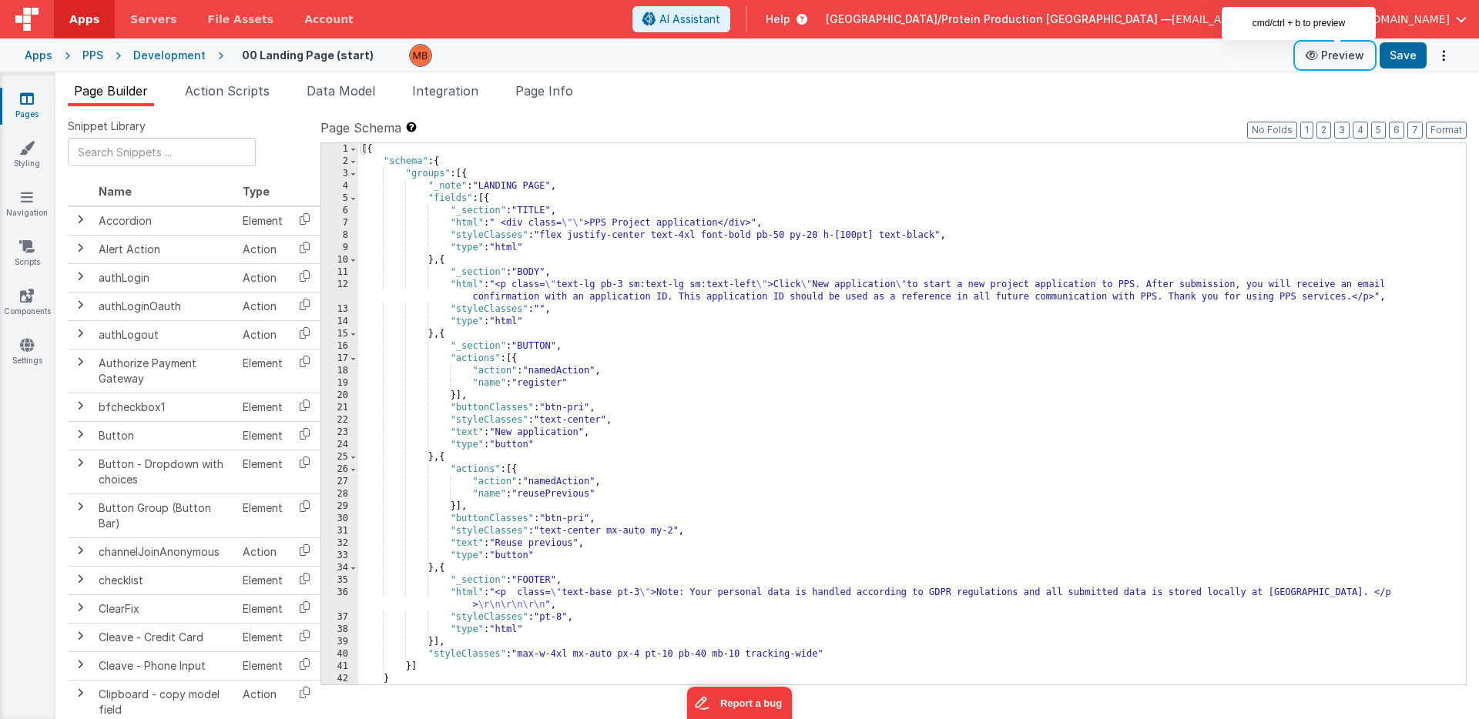
click at [1345, 55] on button "Preview" at bounding box center [1334, 55] width 77 height 25
click at [790, 17] on span "Help" at bounding box center [778, 19] width 25 height 15
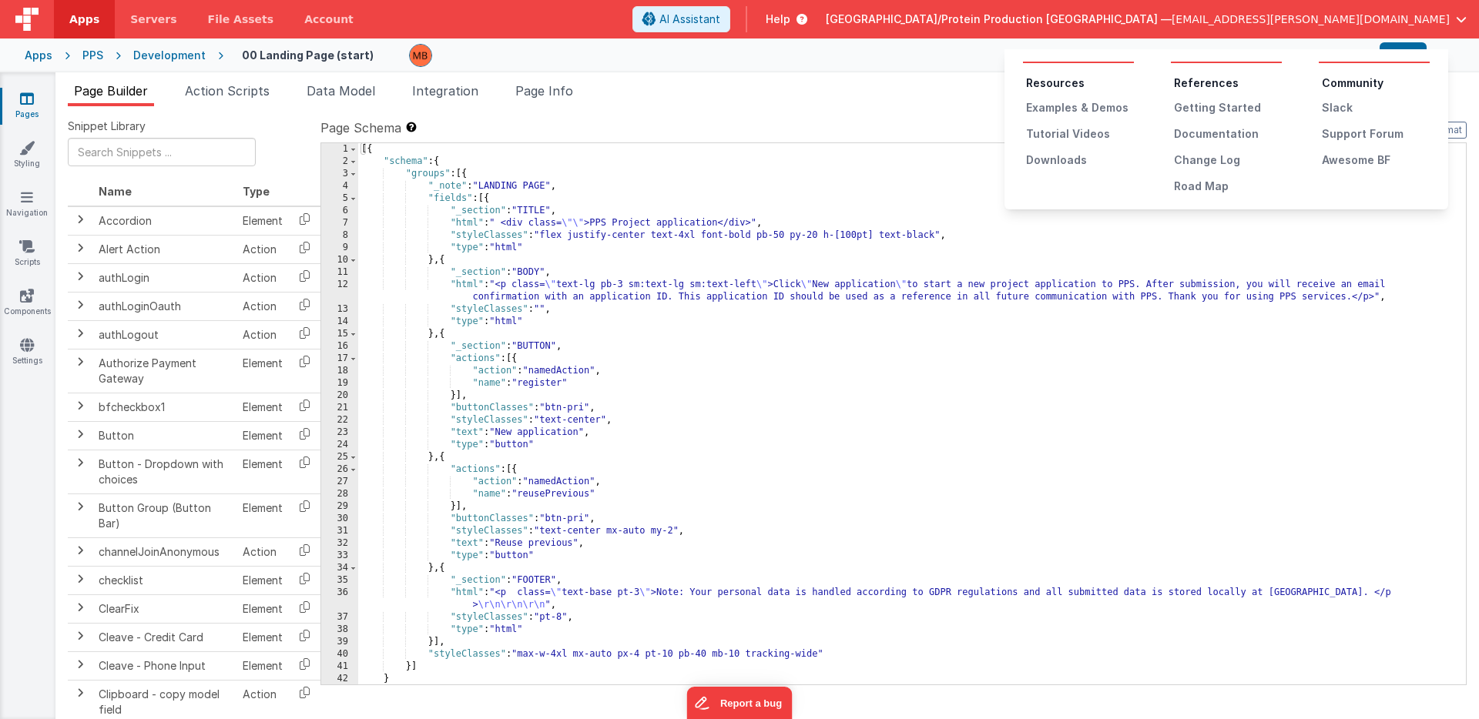
click at [891, 16] on button at bounding box center [739, 359] width 1479 height 719
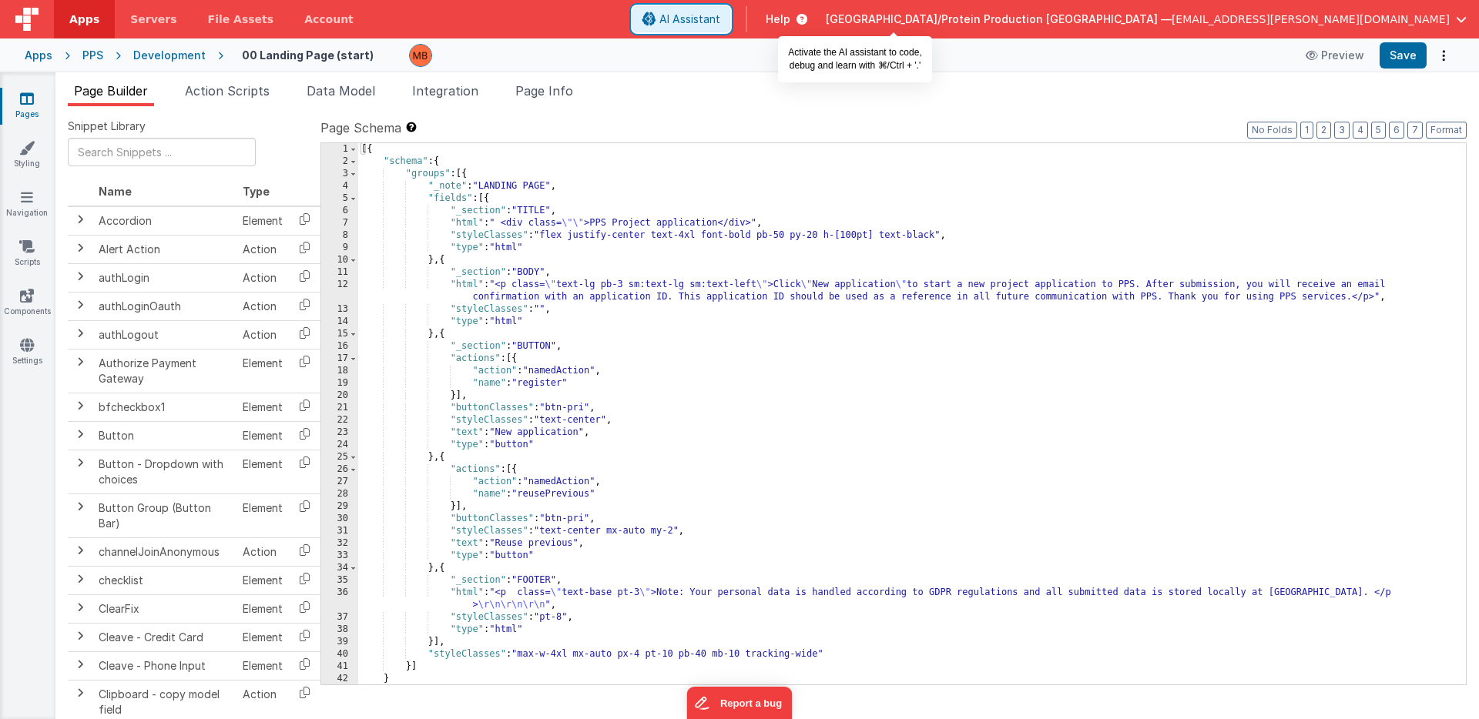
click at [720, 16] on span "AI Assistant" at bounding box center [689, 19] width 61 height 15
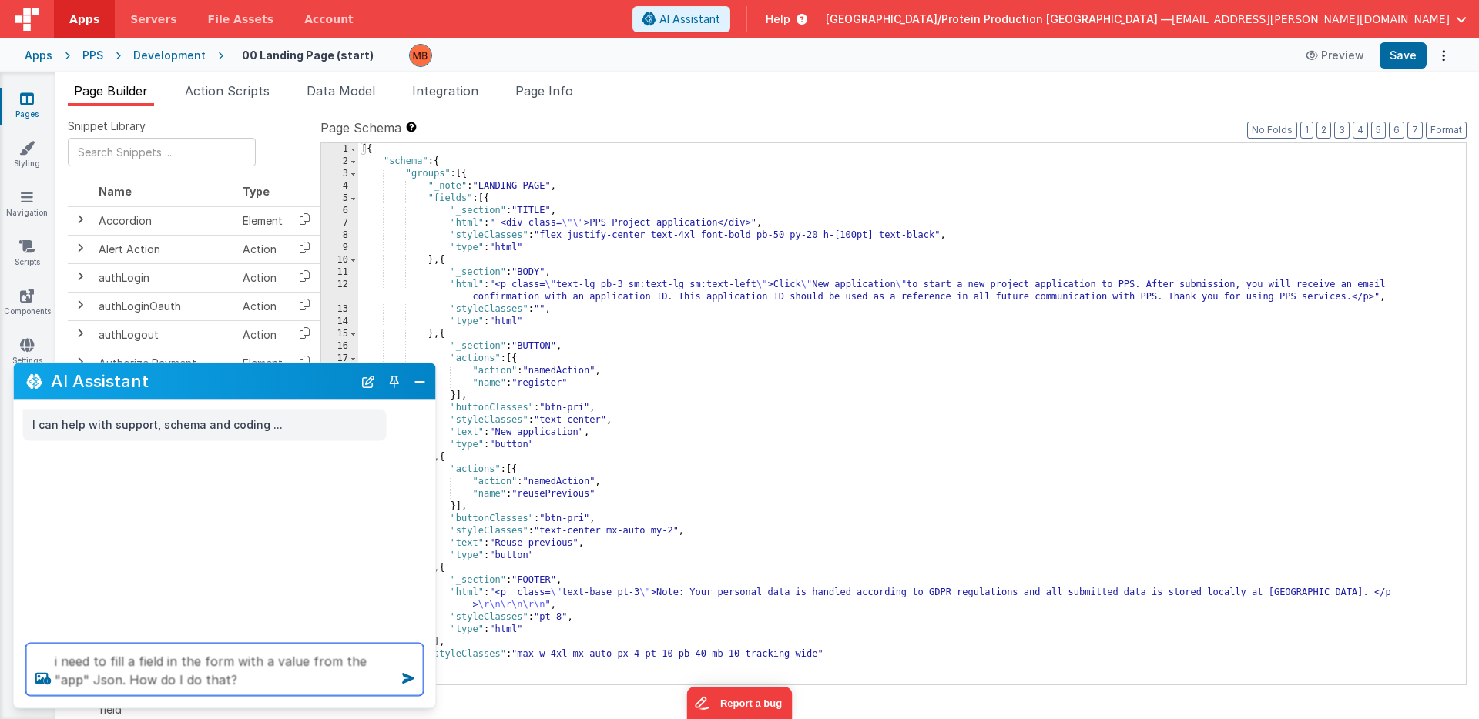
type textarea "i need to fill a field in the form with a value from the "app" Json. How do I d…"
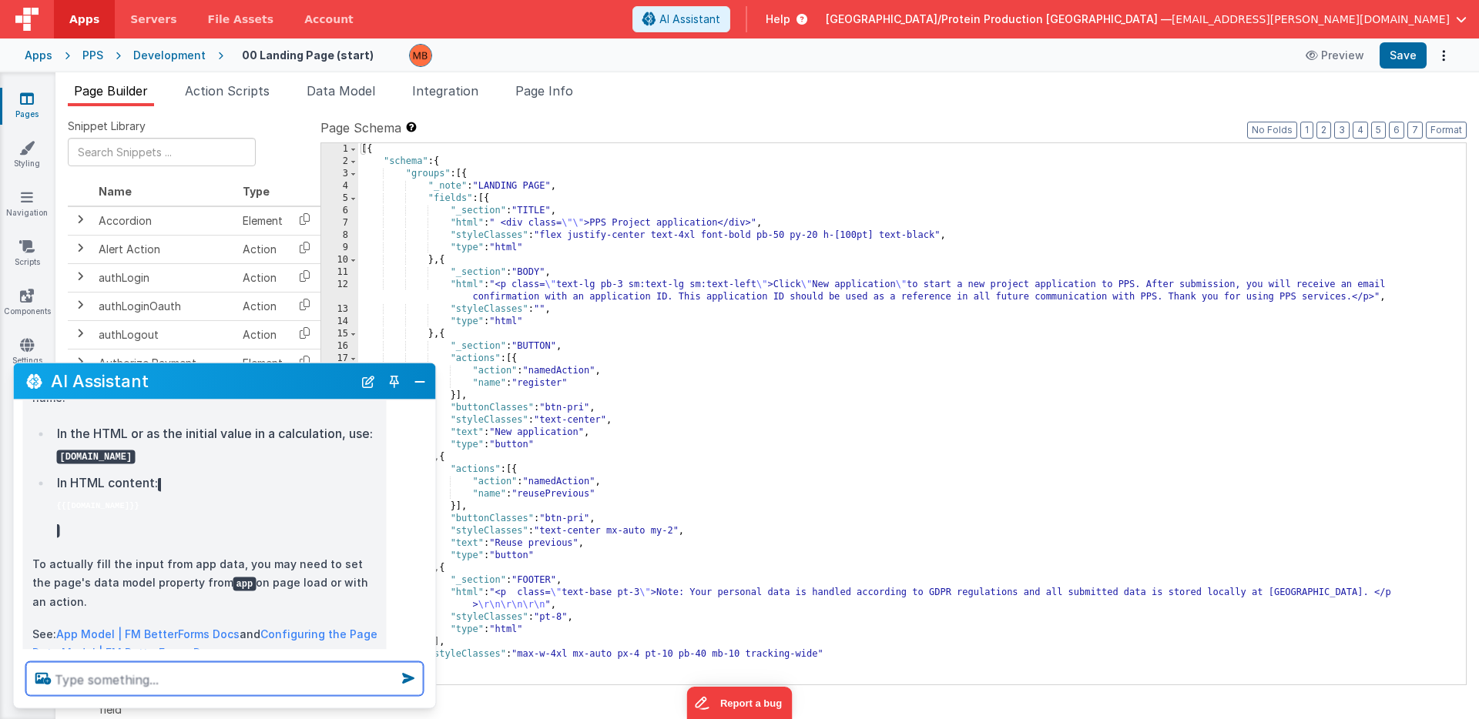
scroll to position [502, 0]
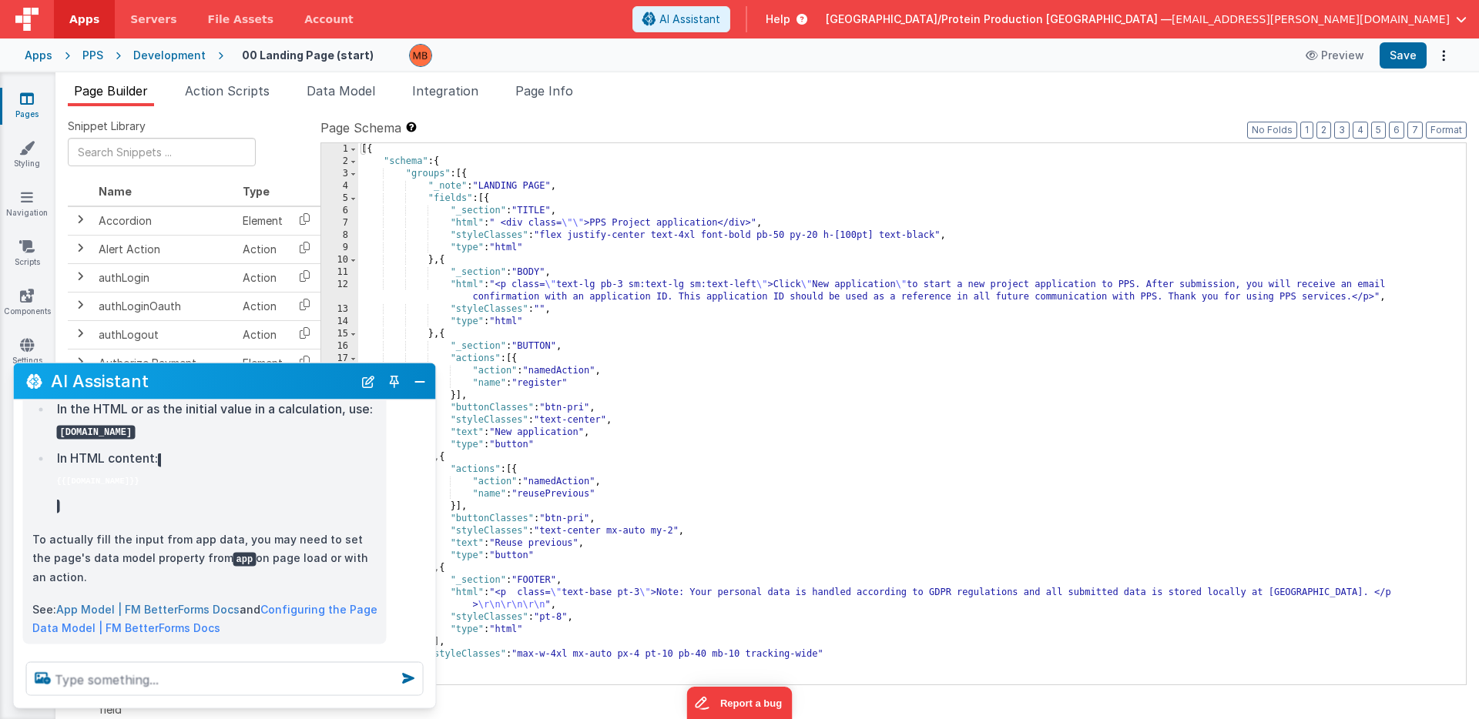
click at [92, 602] on link "App Model | FM BetterForms Docs" at bounding box center [147, 608] width 183 height 13
drag, startPoint x: 418, startPoint y: 387, endPoint x: 387, endPoint y: 409, distance: 38.2
click at [418, 387] on button "Close" at bounding box center [420, 381] width 20 height 22
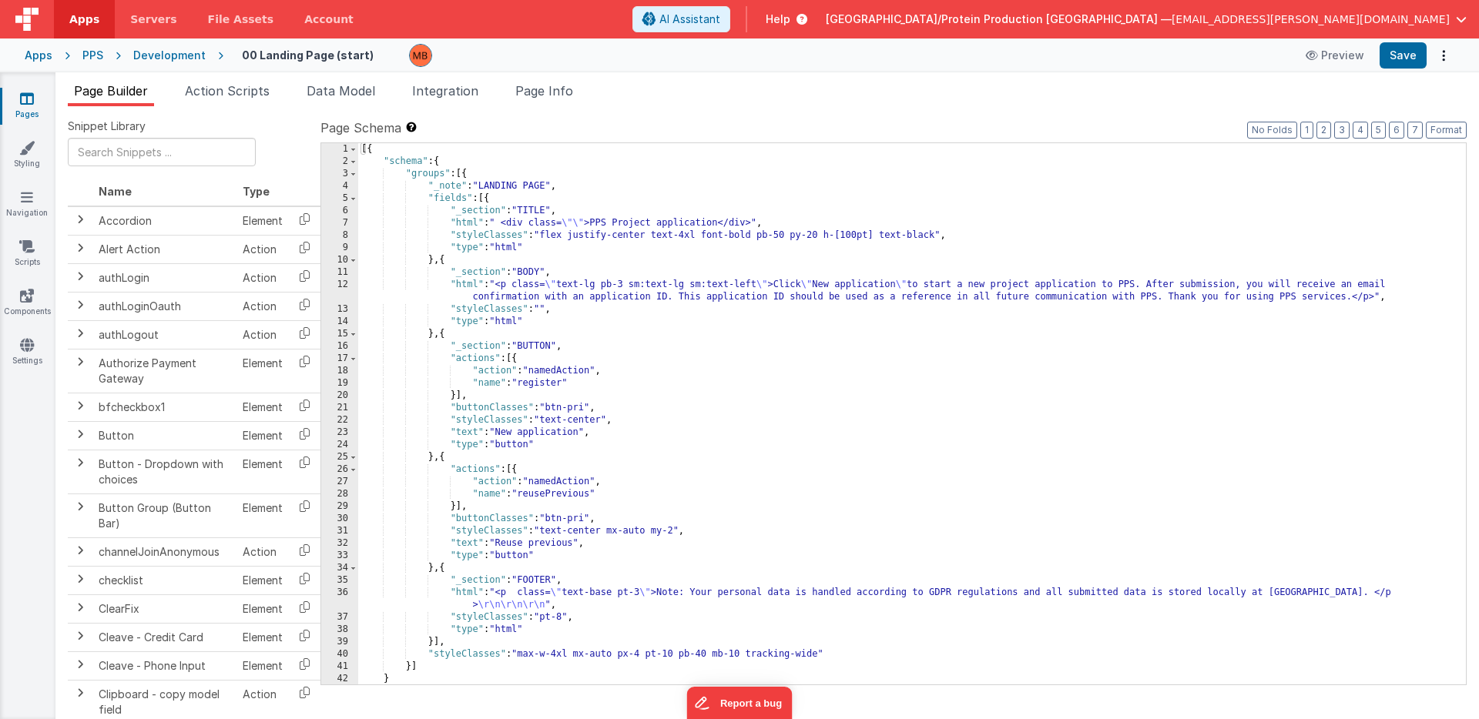
click at [26, 102] on icon at bounding box center [27, 98] width 14 height 15
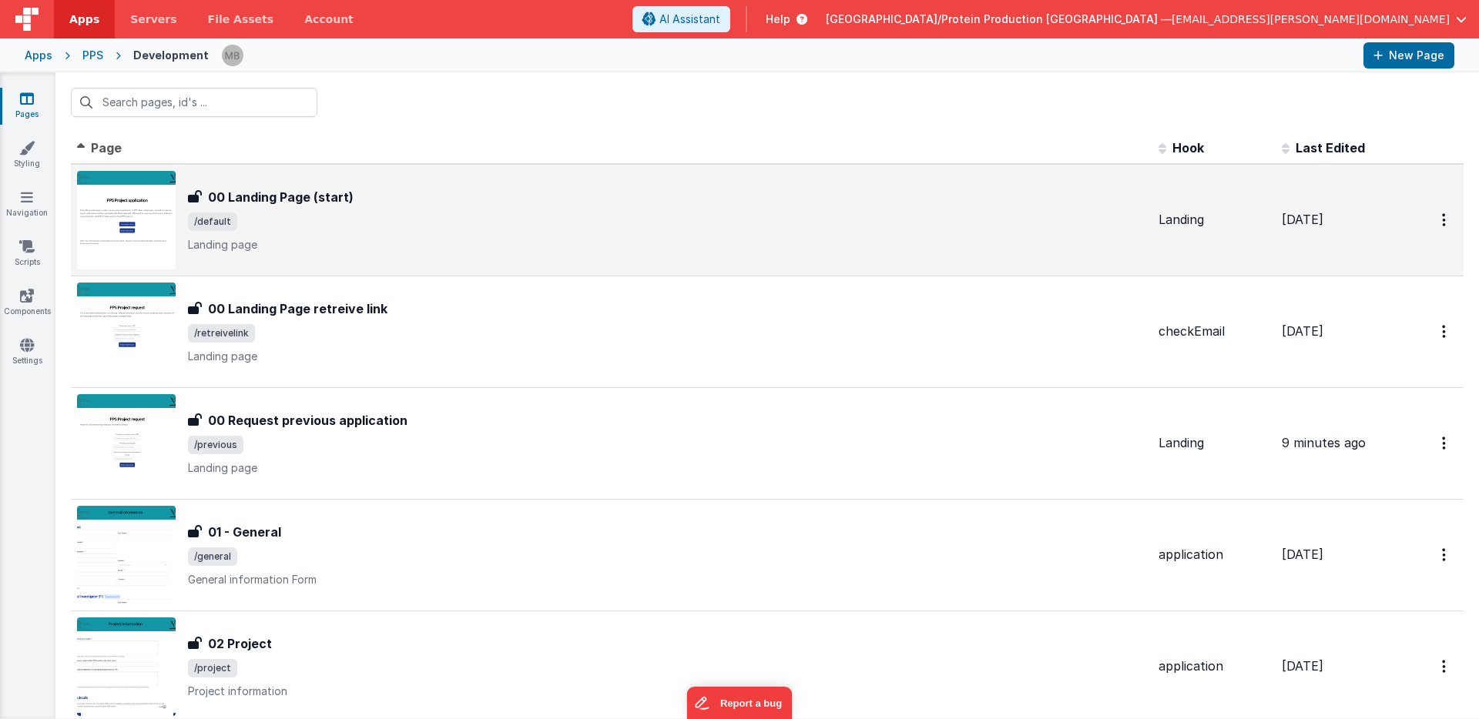
click at [116, 178] on img at bounding box center [126, 220] width 99 height 99
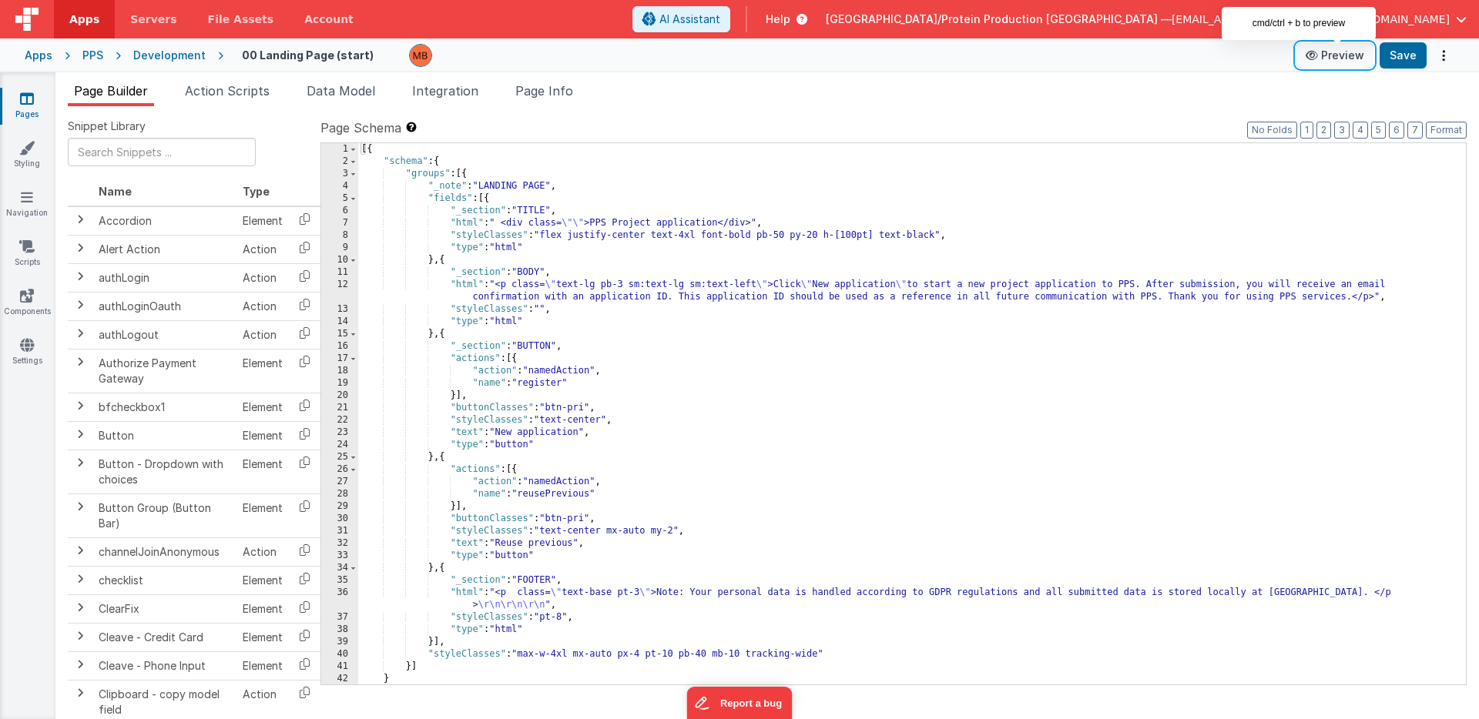
click at [1355, 55] on button "Preview" at bounding box center [1334, 55] width 77 height 25
click at [32, 107] on link "Pages" at bounding box center [26, 106] width 55 height 31
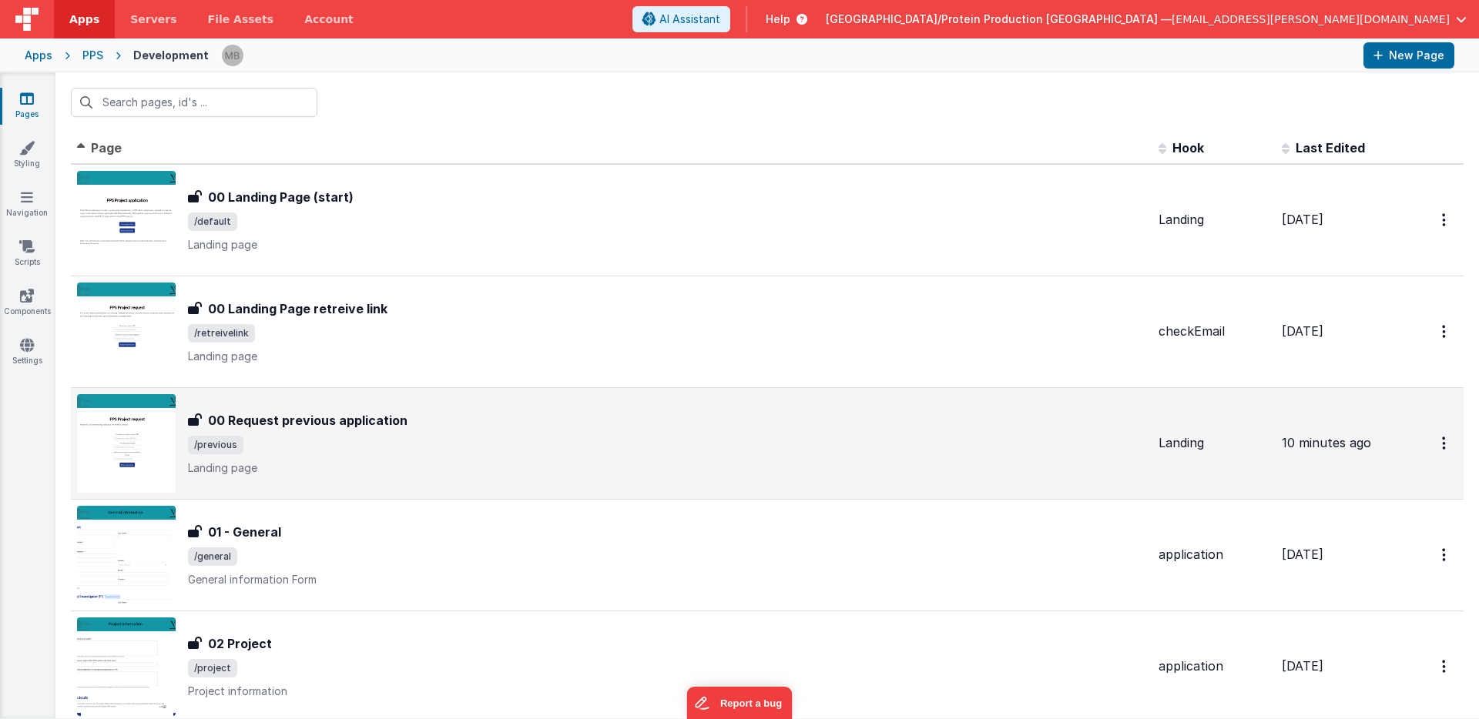
click at [308, 443] on span "/previous" at bounding box center [667, 445] width 958 height 18
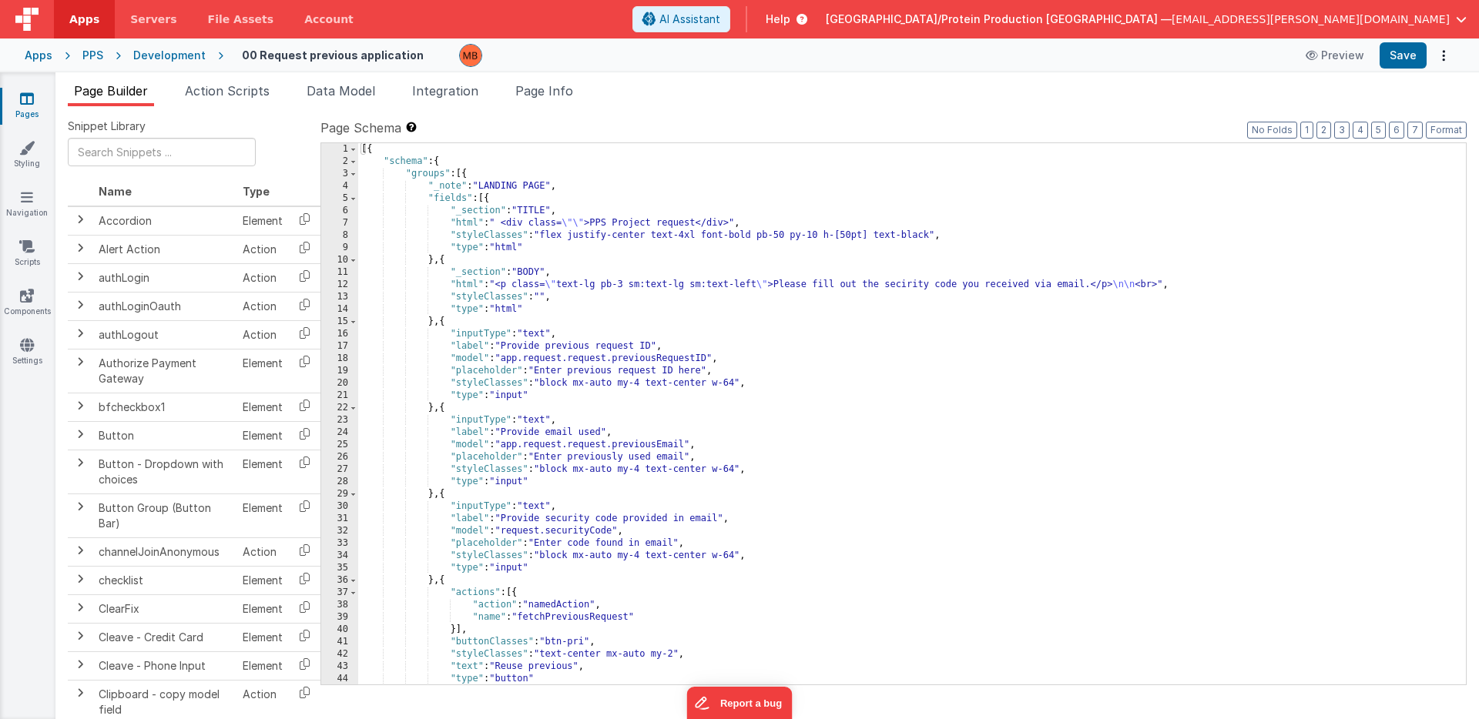
click at [570, 357] on div "[{ "schema" : { "groups" : [{ "_note" : "LANDING PAGE" , "fields" : [{ "_sectio…" at bounding box center [911, 426] width 1107 height 566
click at [1403, 57] on button "Save" at bounding box center [1402, 55] width 47 height 26
click at [29, 101] on icon at bounding box center [27, 98] width 14 height 15
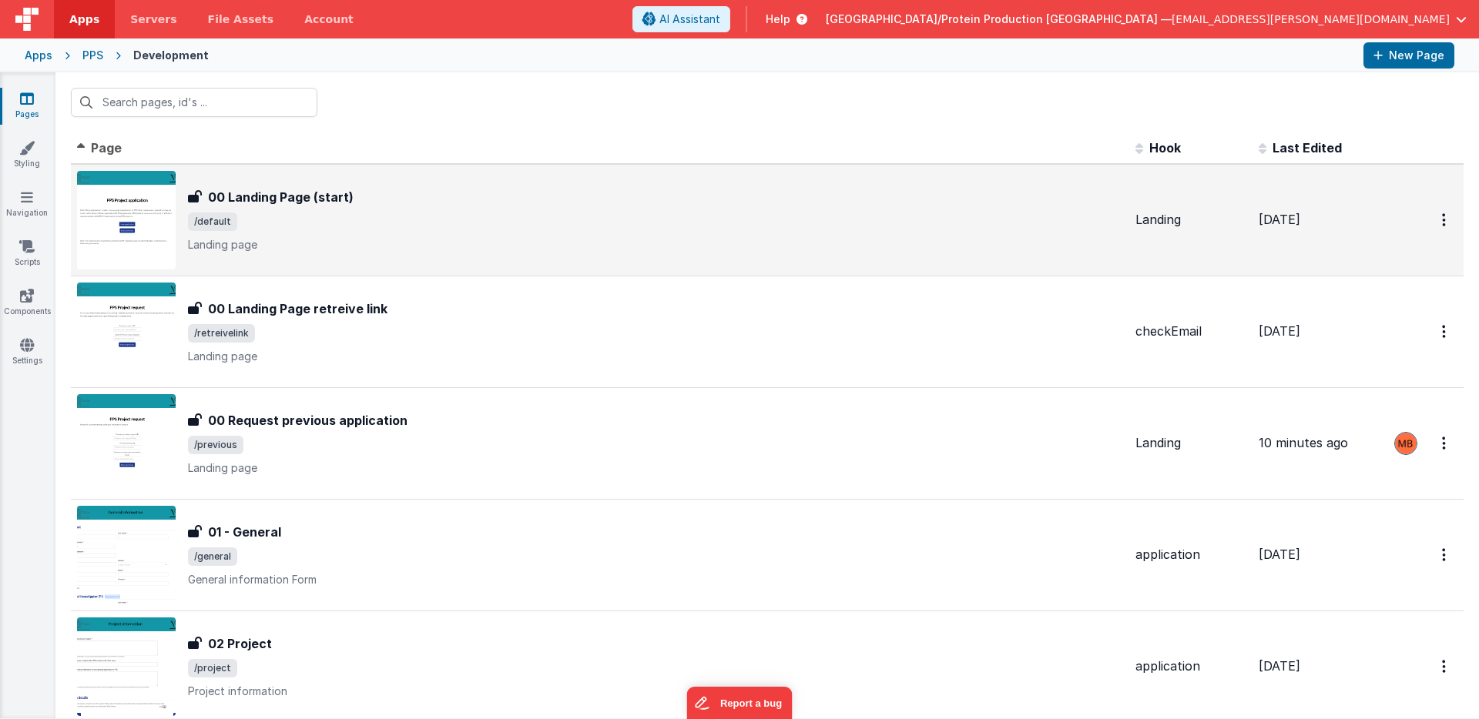
click at [256, 211] on div "00 Landing Page (start) 00 Landing Page (start) /default Landing page" at bounding box center [655, 220] width 935 height 65
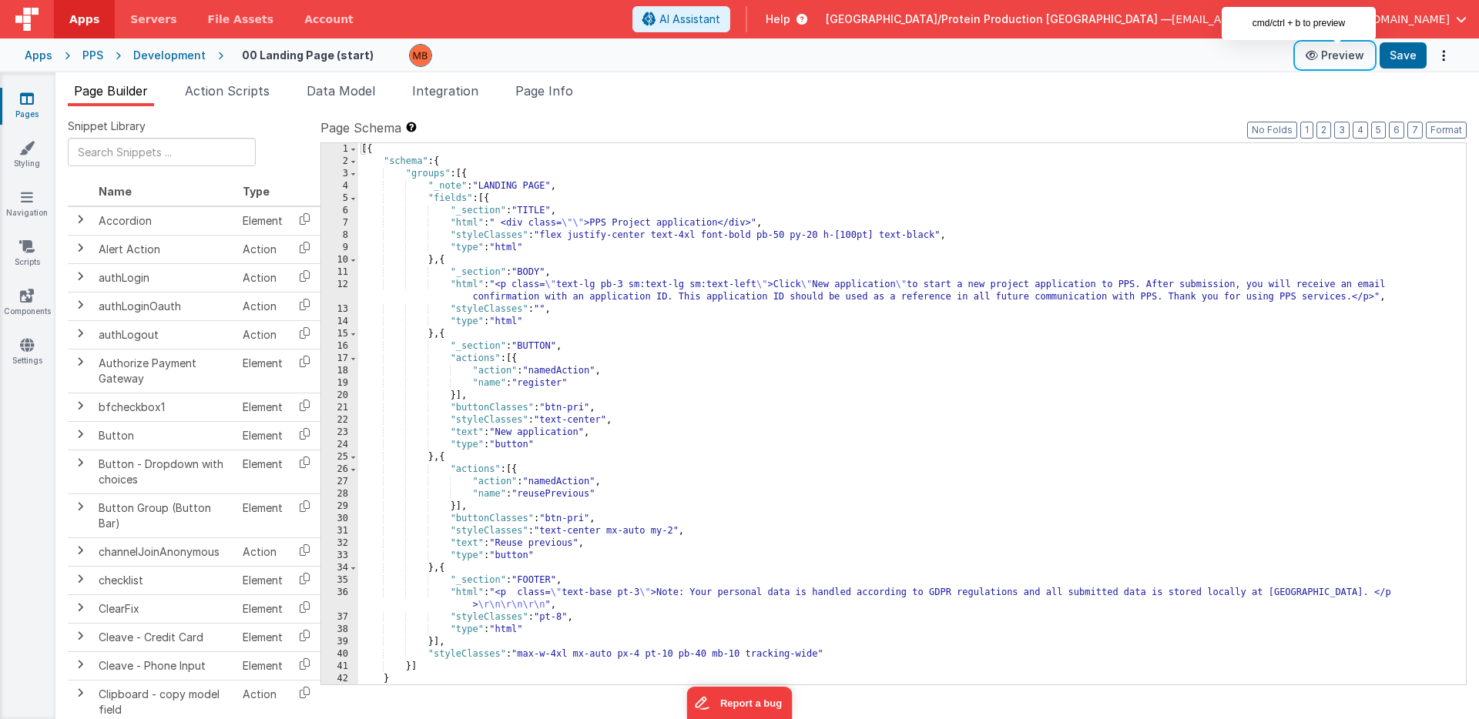
click at [1351, 52] on button "Preview" at bounding box center [1334, 55] width 77 height 25
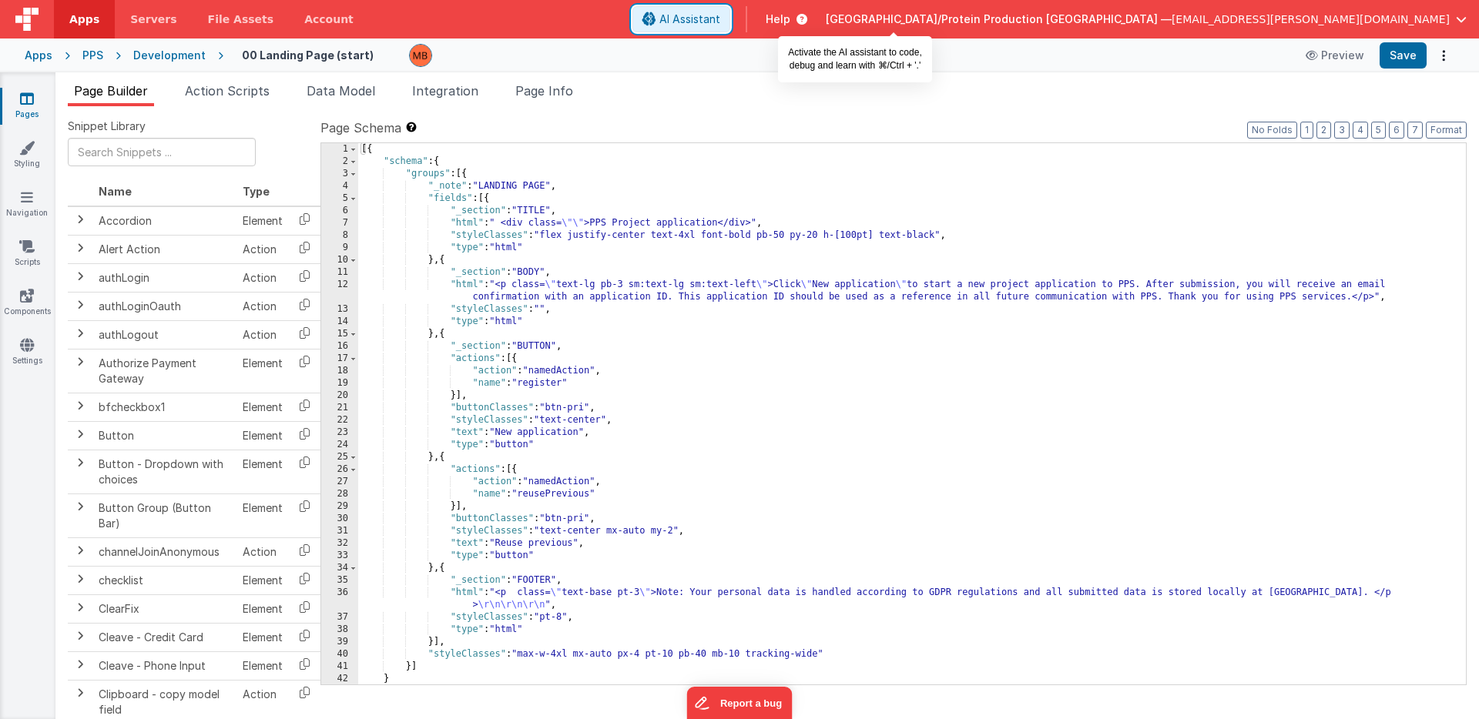
drag, startPoint x: 915, startPoint y: 20, endPoint x: 839, endPoint y: 156, distance: 155.8
click at [720, 20] on span "AI Assistant" at bounding box center [689, 19] width 61 height 15
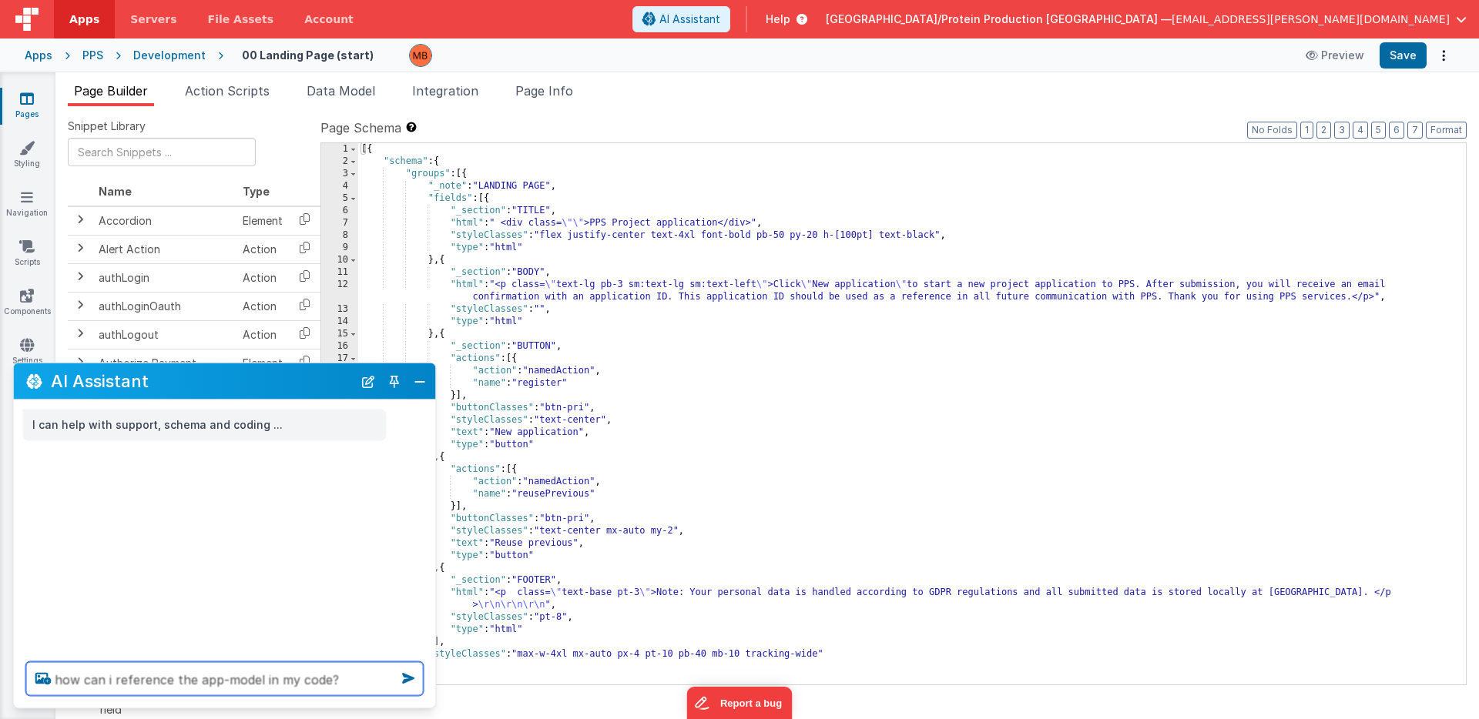
type textarea "how can i reference the app-model in my code?"
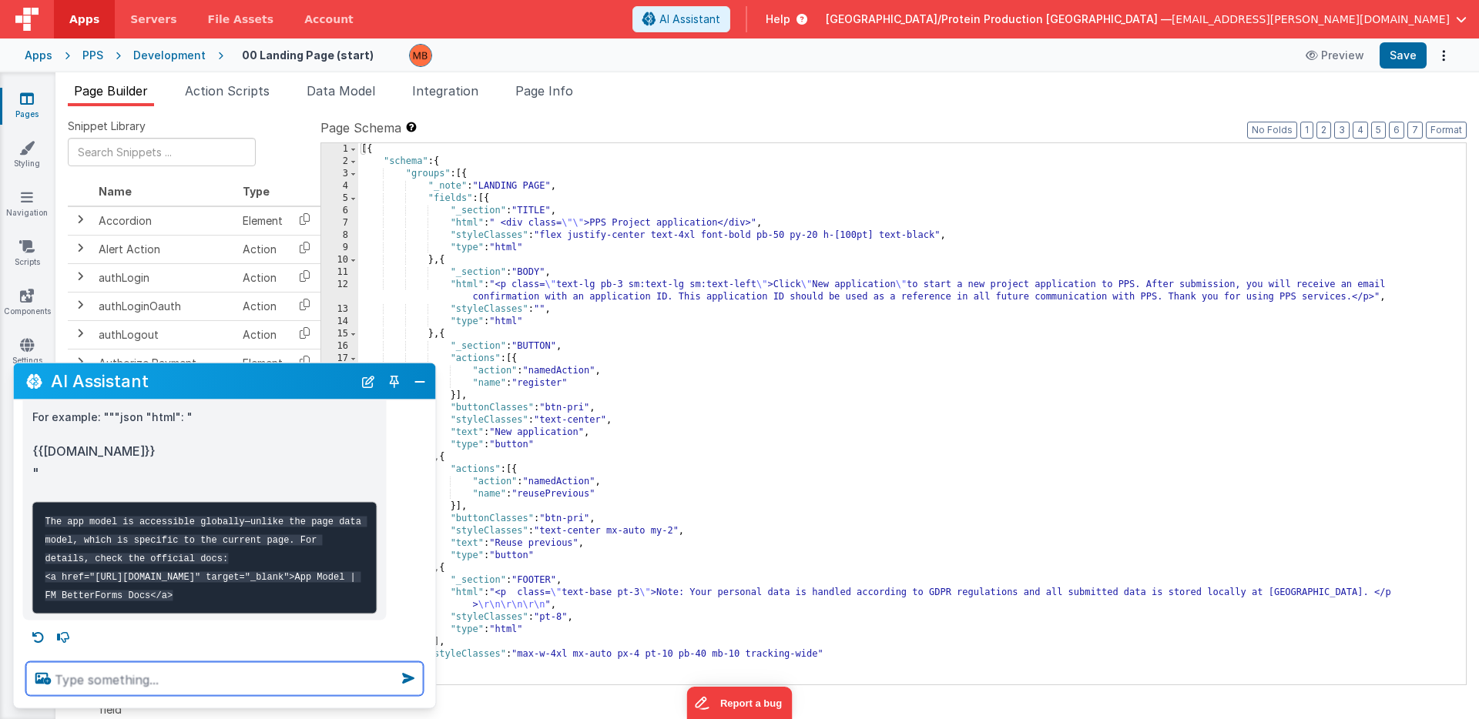
scroll to position [286, 0]
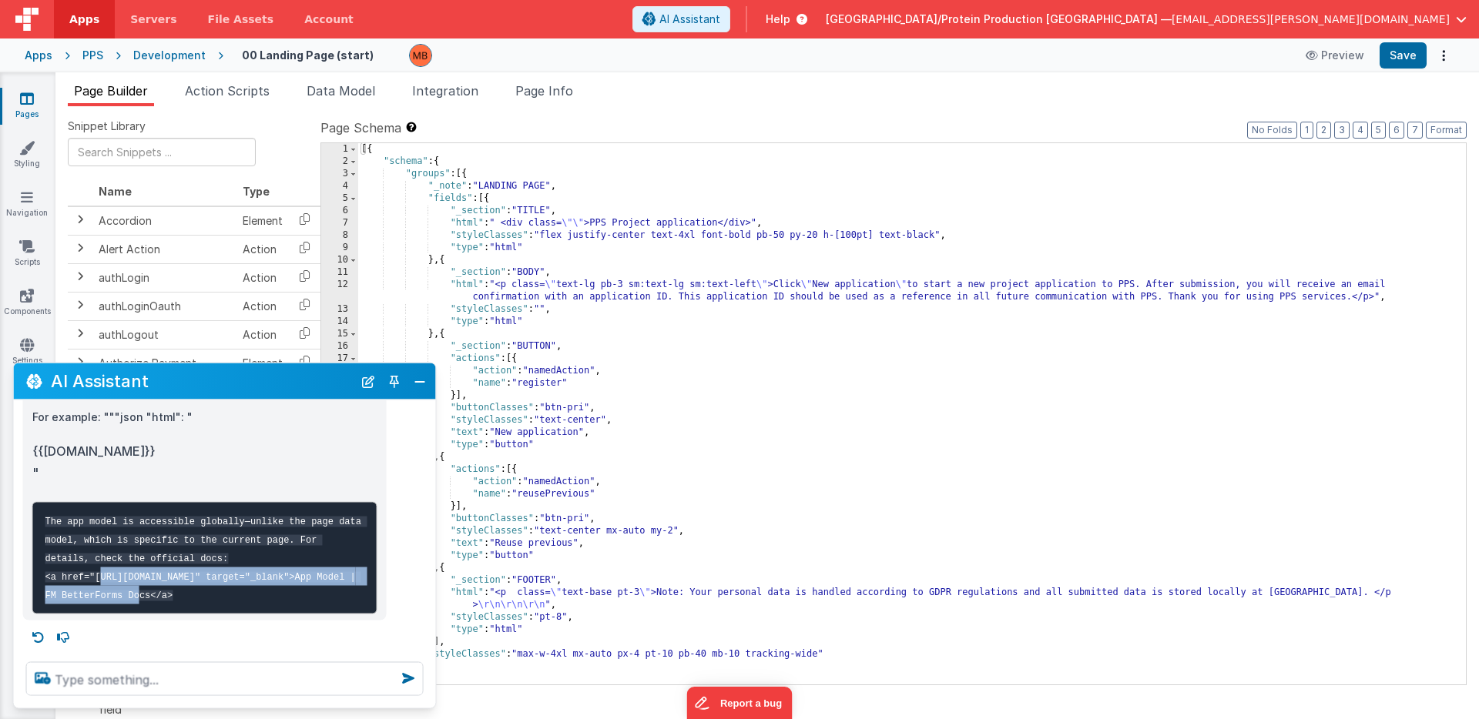
drag, startPoint x: 95, startPoint y: 557, endPoint x: 144, endPoint y: 574, distance: 51.4
click at [144, 574] on code "The app model is accessible globally—unlike the page data model, which is speci…" at bounding box center [206, 559] width 322 height 85
copy code "[URL][DOMAIN_NAME]"
click at [410, 384] on button "Close" at bounding box center [420, 381] width 20 height 22
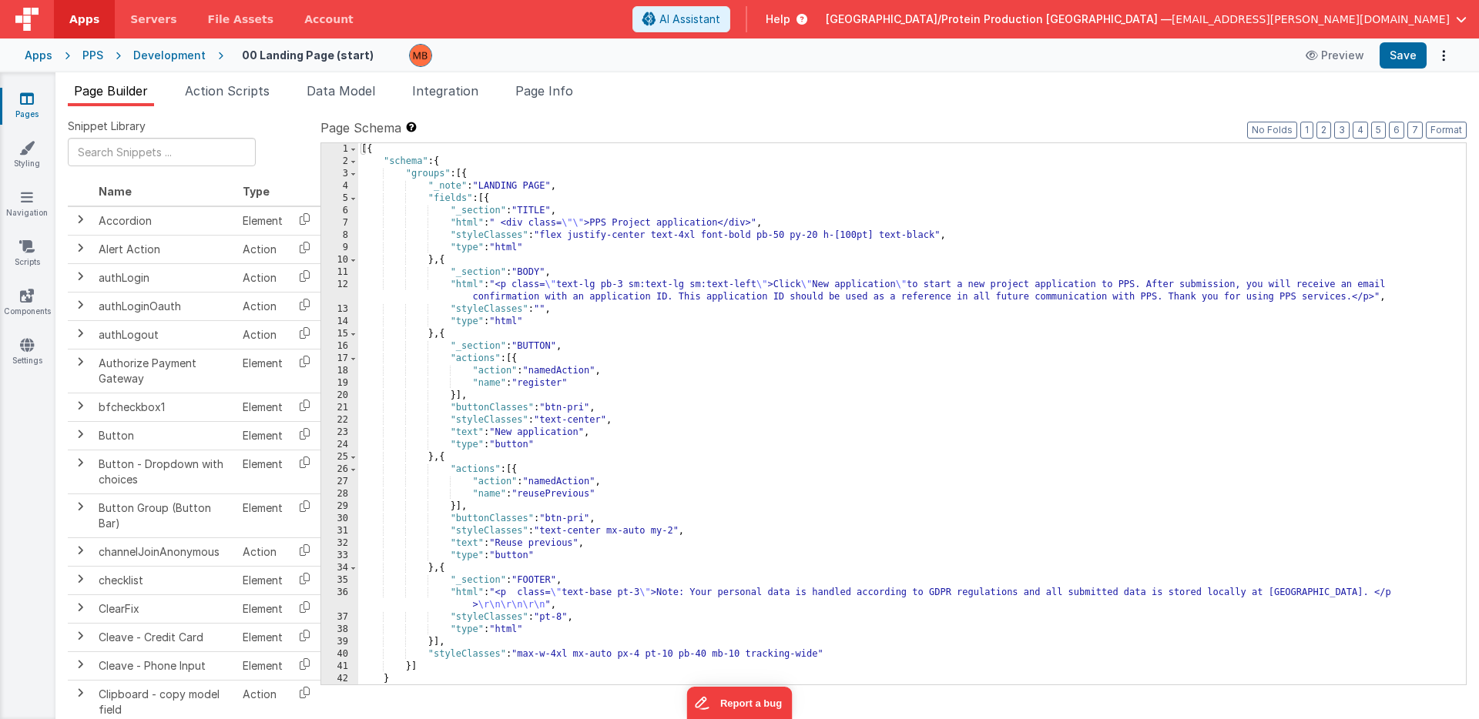
click at [28, 102] on icon at bounding box center [27, 98] width 14 height 15
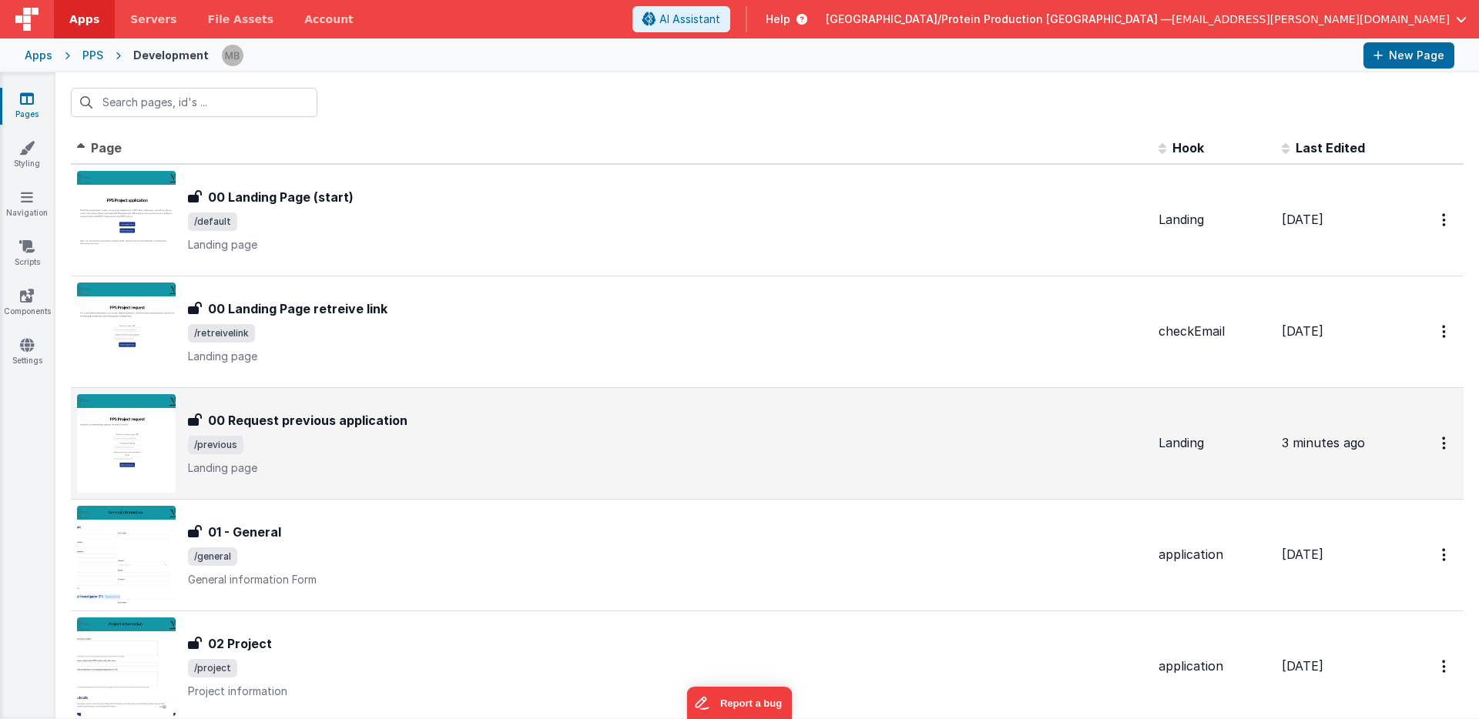
click at [356, 437] on span "/previous" at bounding box center [667, 445] width 958 height 18
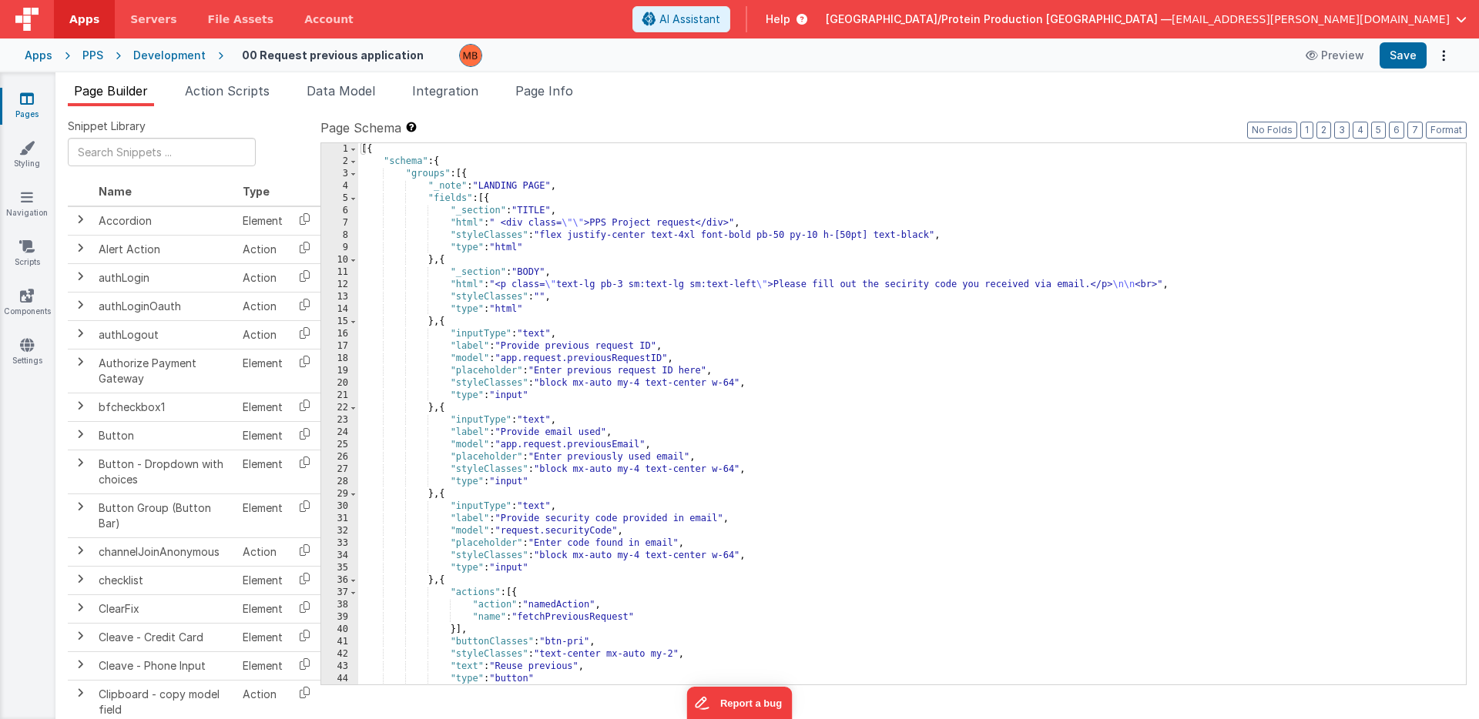
click at [18, 95] on link "Pages" at bounding box center [26, 106] width 55 height 31
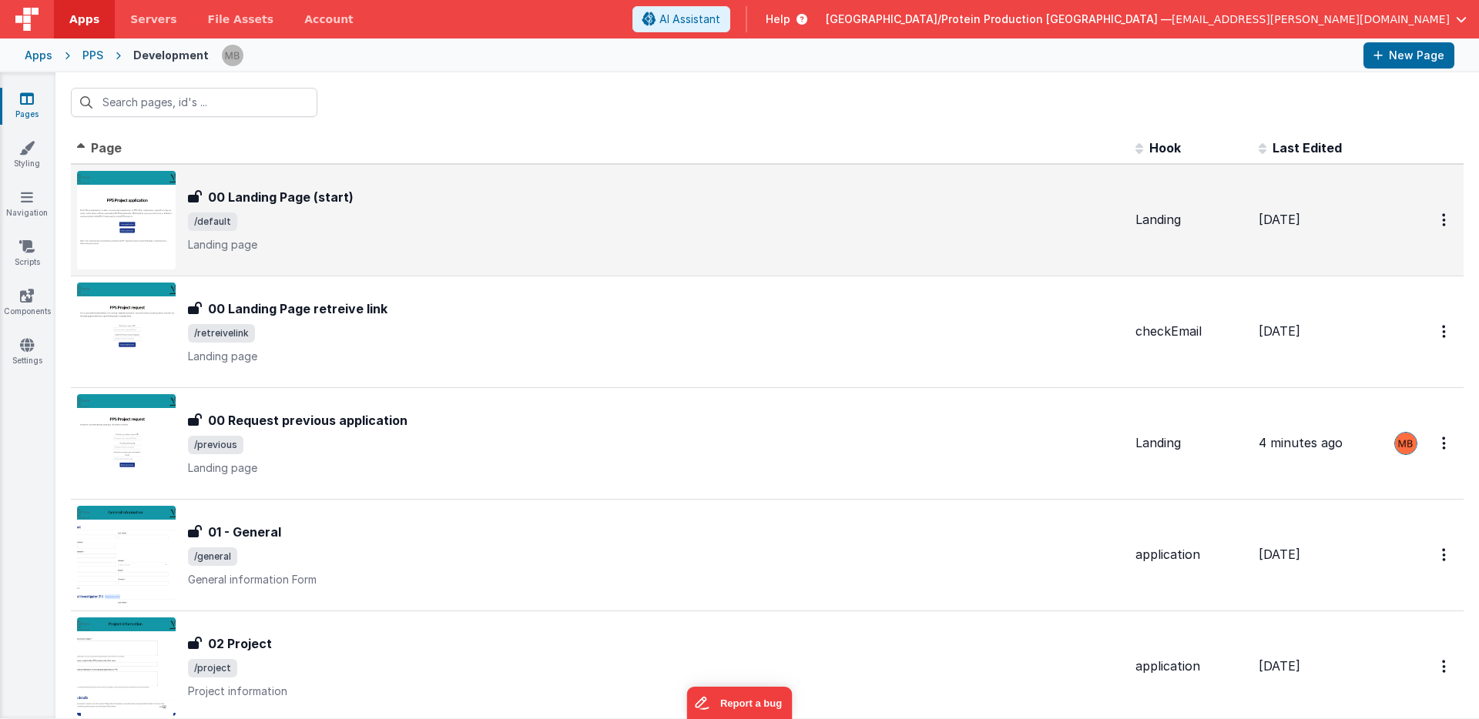
click at [351, 217] on span "/default" at bounding box center [655, 222] width 935 height 18
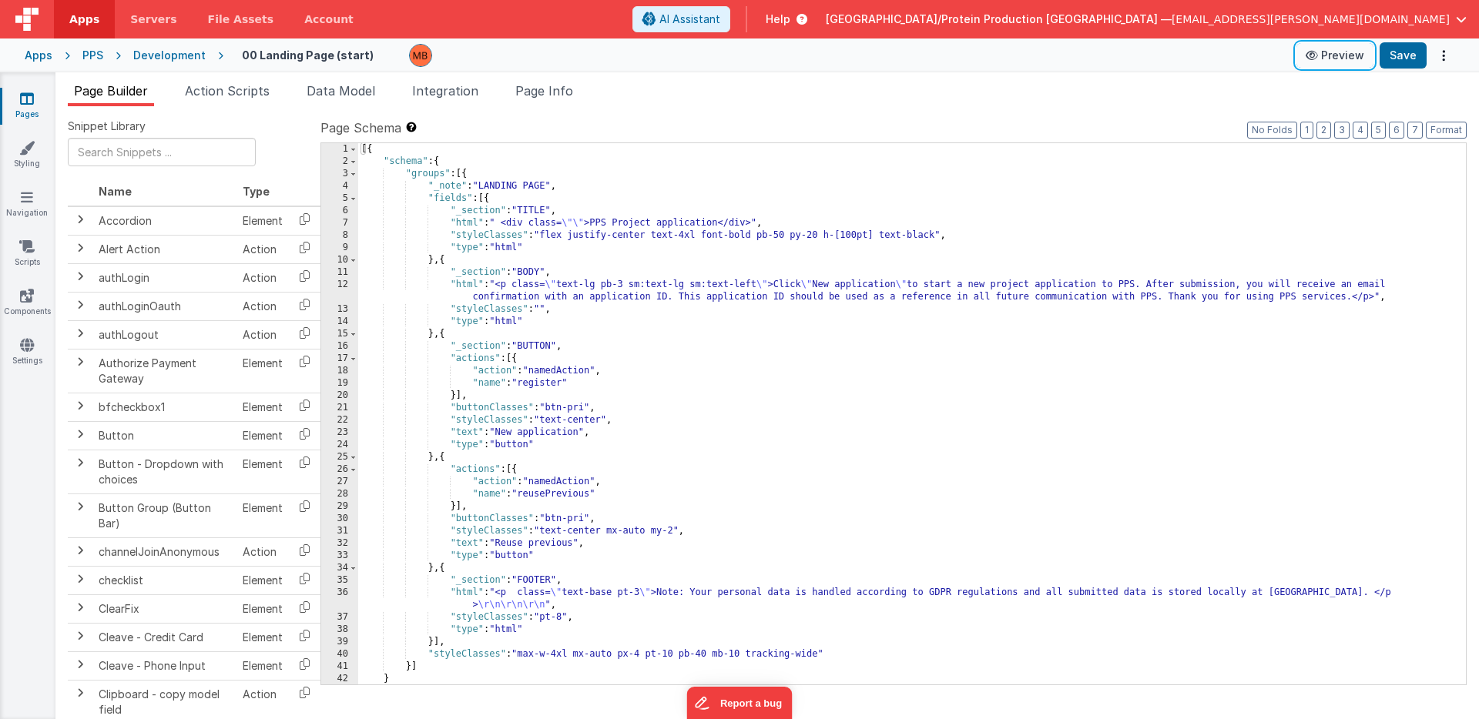
click at [1345, 60] on button "Preview" at bounding box center [1334, 55] width 77 height 25
click at [32, 101] on icon at bounding box center [27, 98] width 14 height 15
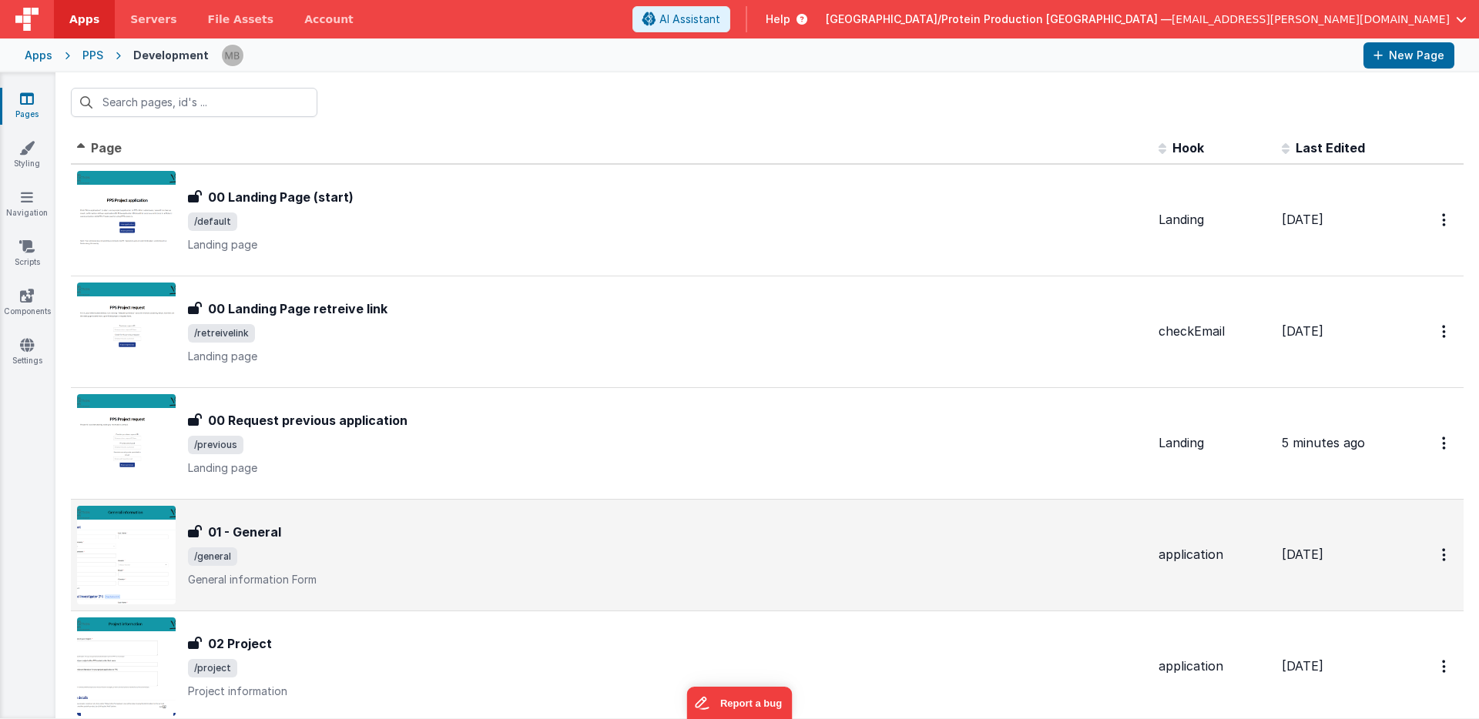
click at [301, 540] on div "01 - General" at bounding box center [667, 532] width 958 height 18
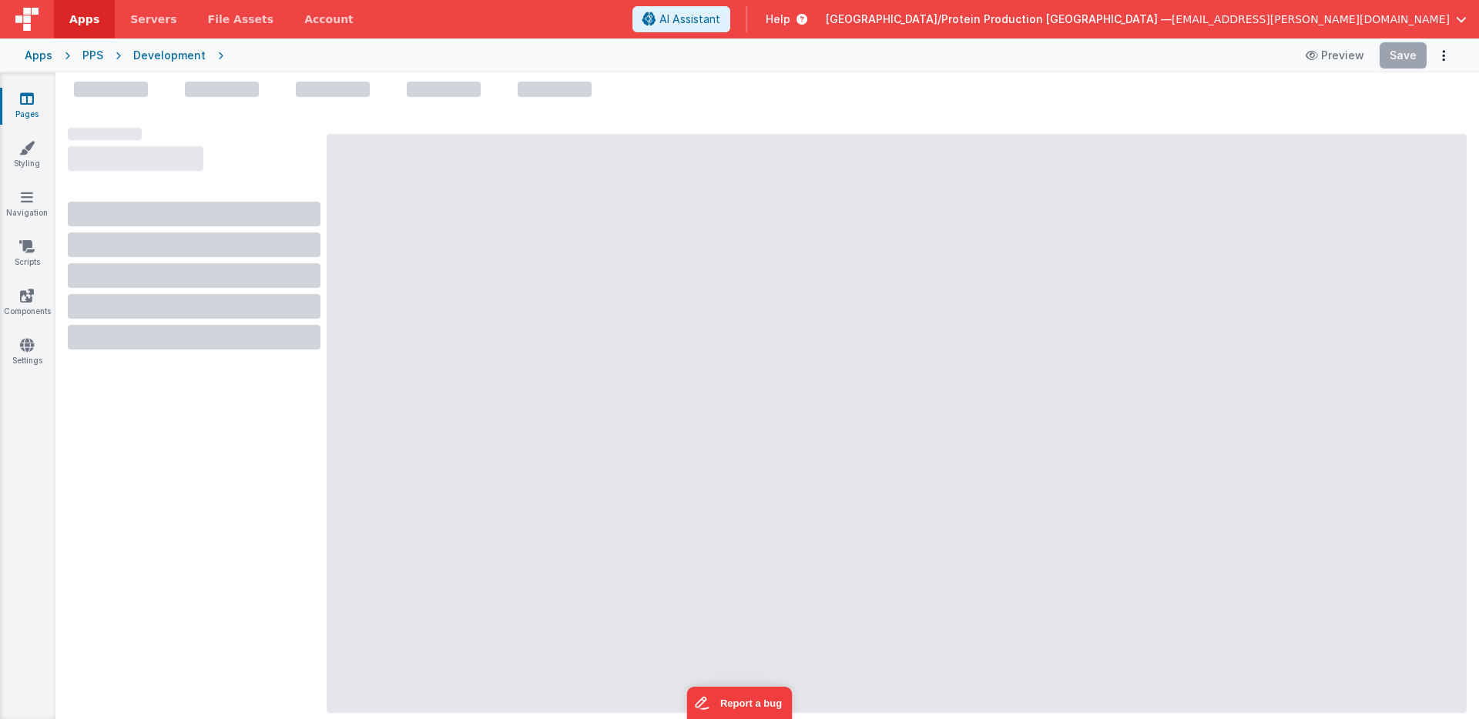
click at [28, 102] on icon at bounding box center [27, 98] width 14 height 15
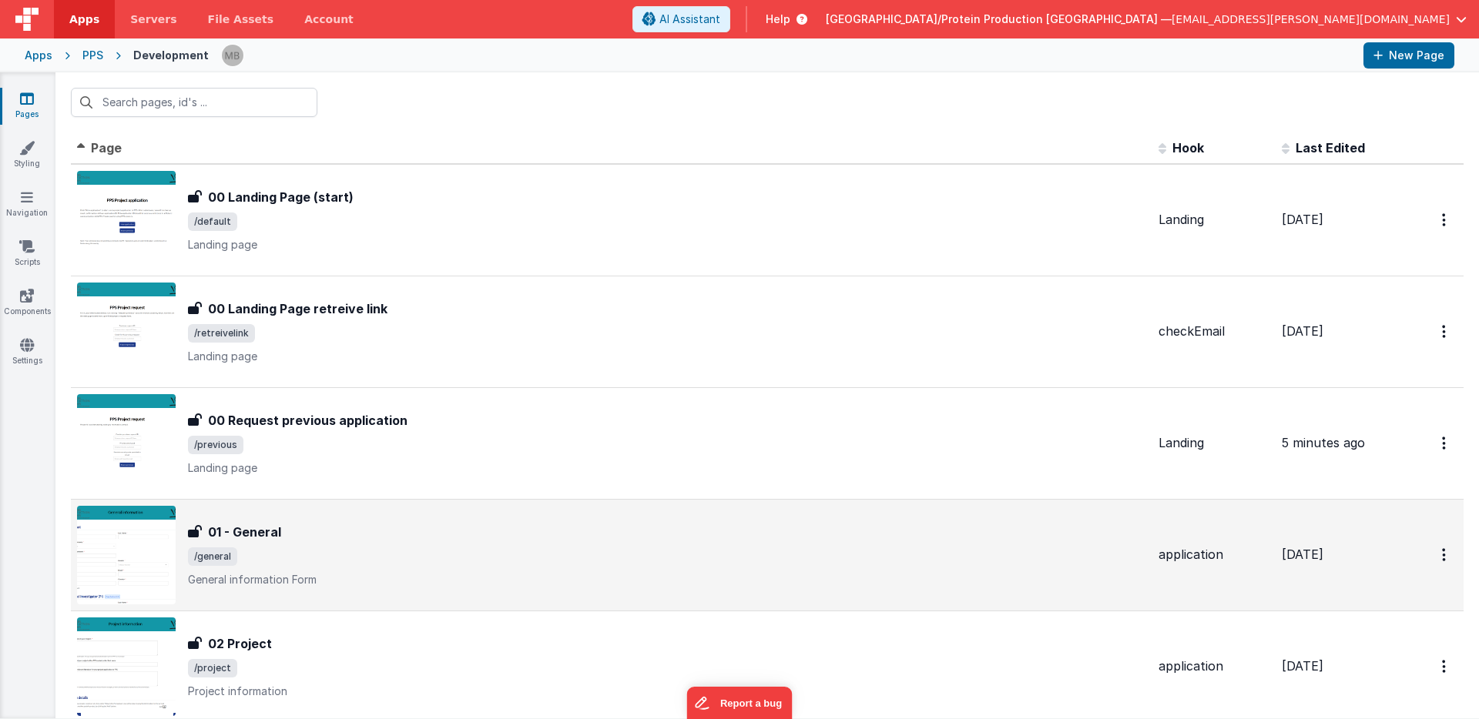
click at [365, 539] on div "01 - General" at bounding box center [667, 532] width 958 height 18
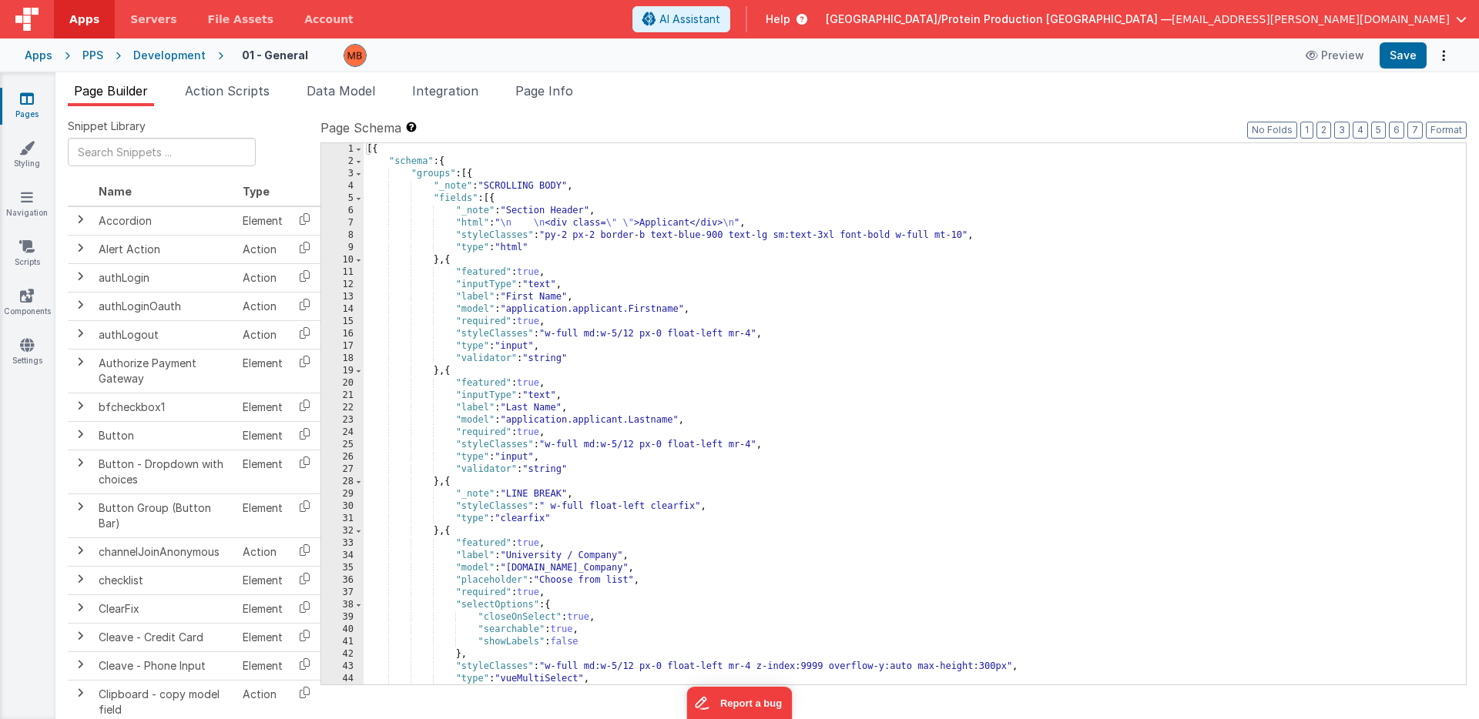
click at [27, 99] on icon at bounding box center [27, 98] width 14 height 15
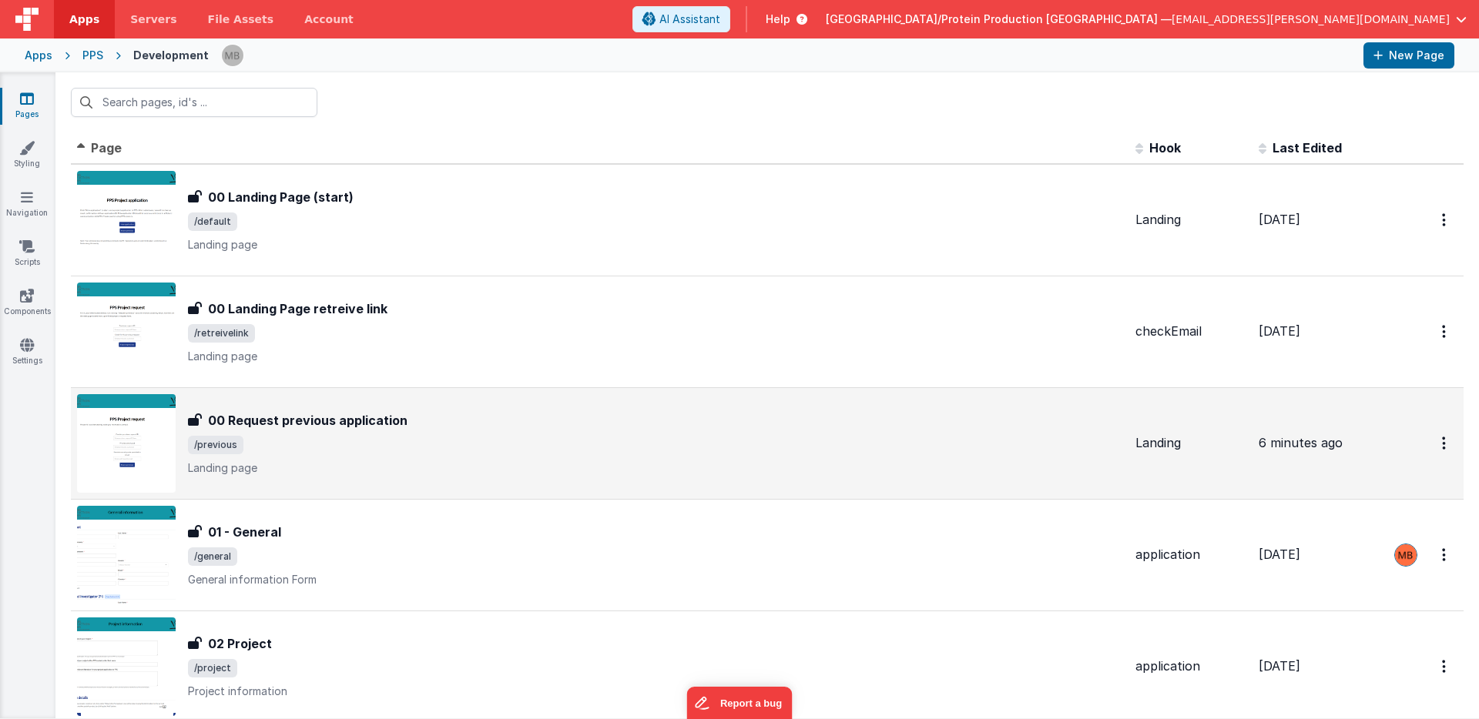
click at [364, 410] on div "00 Request previous application 00 Request previous application /previous Landi…" at bounding box center [600, 443] width 1046 height 99
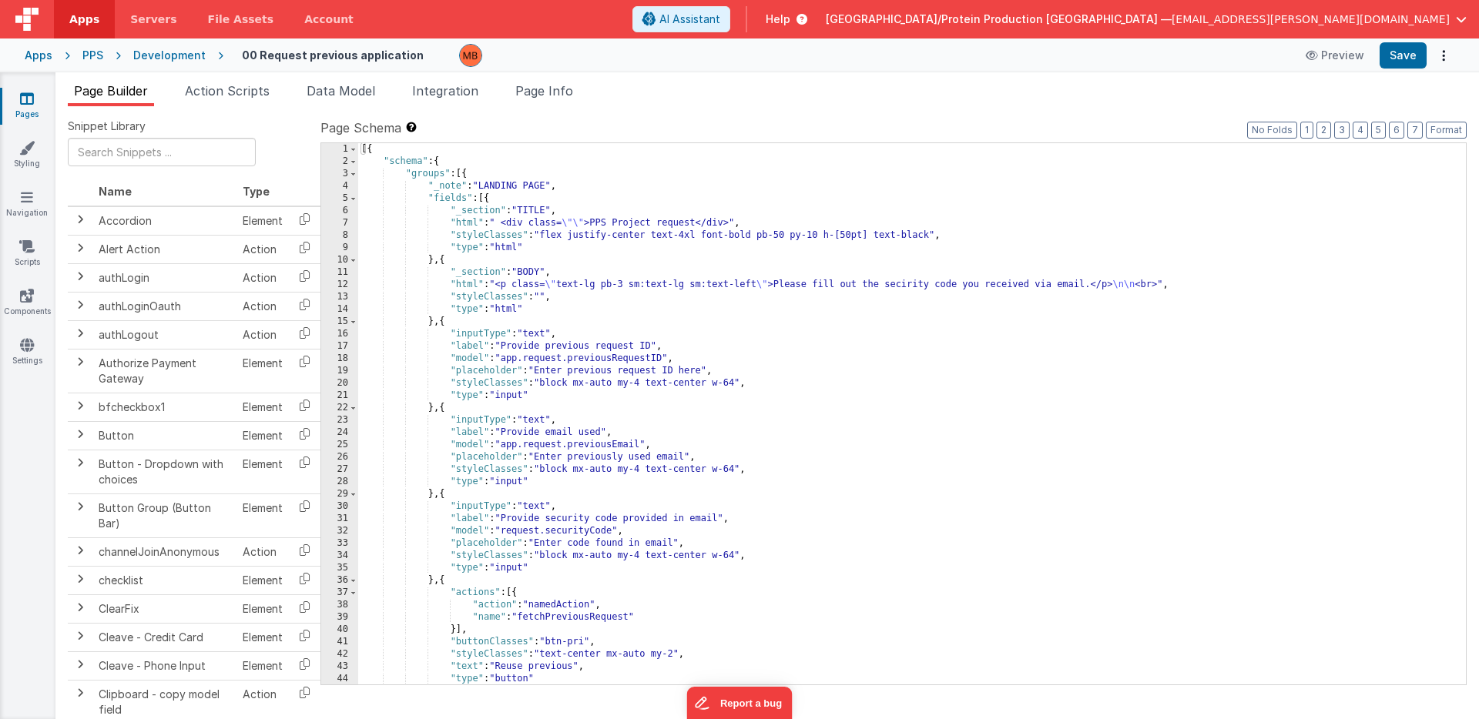
drag, startPoint x: 526, startPoint y: 359, endPoint x: 534, endPoint y: 370, distance: 13.9
click at [526, 359] on div "[{ "schema" : { "groups" : [{ "_note" : "LANDING PAGE" , "fields" : [{ "_sectio…" at bounding box center [911, 426] width 1107 height 566
drag, startPoint x: 1418, startPoint y: 57, endPoint x: 1405, endPoint y: 69, distance: 18.0
click at [1418, 57] on button "Save" at bounding box center [1402, 55] width 47 height 26
click at [24, 102] on icon at bounding box center [27, 98] width 14 height 15
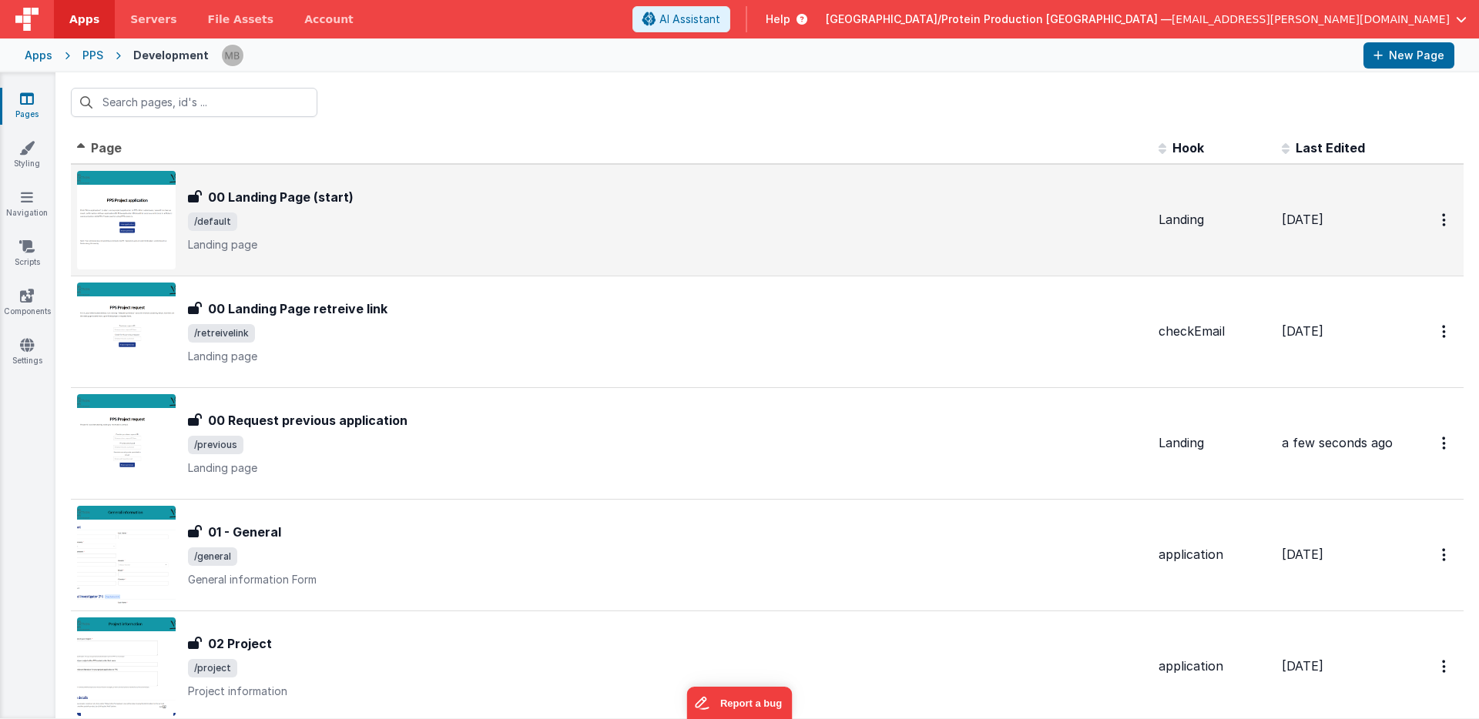
click at [377, 205] on div "00 Landing Page (start)" at bounding box center [667, 197] width 958 height 18
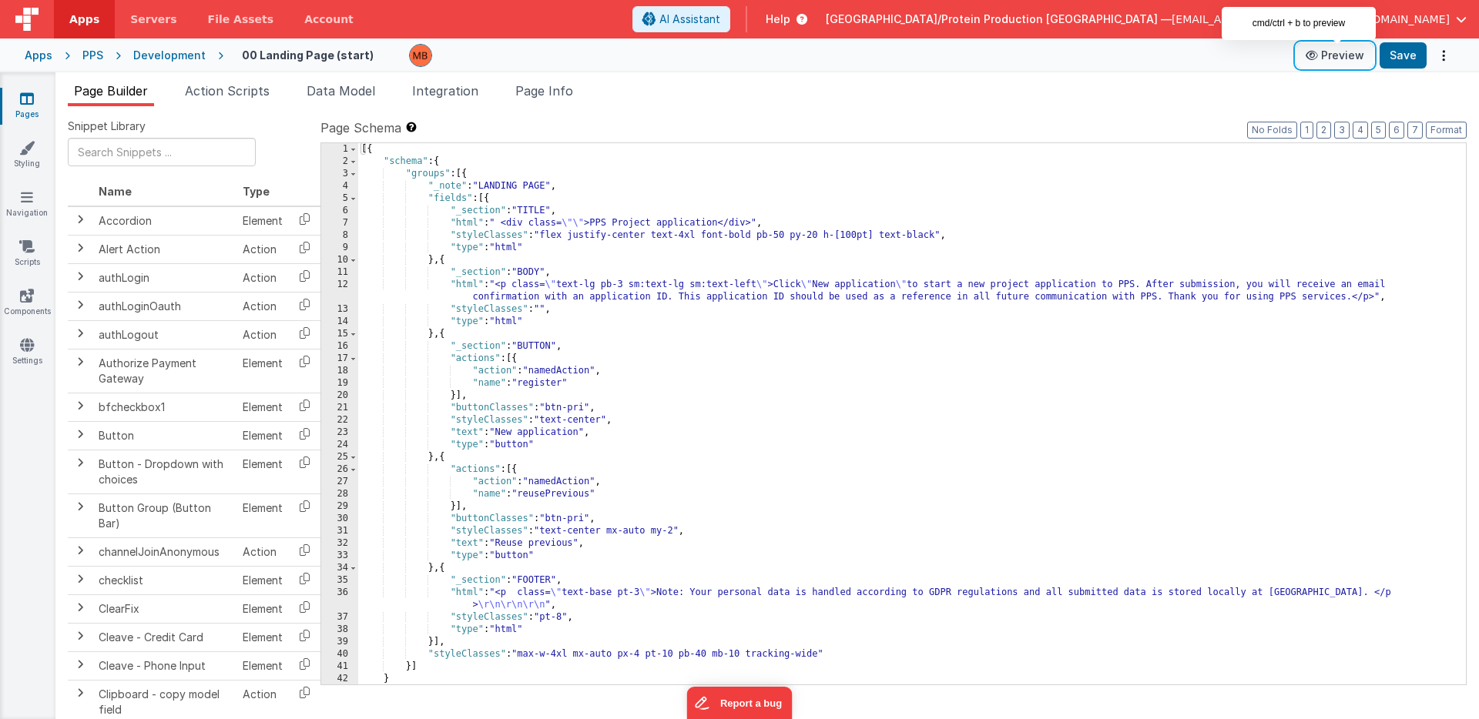
click at [1348, 54] on button "Preview" at bounding box center [1334, 55] width 77 height 25
click at [27, 102] on icon at bounding box center [27, 98] width 14 height 15
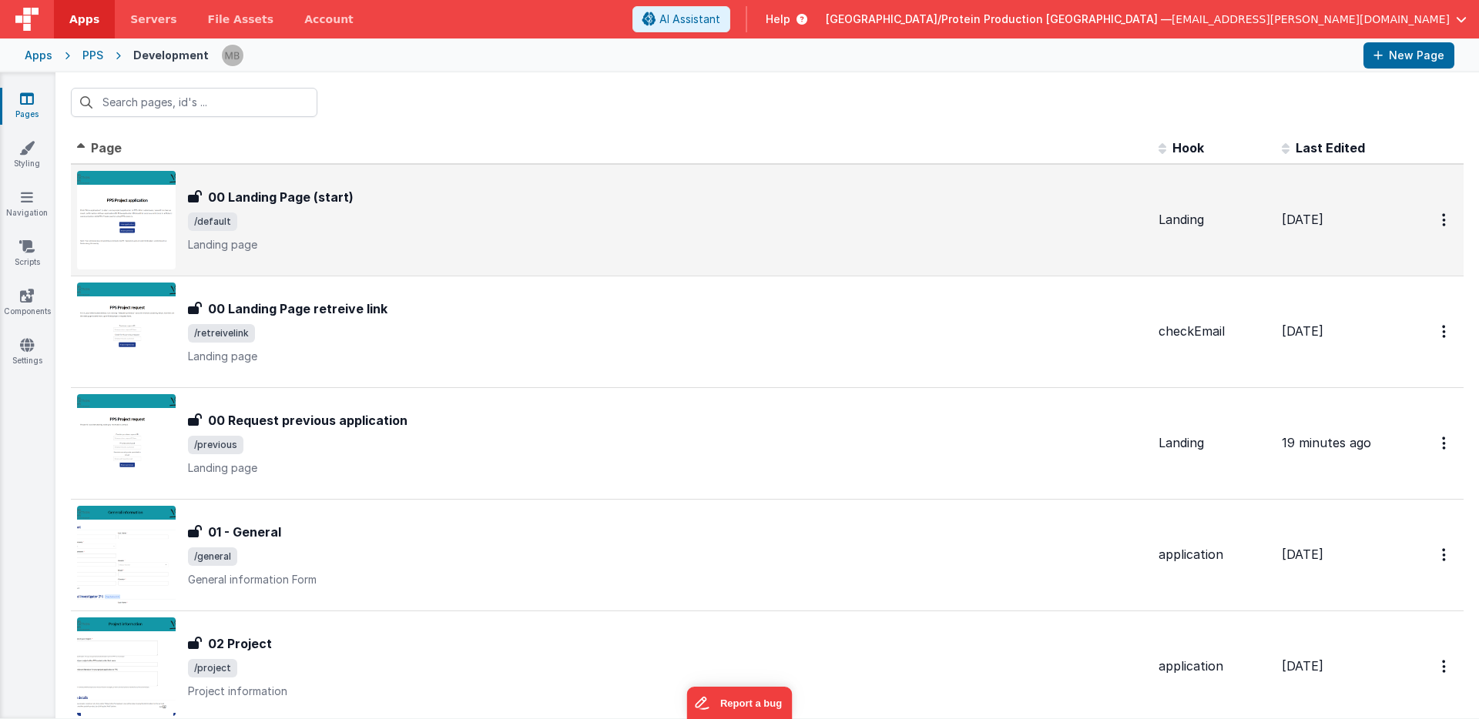
click at [432, 206] on div "00 Landing Page (start)" at bounding box center [667, 197] width 958 height 18
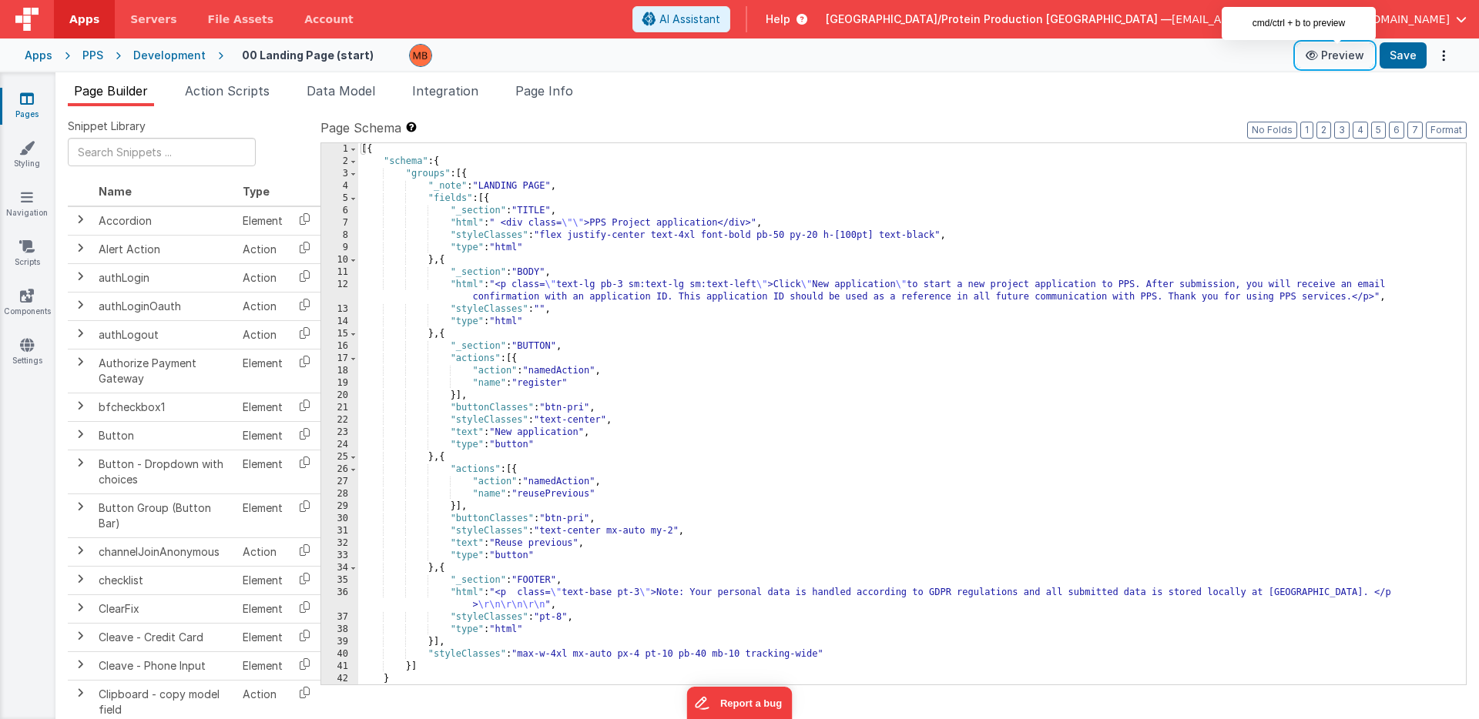
click at [1342, 52] on button "Preview" at bounding box center [1334, 55] width 77 height 25
click at [25, 100] on icon at bounding box center [27, 98] width 14 height 15
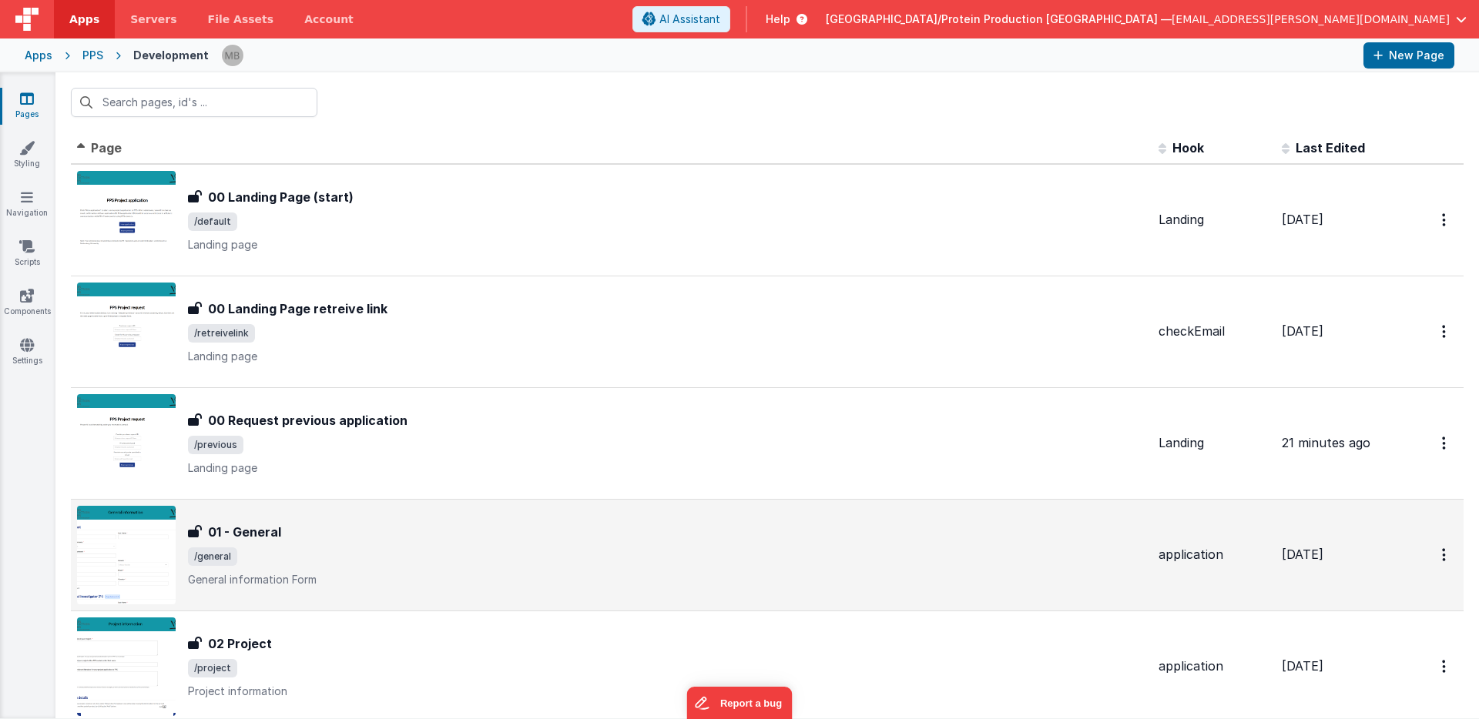
click at [325, 551] on span "/general" at bounding box center [667, 557] width 958 height 18
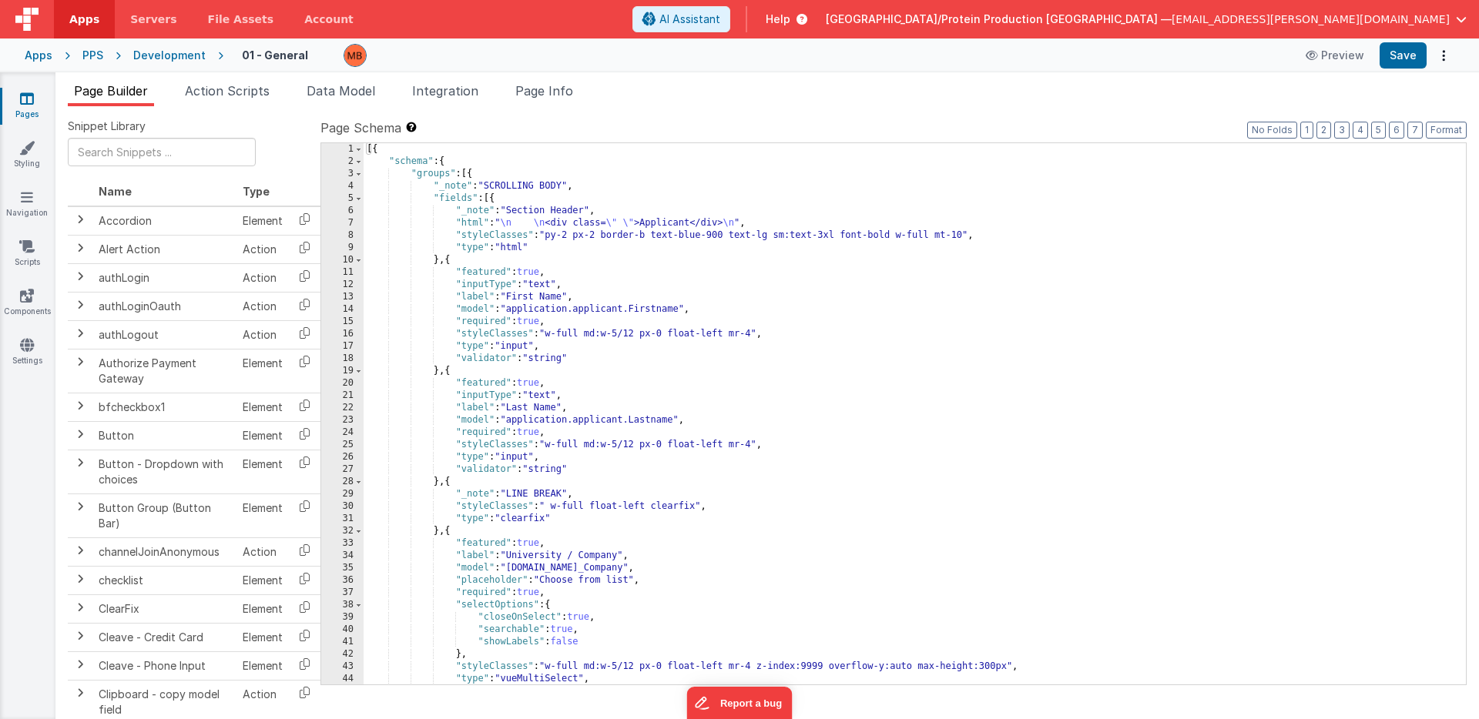
click at [28, 108] on link "Pages" at bounding box center [26, 106] width 55 height 31
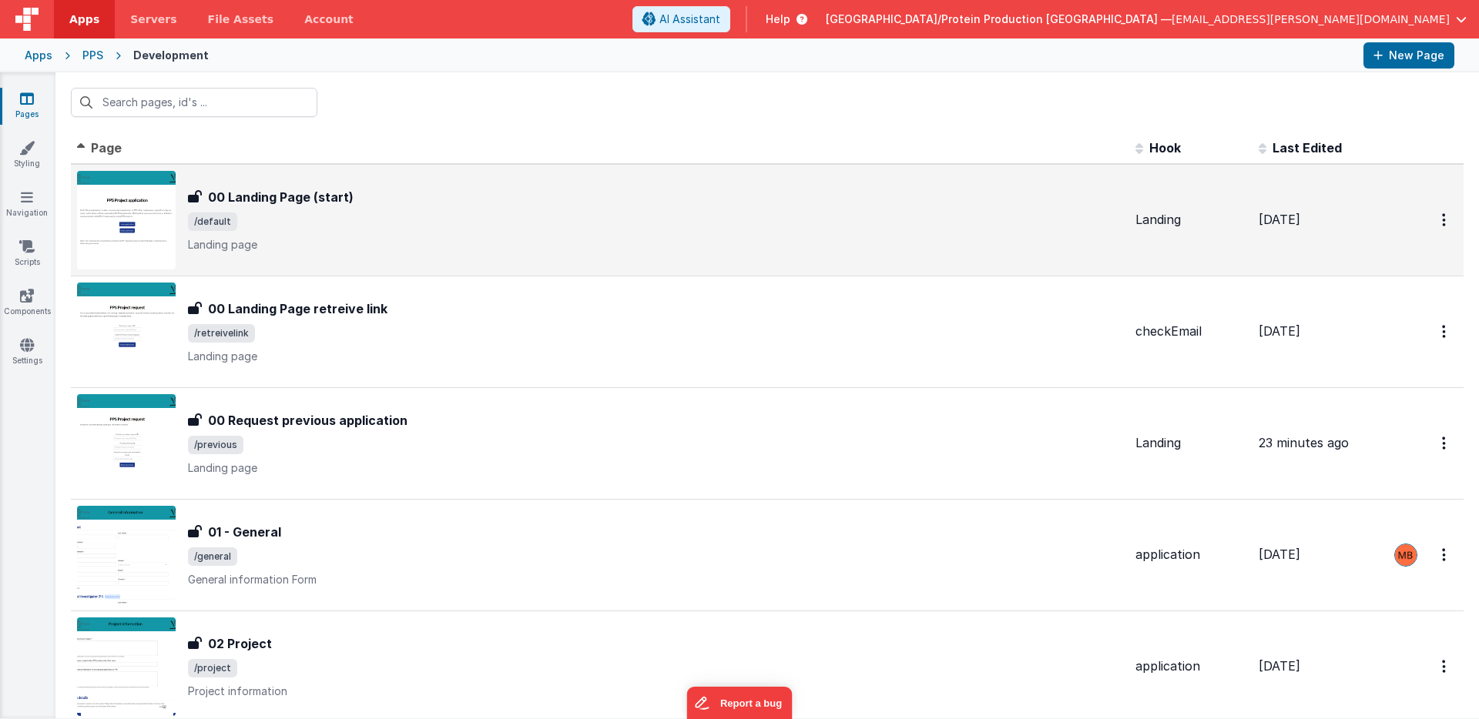
click at [330, 218] on span "/default" at bounding box center [655, 222] width 935 height 18
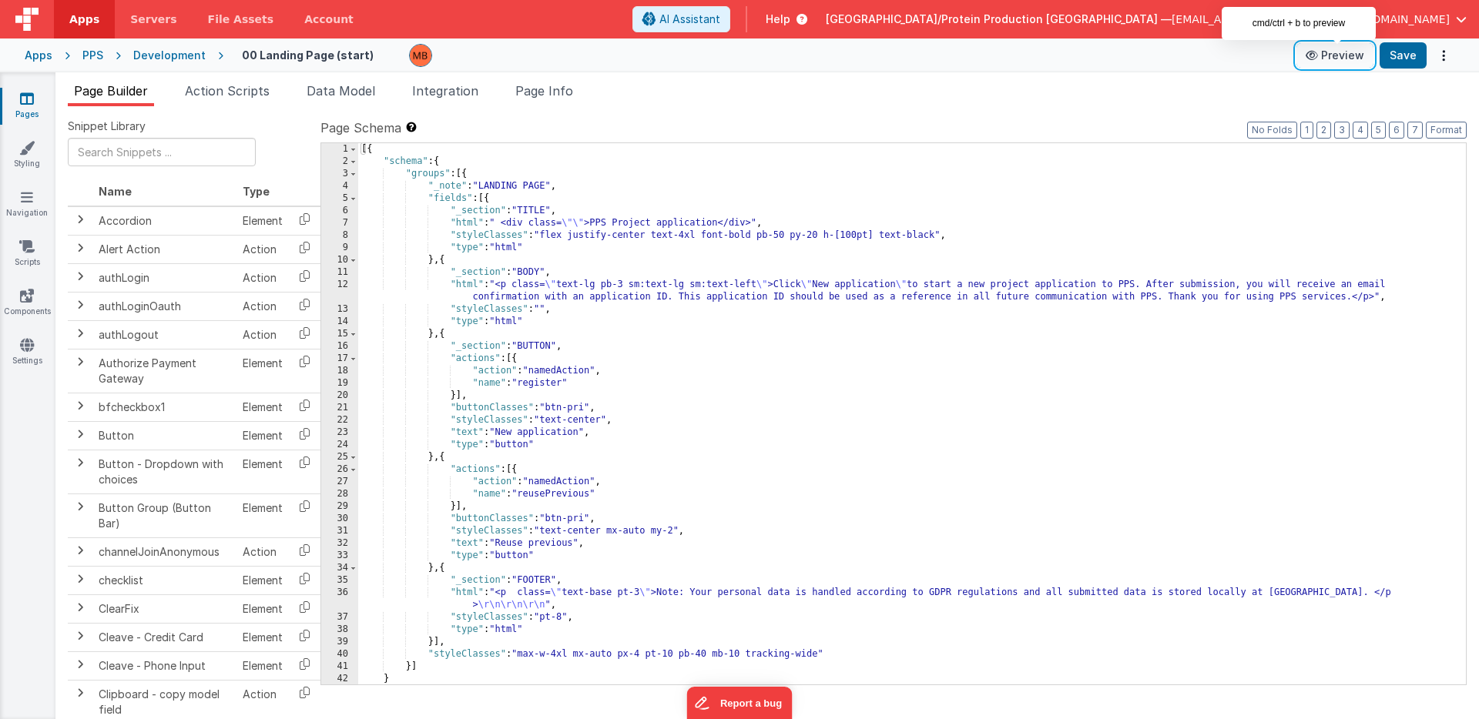
click at [1332, 59] on button "Preview" at bounding box center [1334, 55] width 77 height 25
click at [22, 100] on icon at bounding box center [27, 98] width 14 height 15
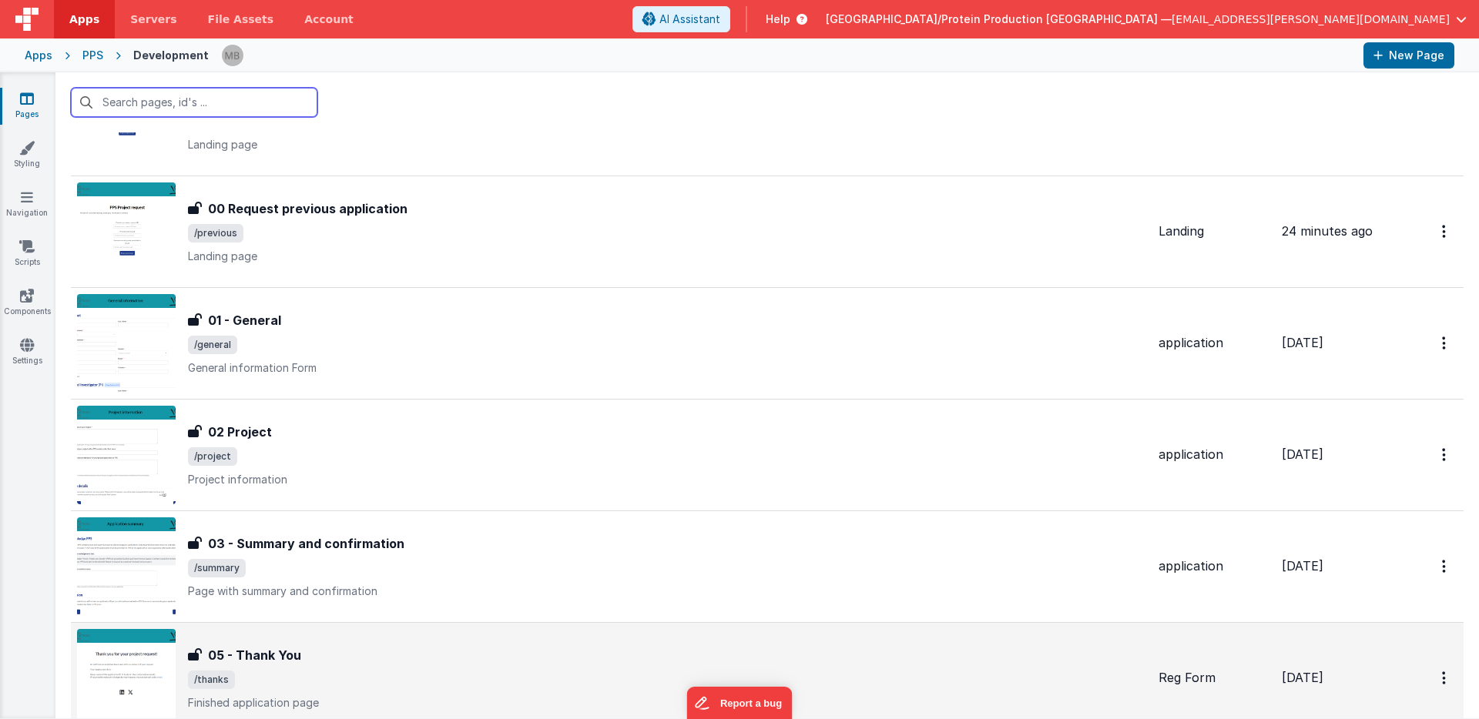
scroll to position [261, 0]
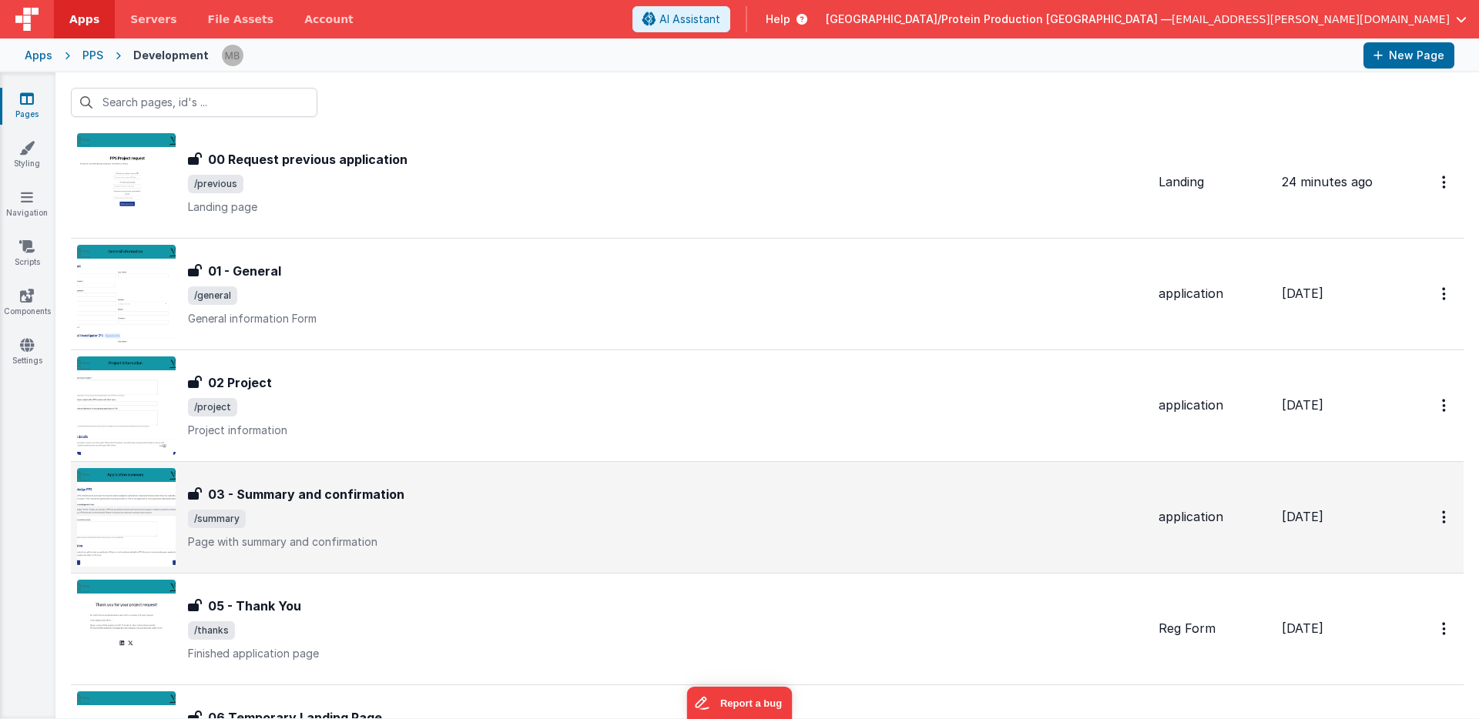
click at [344, 543] on p "Page with summary and confirmation" at bounding box center [667, 541] width 958 height 15
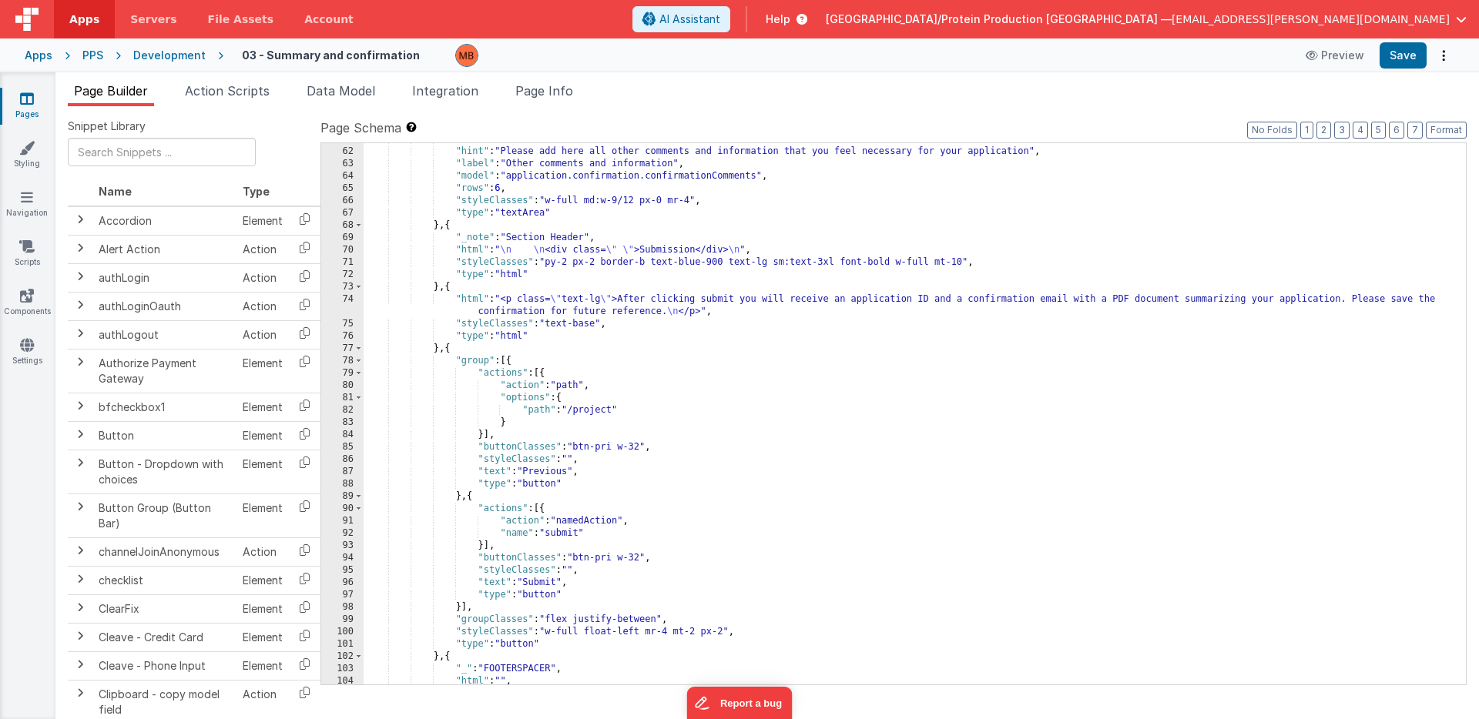
scroll to position [1065, 0]
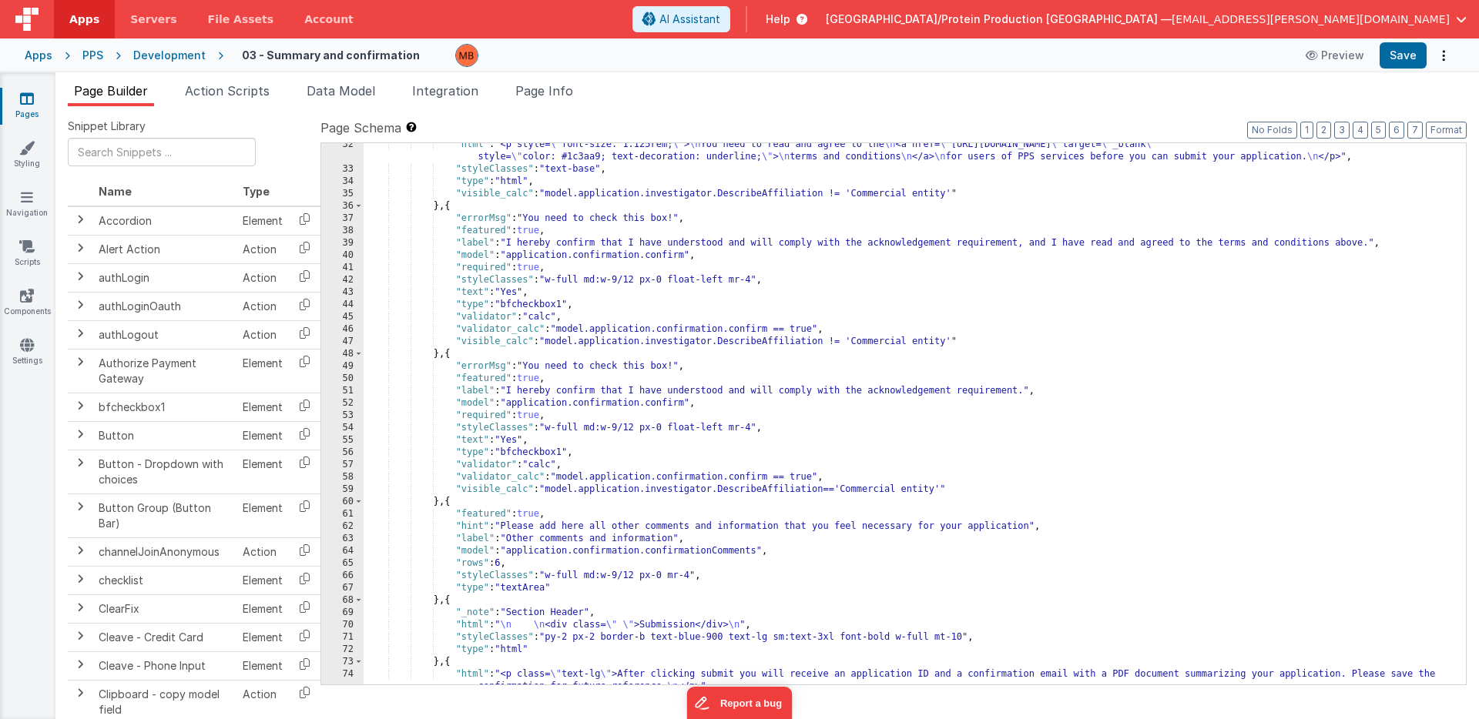
click at [28, 104] on icon at bounding box center [27, 98] width 14 height 15
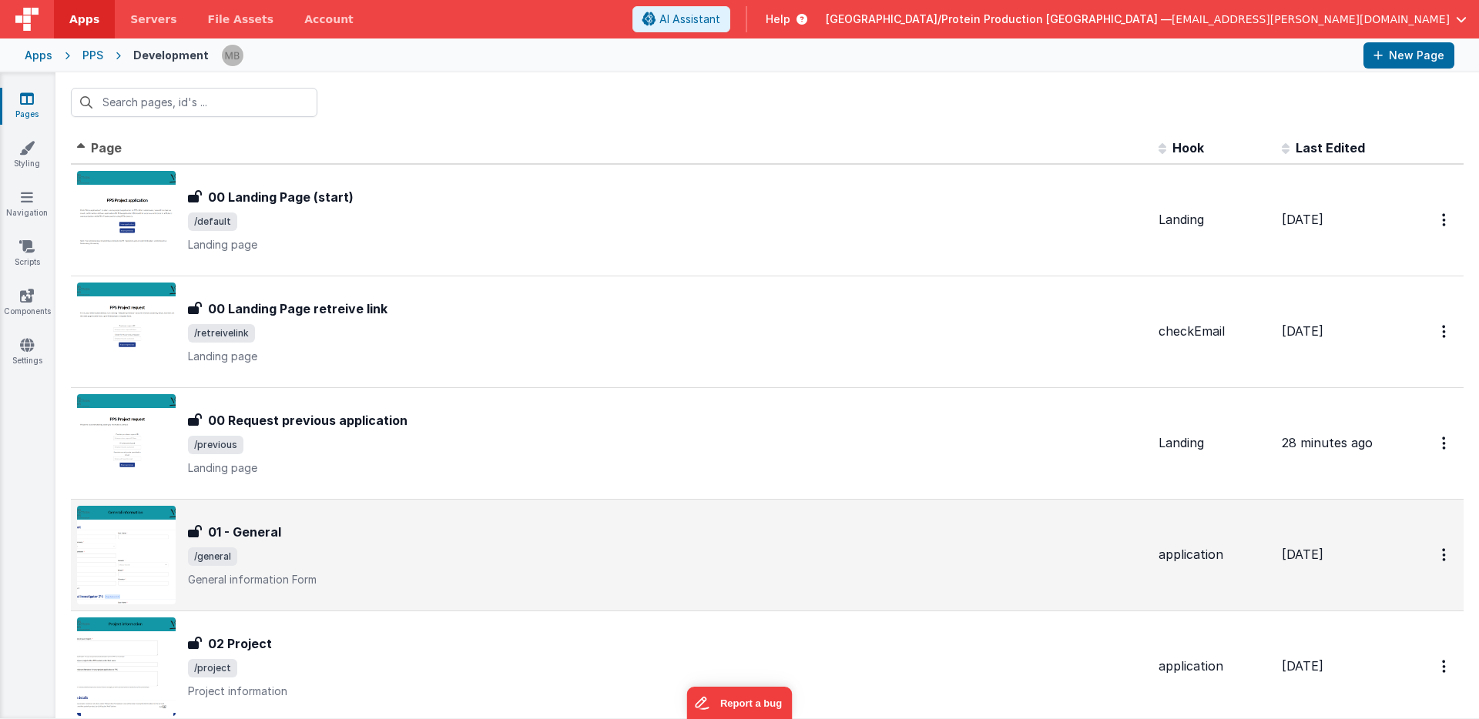
click at [429, 551] on span "/general" at bounding box center [667, 557] width 958 height 18
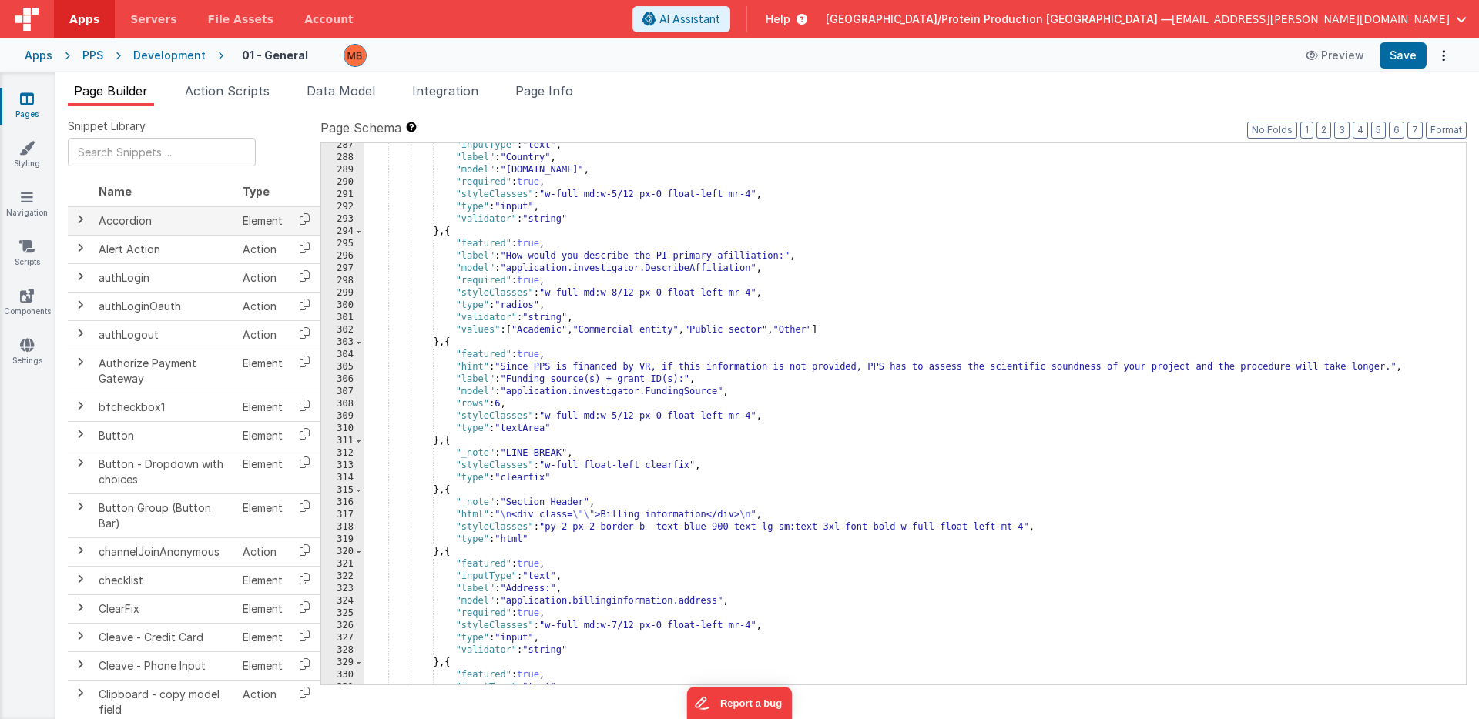
scroll to position [3578, 0]
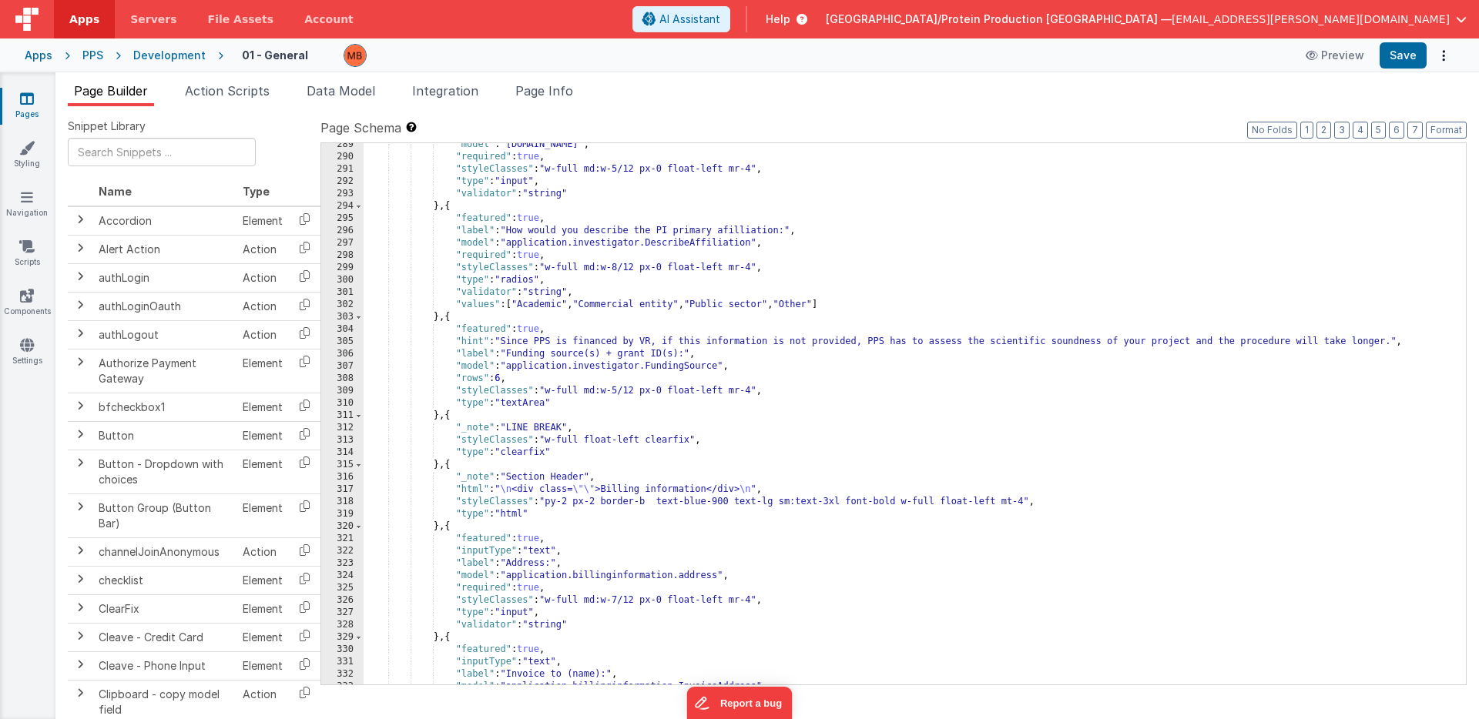
click at [35, 114] on link "Pages" at bounding box center [26, 106] width 55 height 31
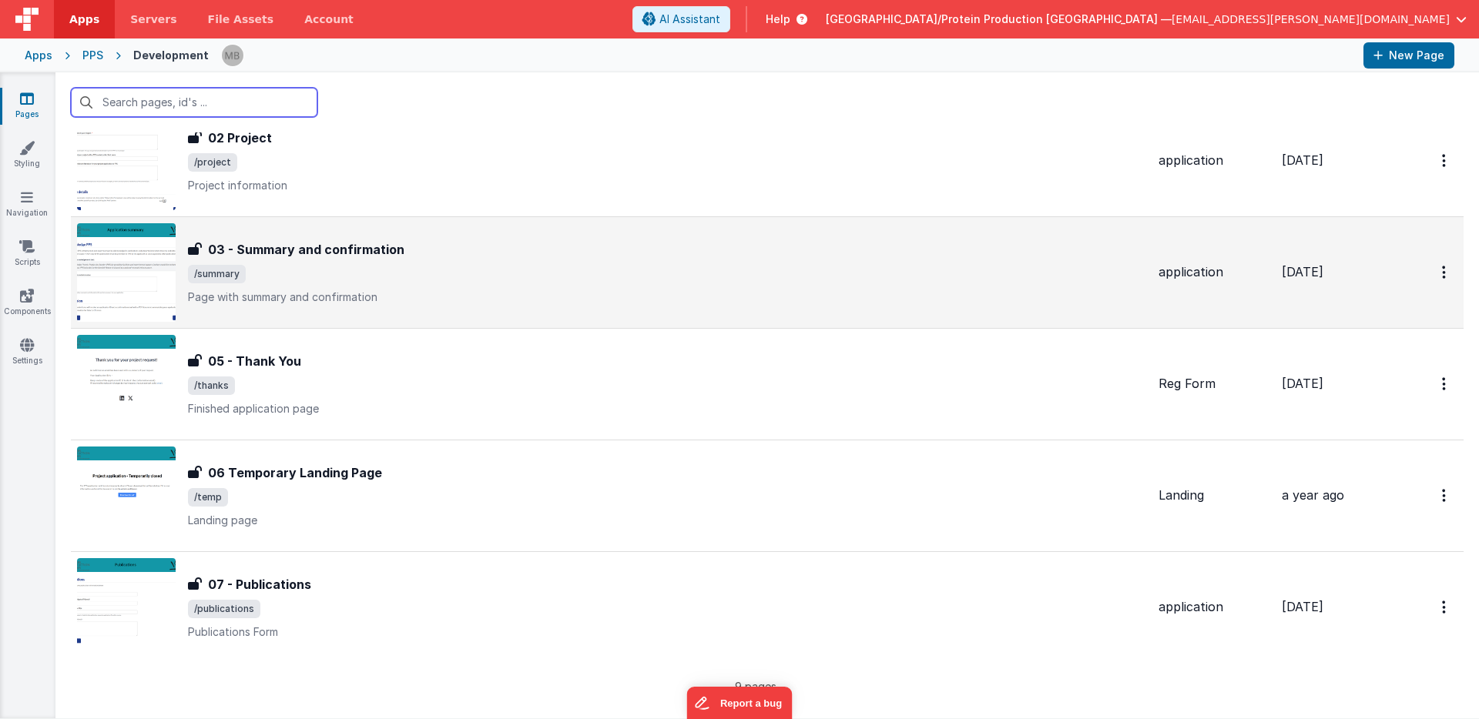
scroll to position [518, 0]
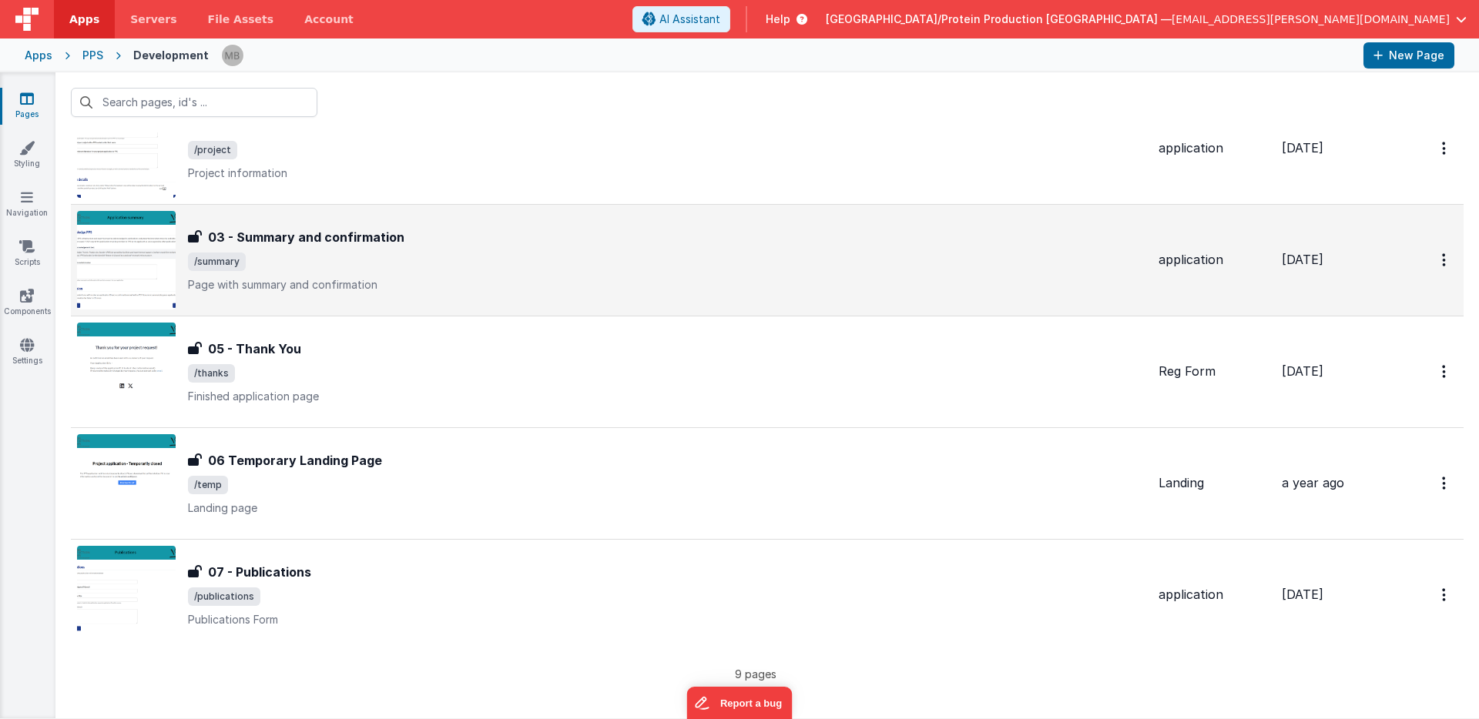
click at [360, 270] on span "/summary" at bounding box center [667, 262] width 958 height 18
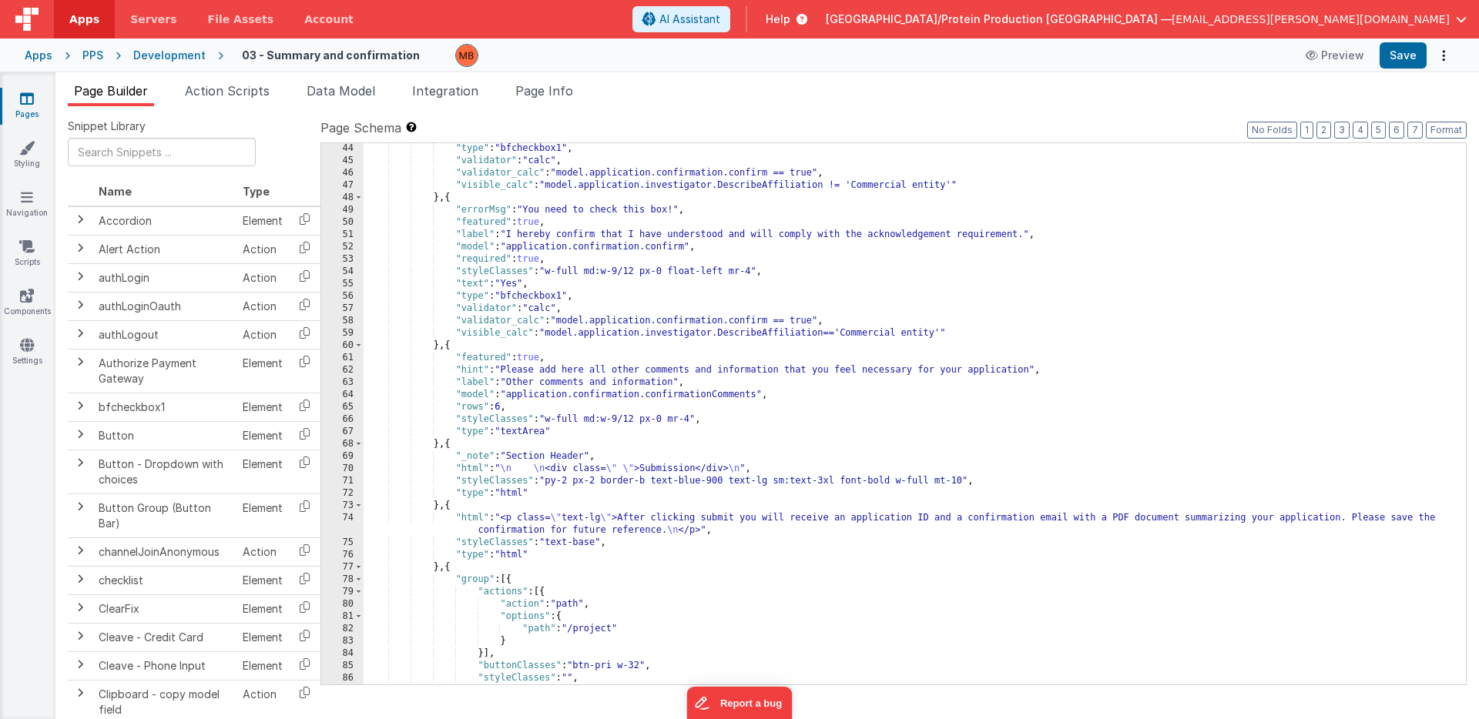
scroll to position [1210, 0]
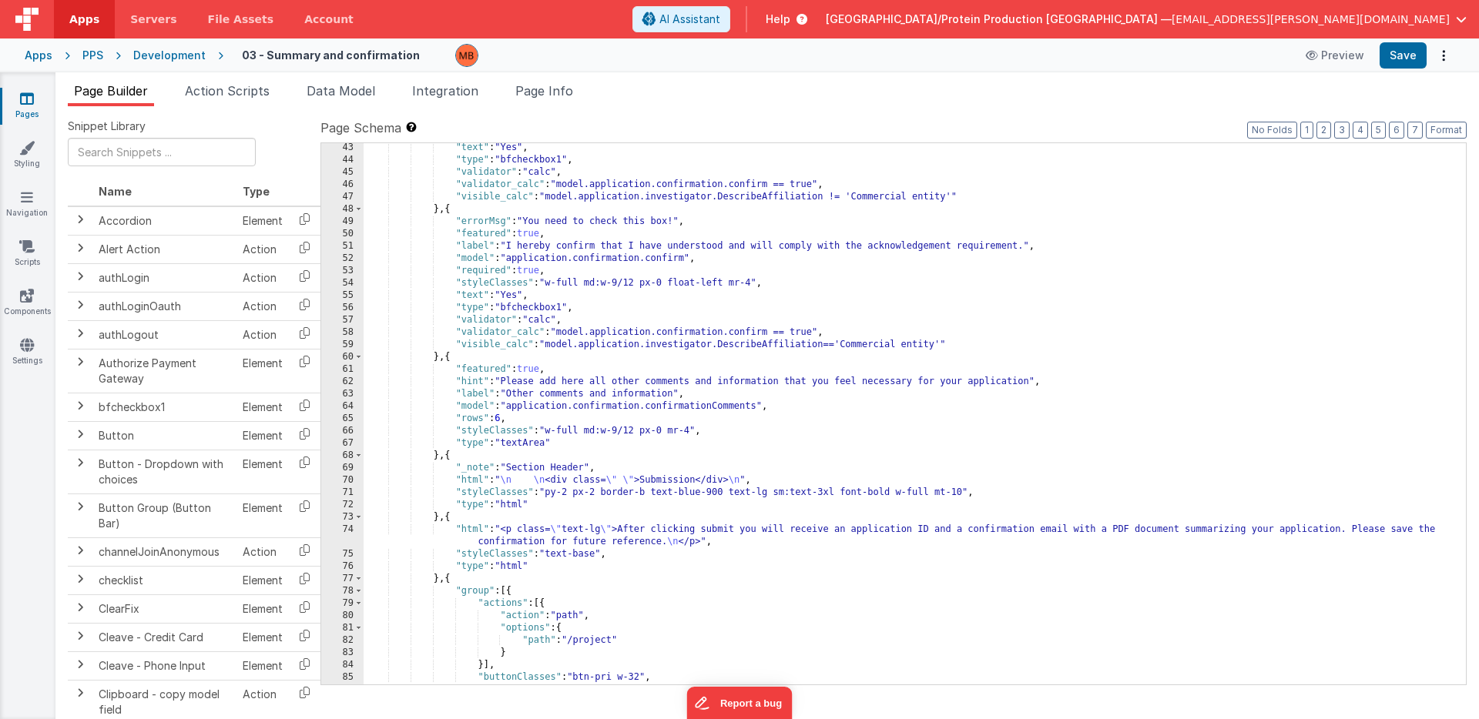
click at [22, 101] on icon at bounding box center [27, 98] width 14 height 15
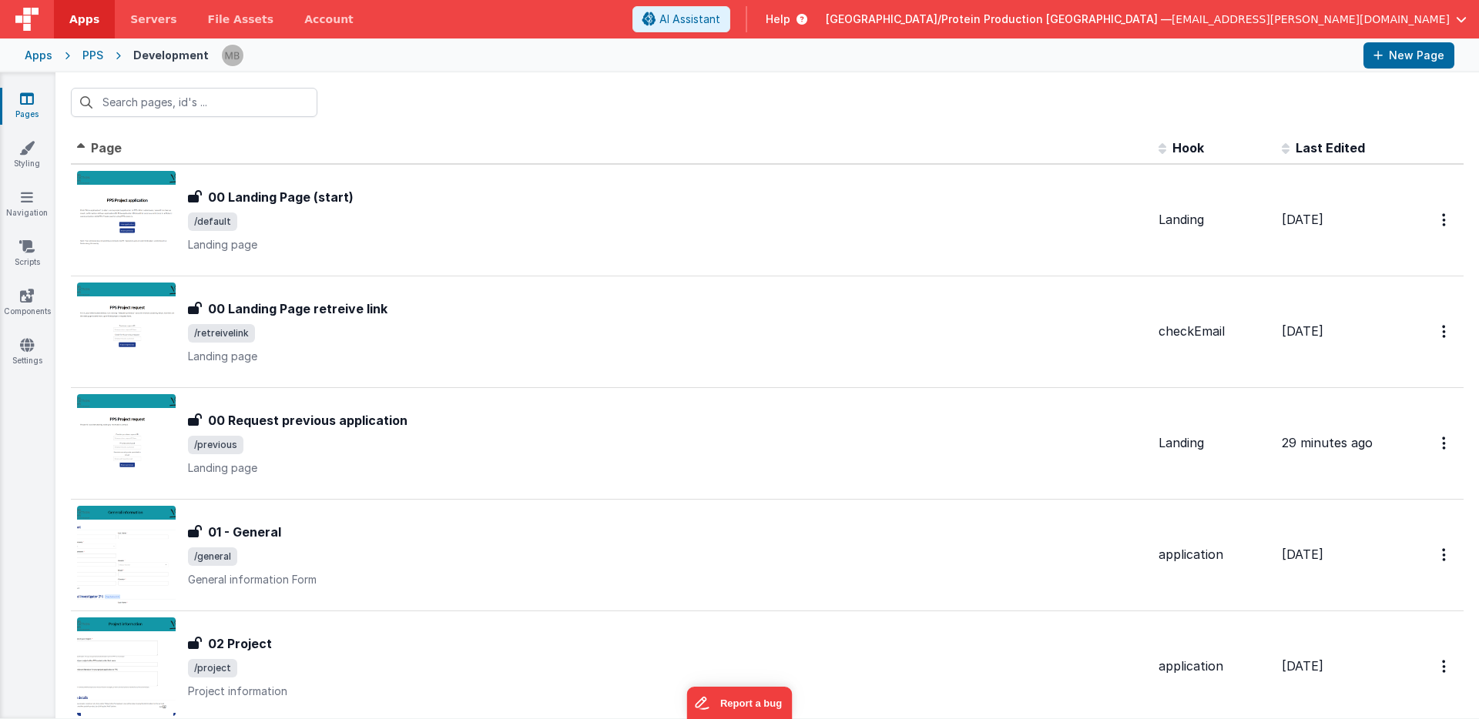
click at [433, 112] on div at bounding box center [766, 102] width 1423 height 60
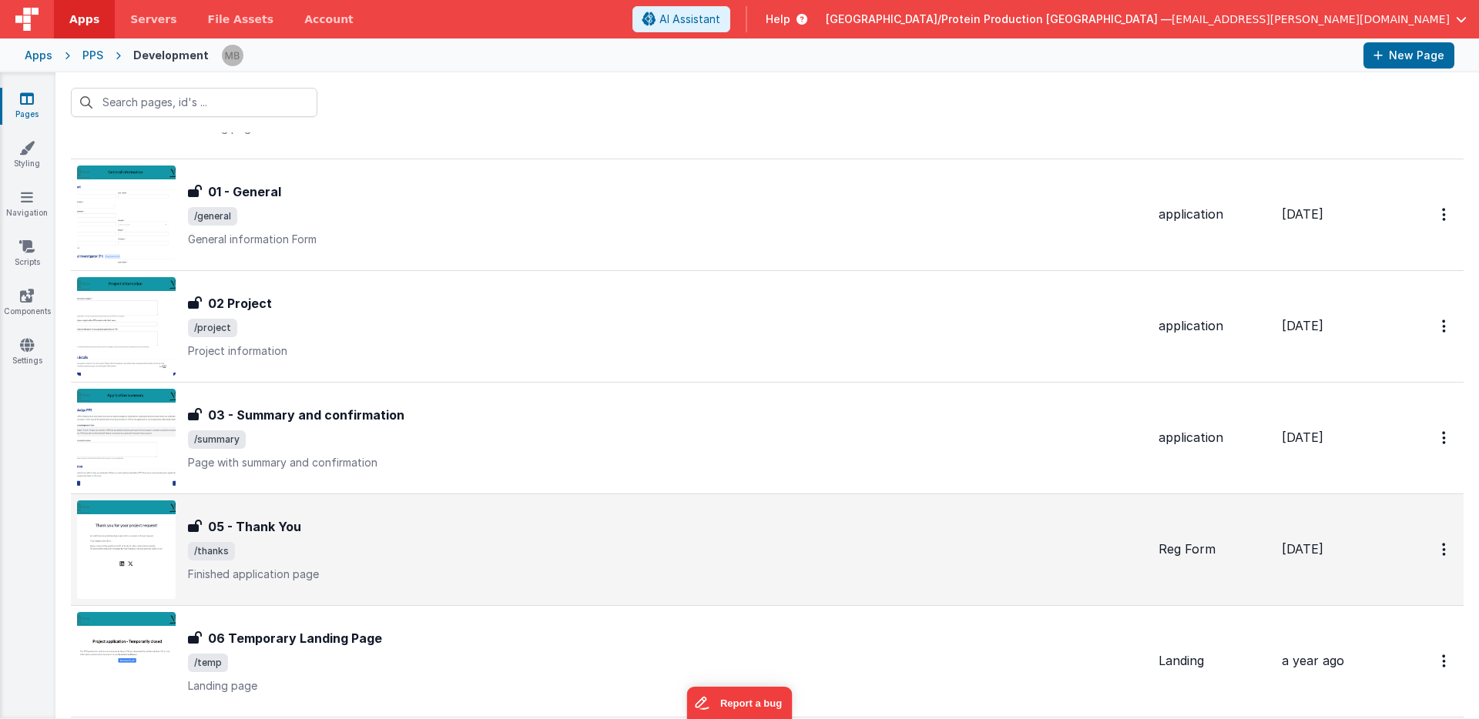
scroll to position [342, 0]
click at [476, 524] on div "05 - Thank You" at bounding box center [667, 525] width 958 height 18
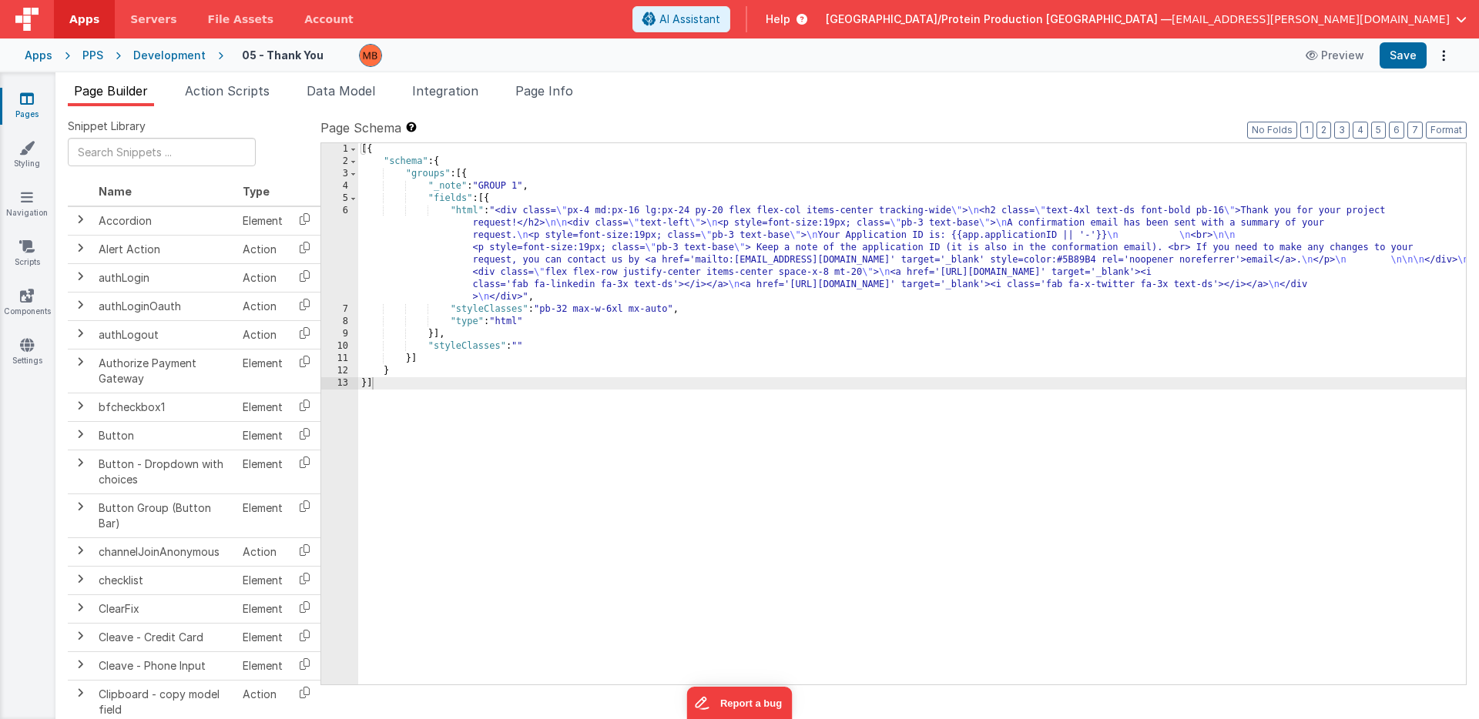
click at [350, 212] on div "6" at bounding box center [339, 254] width 37 height 99
click at [346, 212] on div "6" at bounding box center [339, 254] width 37 height 99
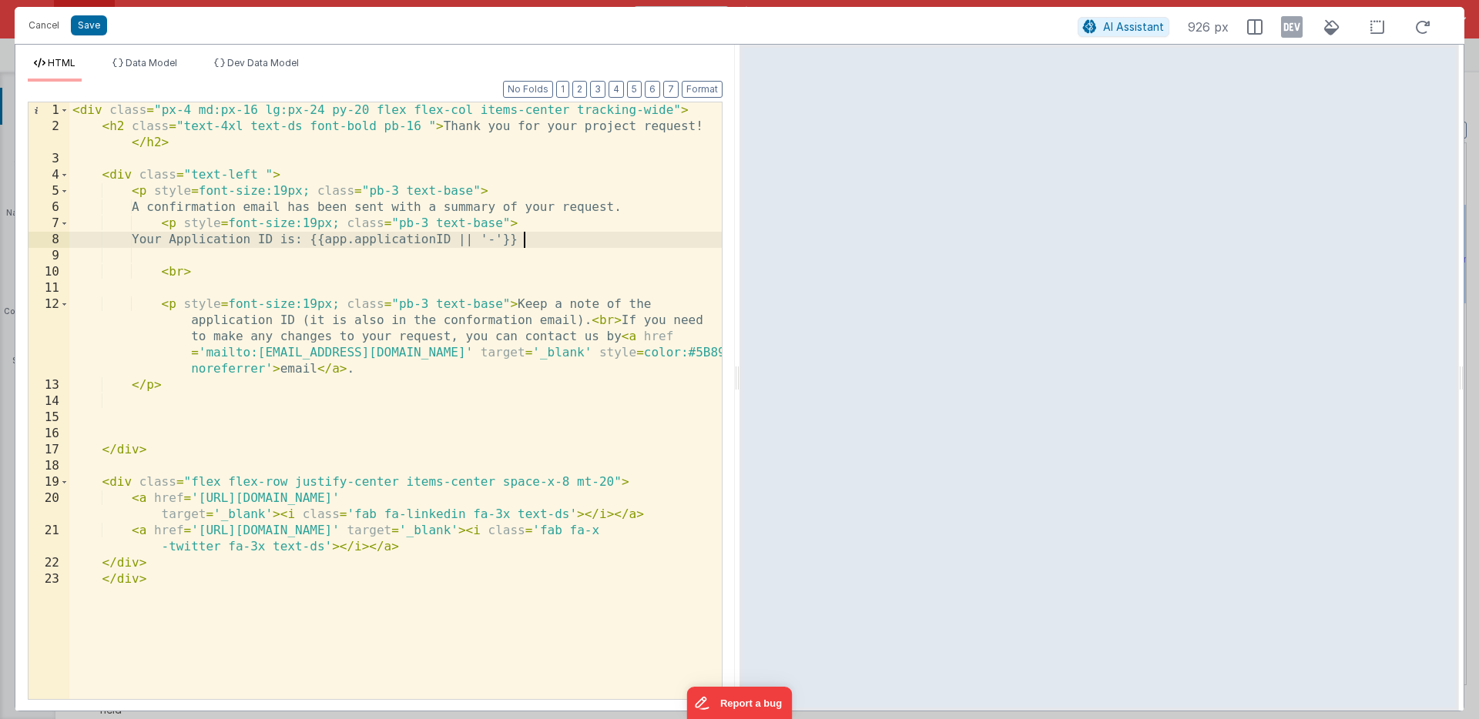
click at [521, 238] on div "< div class = "px-4 md:px-16 lg:px-24 py-20 flex flex-col items-center tracking…" at bounding box center [395, 416] width 652 height 629
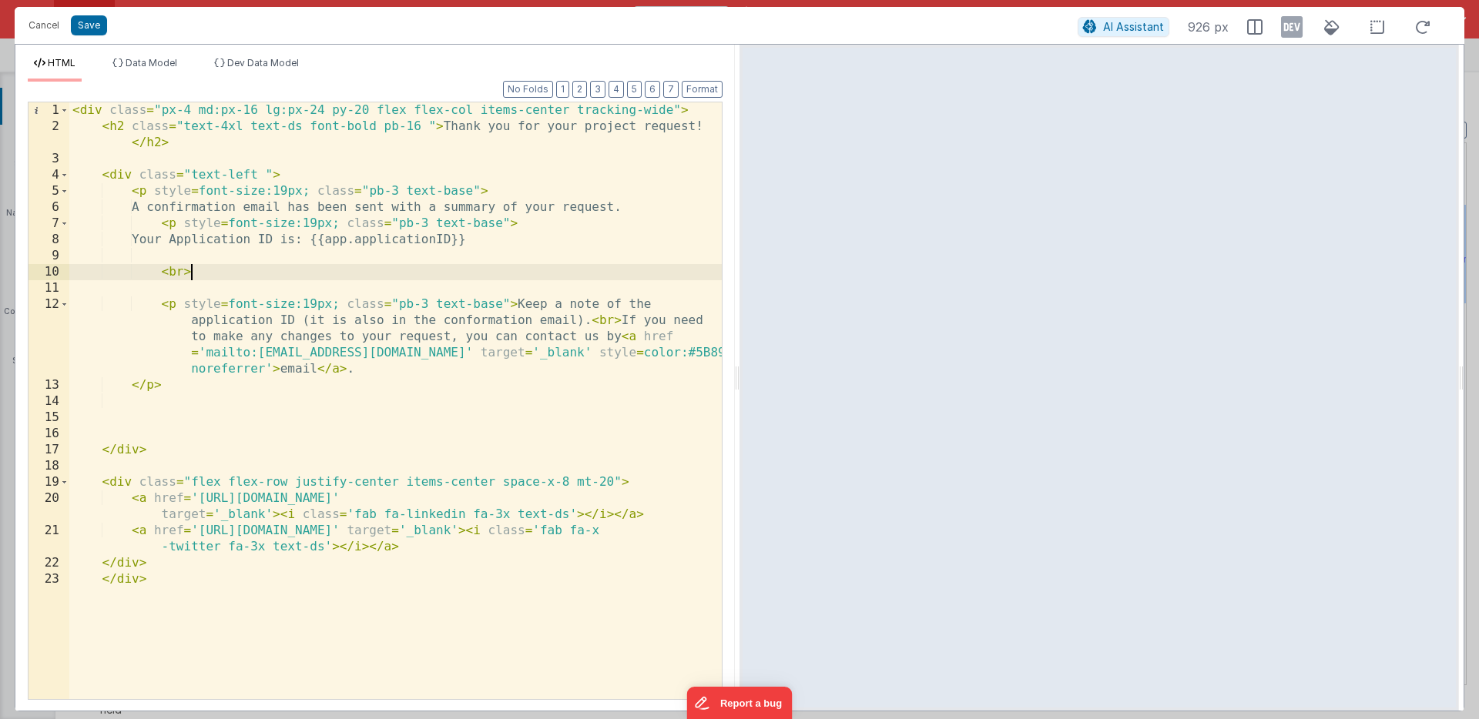
click at [333, 265] on div "< div class = "px-4 md:px-16 lg:px-24 py-20 flex flex-col items-center tracking…" at bounding box center [395, 416] width 652 height 629
click at [99, 25] on button "Save" at bounding box center [89, 25] width 36 height 20
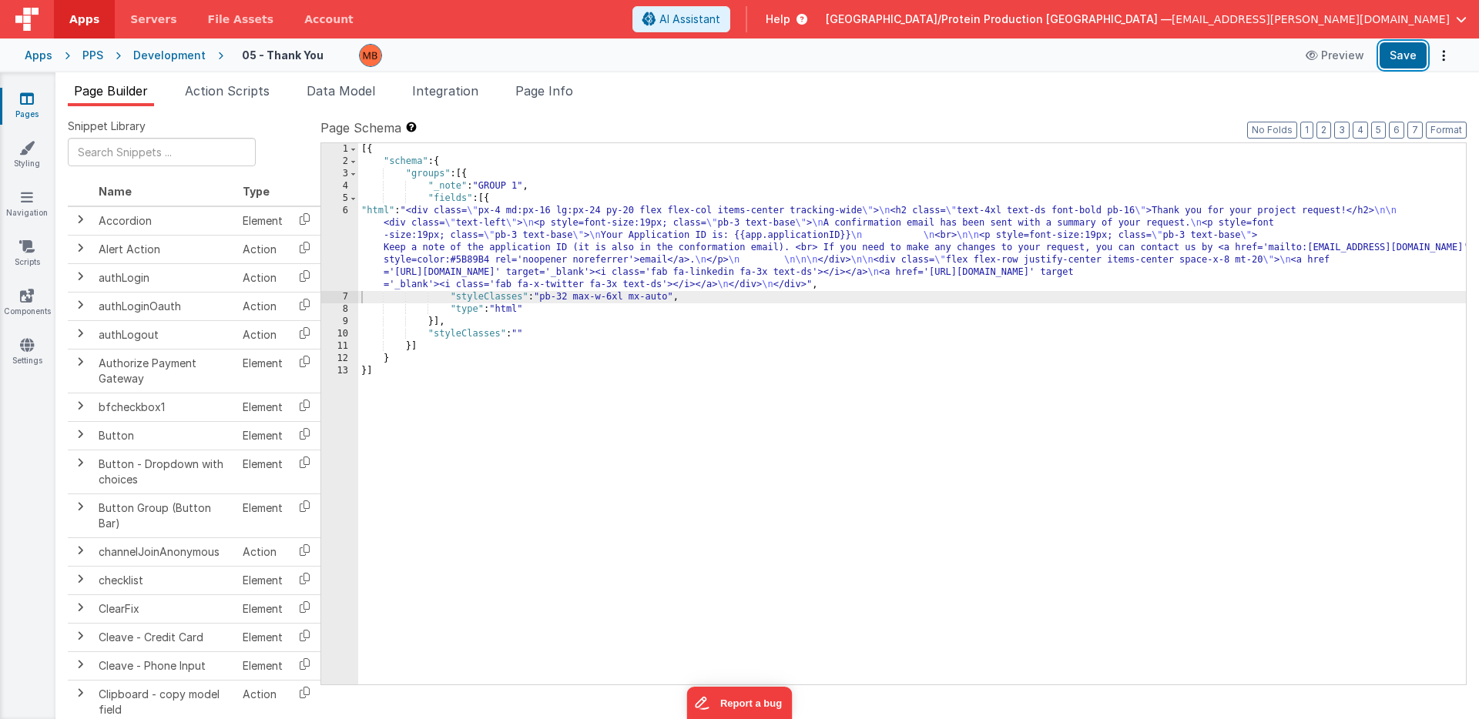
drag, startPoint x: 1407, startPoint y: 58, endPoint x: 1272, endPoint y: 86, distance: 138.5
click at [1407, 58] on button "Save" at bounding box center [1402, 55] width 47 height 26
click at [341, 209] on div "6" at bounding box center [339, 248] width 37 height 86
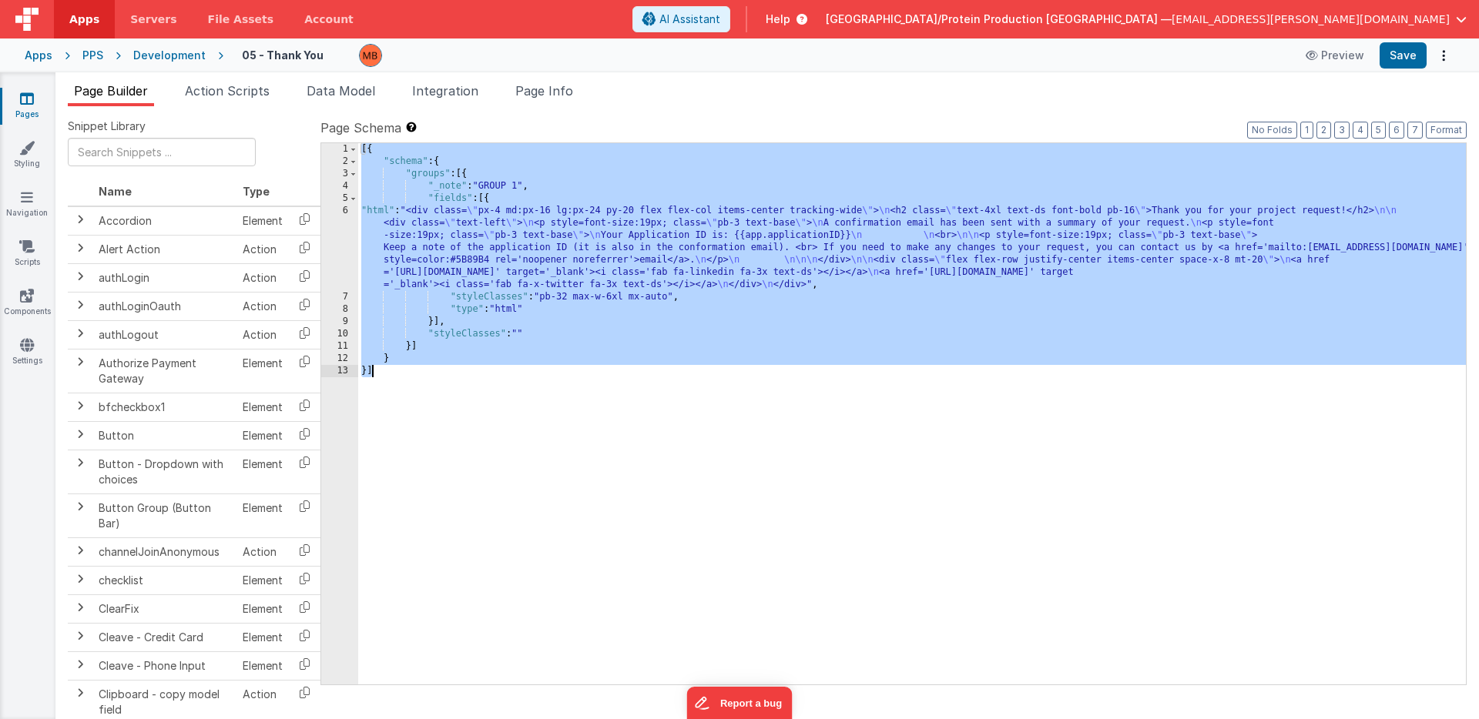
click at [345, 210] on div "6" at bounding box center [339, 248] width 37 height 86
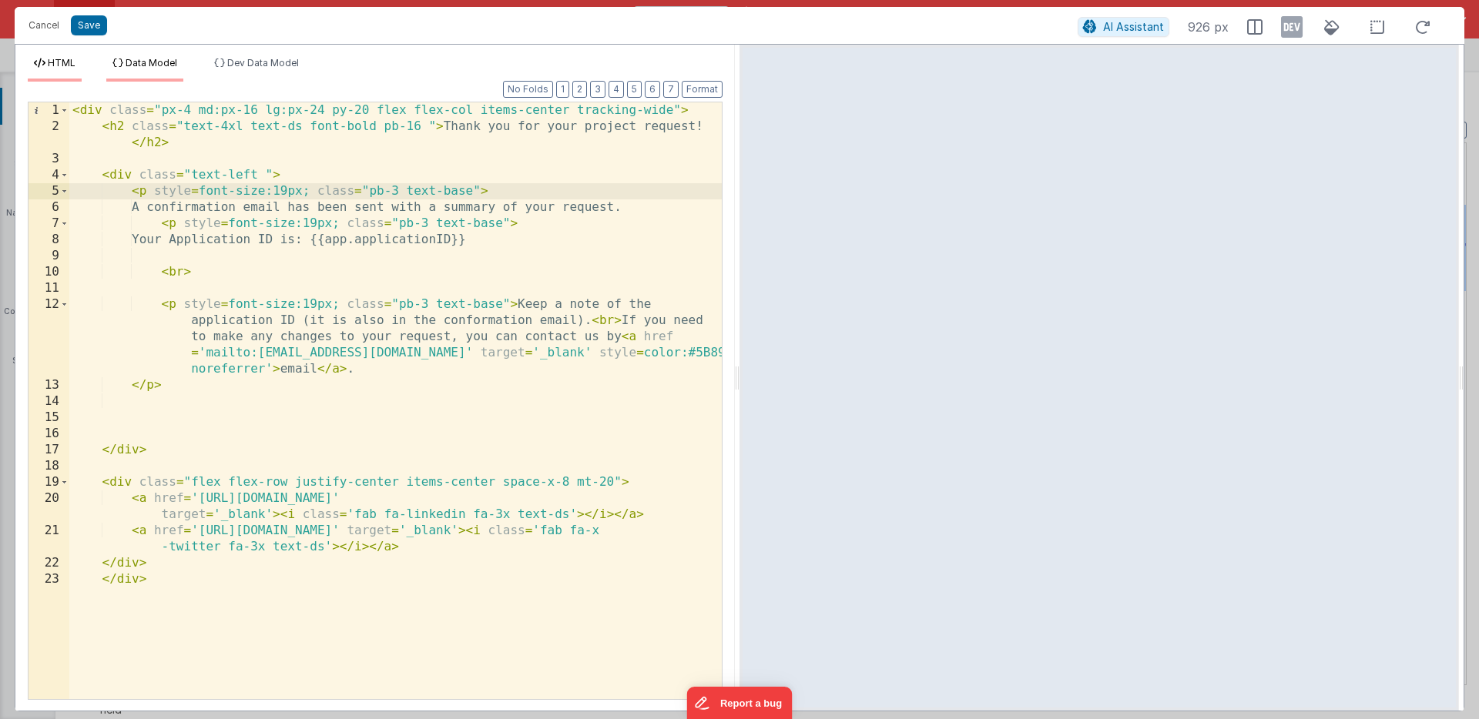
click at [149, 69] on li "Data Model" at bounding box center [144, 69] width 77 height 25
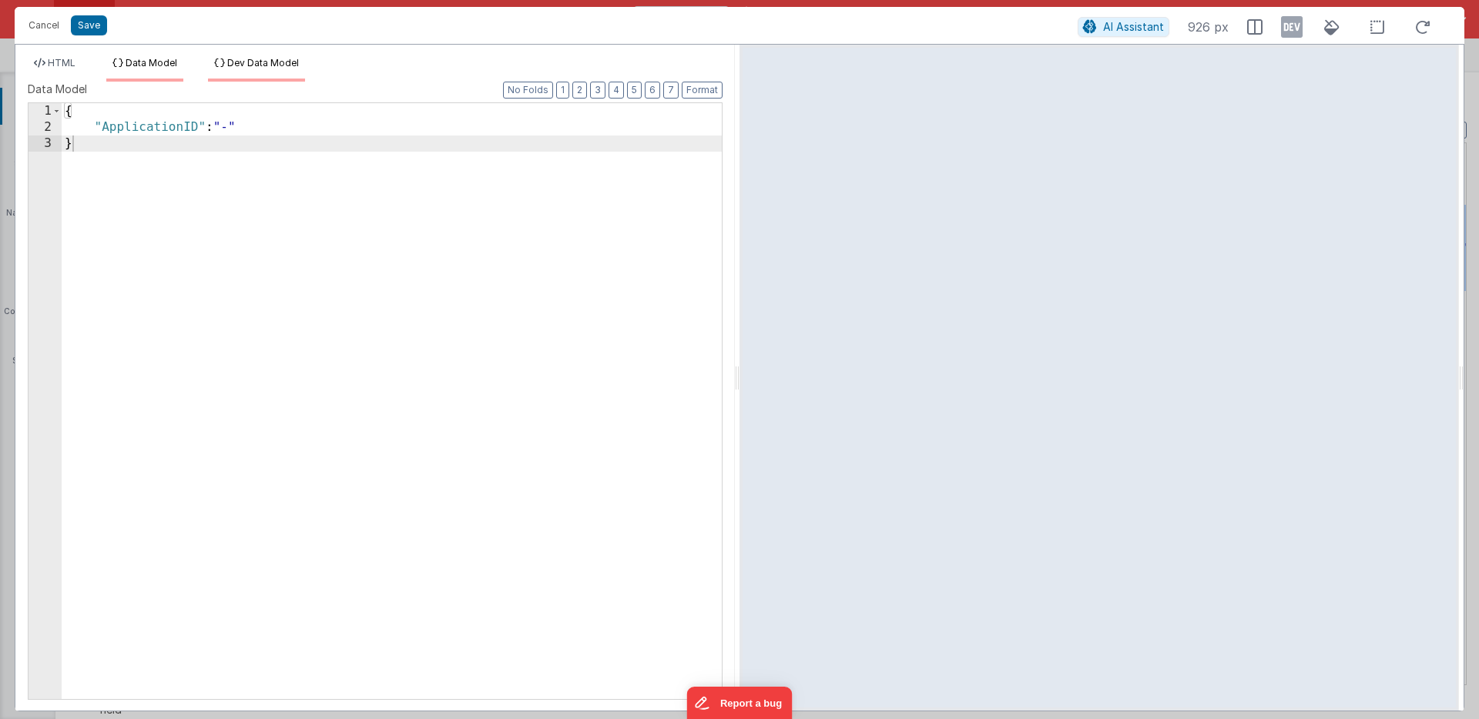
click at [260, 63] on span "Dev Data Model" at bounding box center [263, 63] width 72 height 12
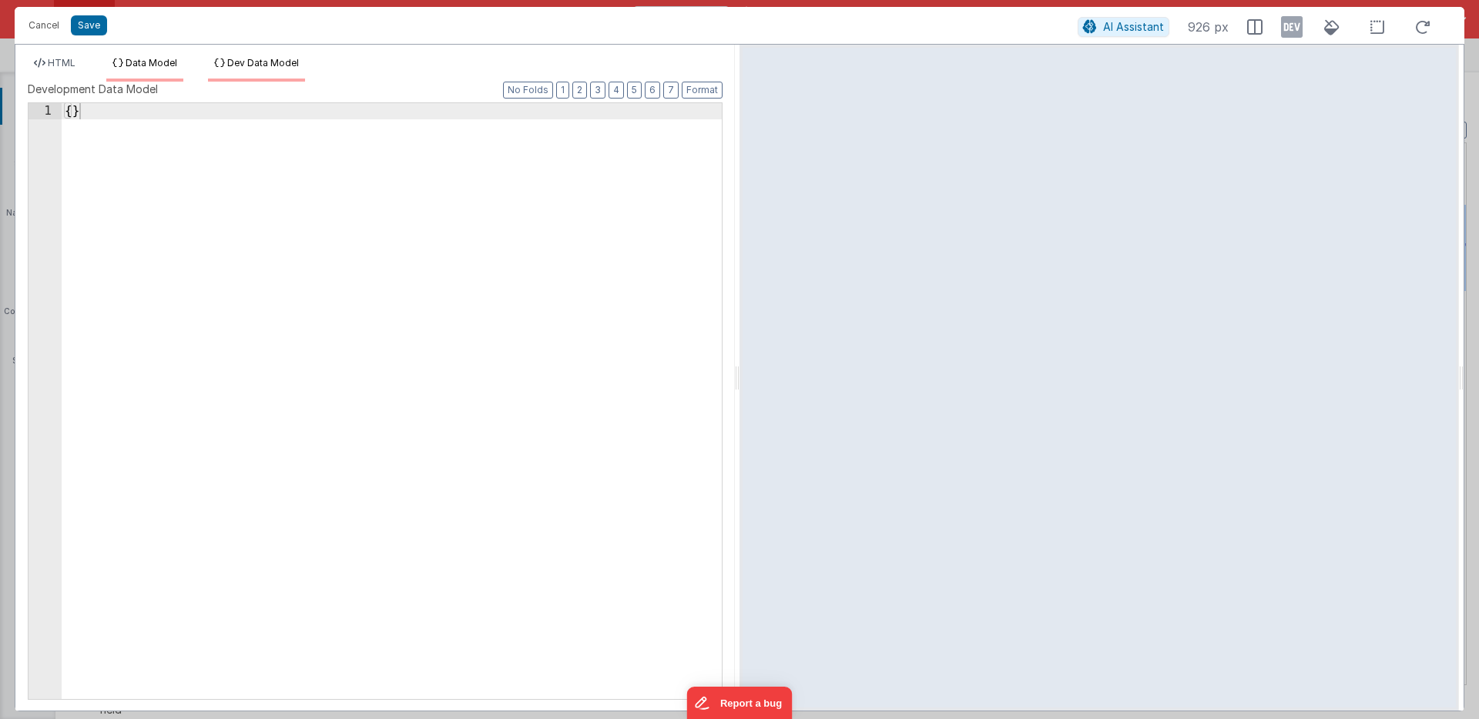
click at [160, 62] on span "Data Model" at bounding box center [152, 63] width 52 height 12
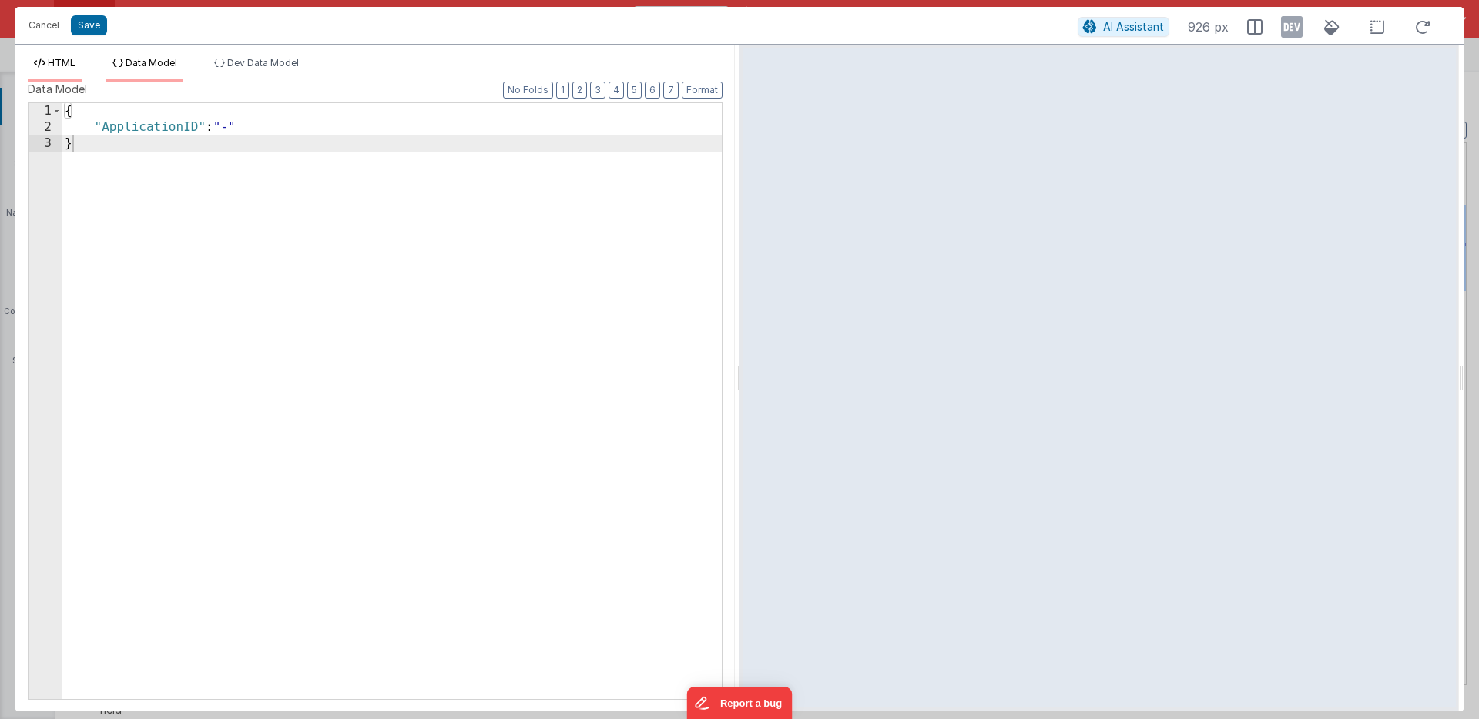
click at [59, 63] on span "HTML" at bounding box center [62, 63] width 28 height 12
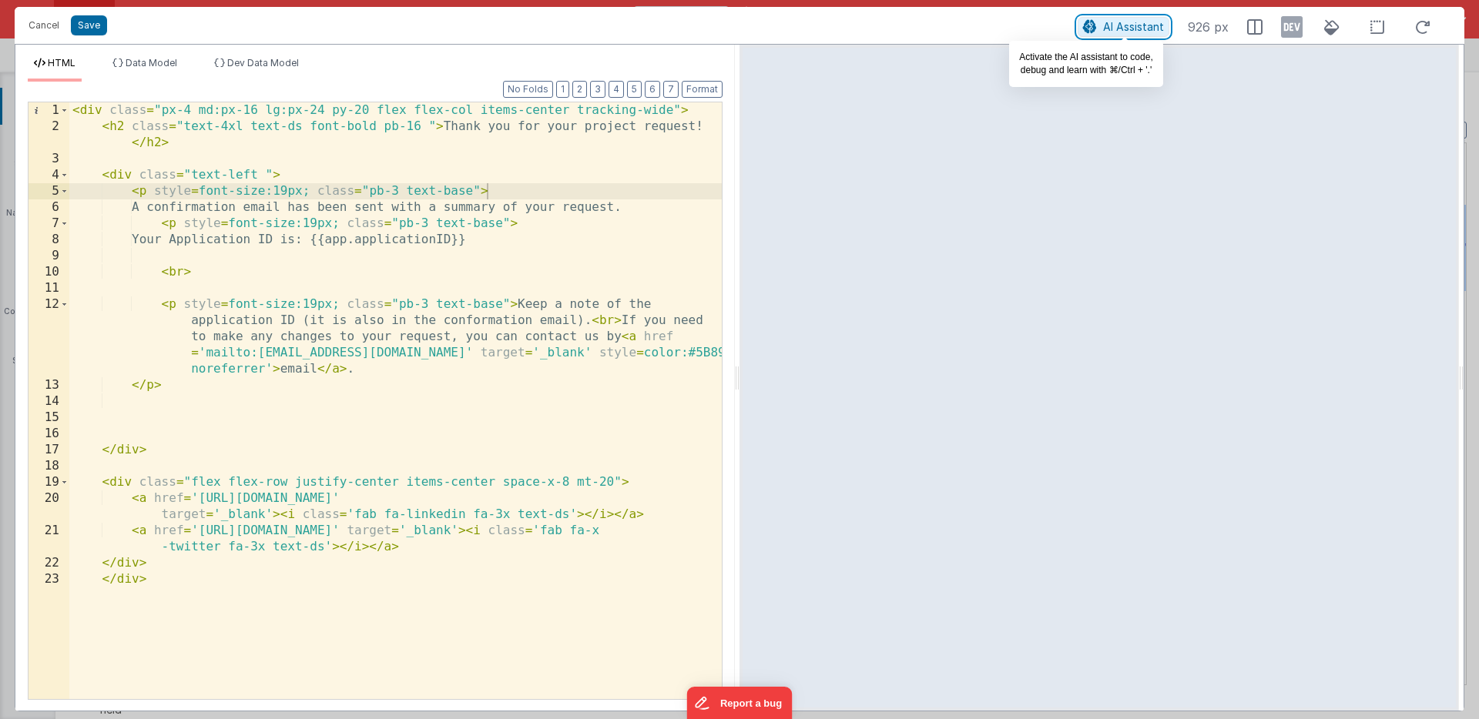
click at [1109, 27] on span "AI Assistant" at bounding box center [1133, 26] width 61 height 13
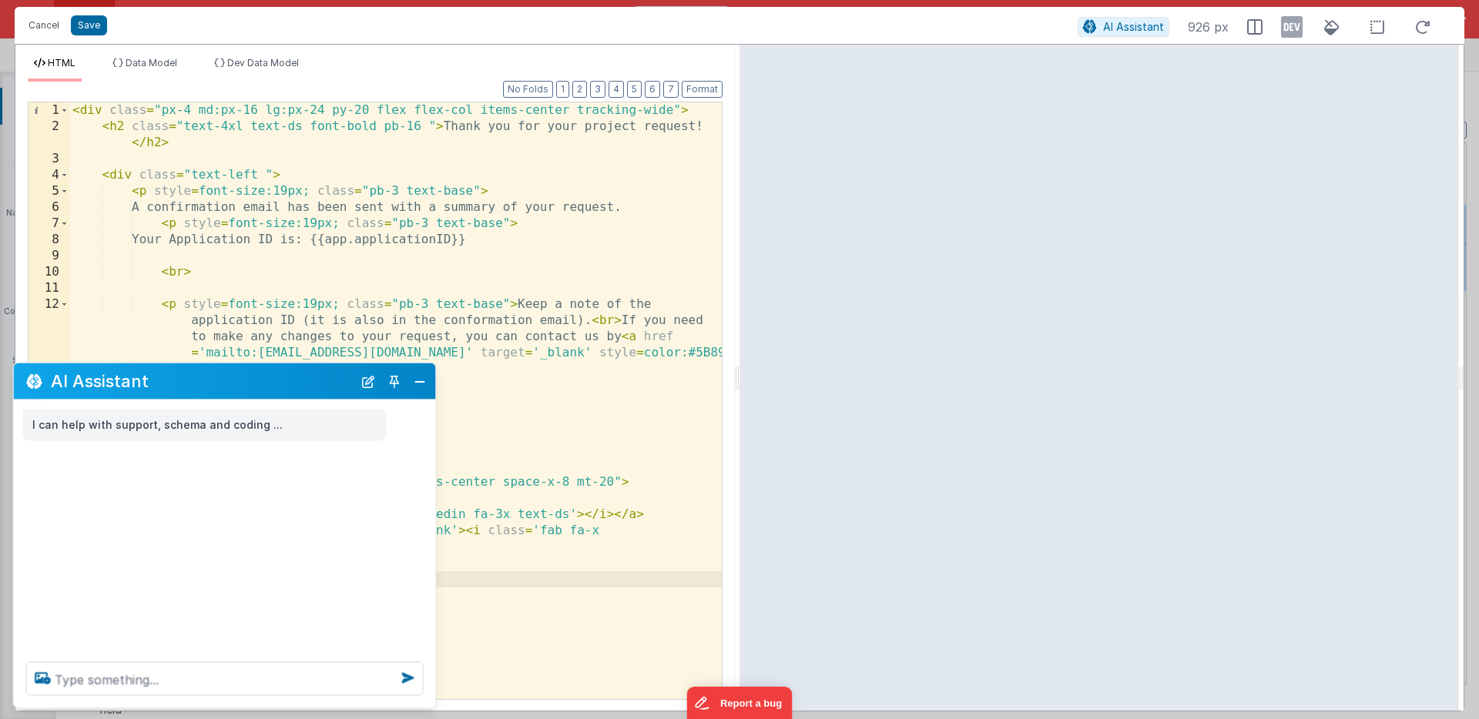
click at [588, 618] on div "< div class = "px-4 md:px-16 lg:px-24 py-20 flex flex-col items-center tracking…" at bounding box center [395, 416] width 652 height 629
click at [421, 387] on button "Close" at bounding box center [420, 381] width 20 height 22
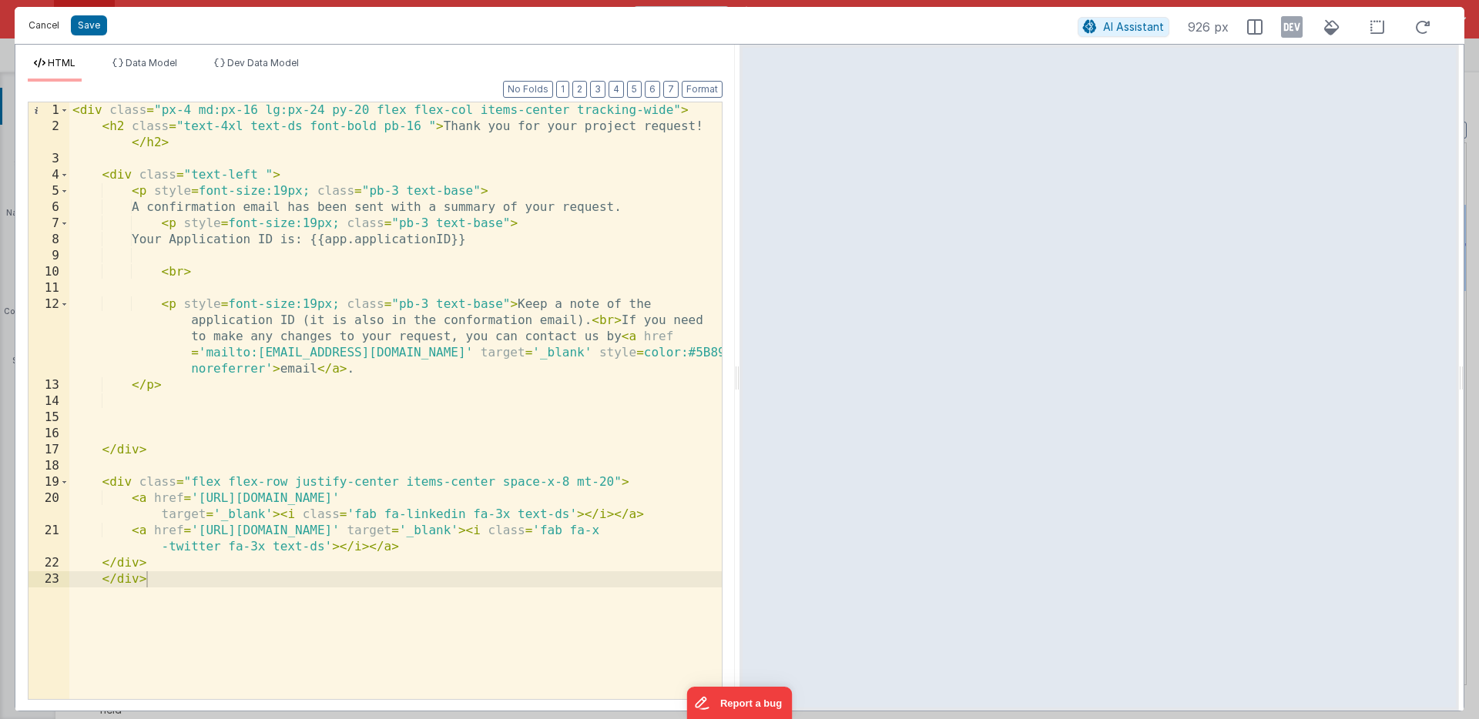
drag, startPoint x: 28, startPoint y: 28, endPoint x: 56, endPoint y: 34, distance: 28.2
click at [28, 28] on button "Cancel" at bounding box center [44, 26] width 46 height 22
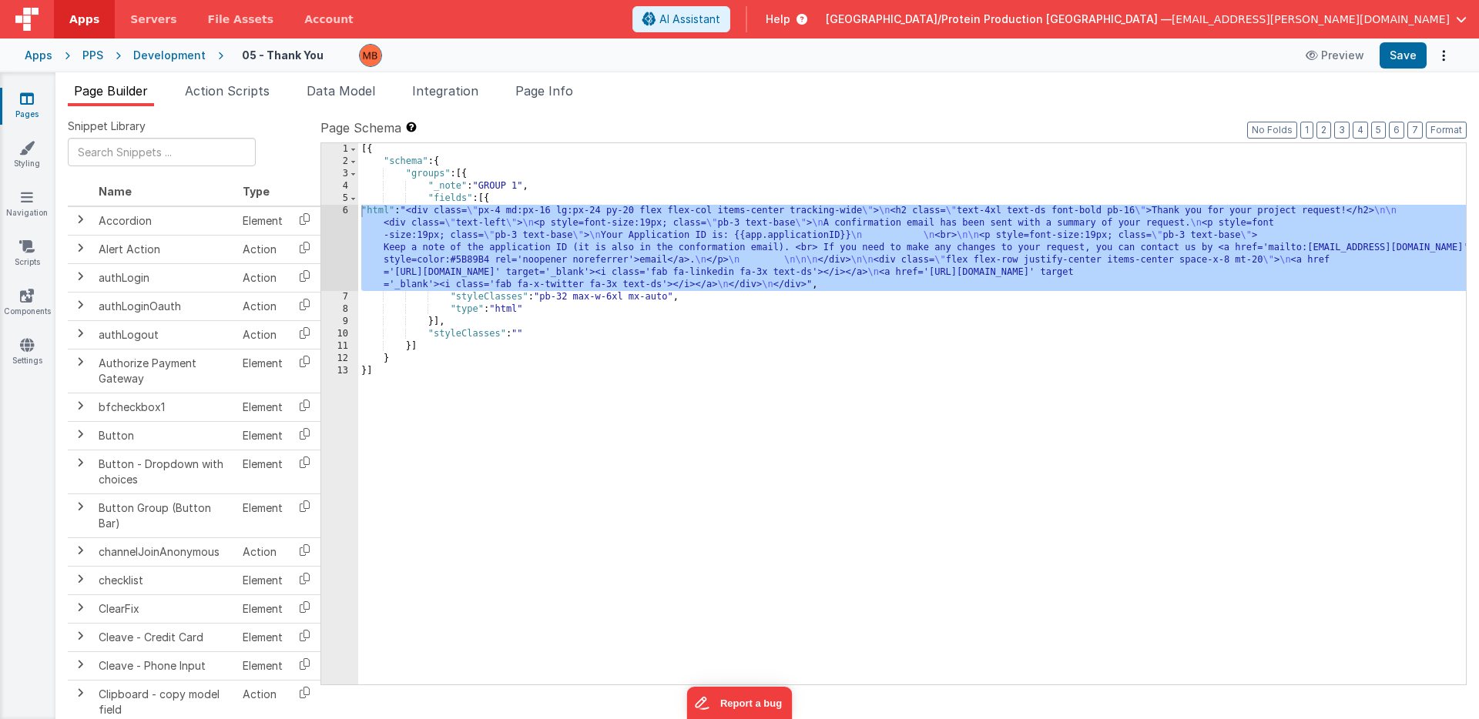
click at [91, 54] on div "PPS" at bounding box center [92, 55] width 21 height 15
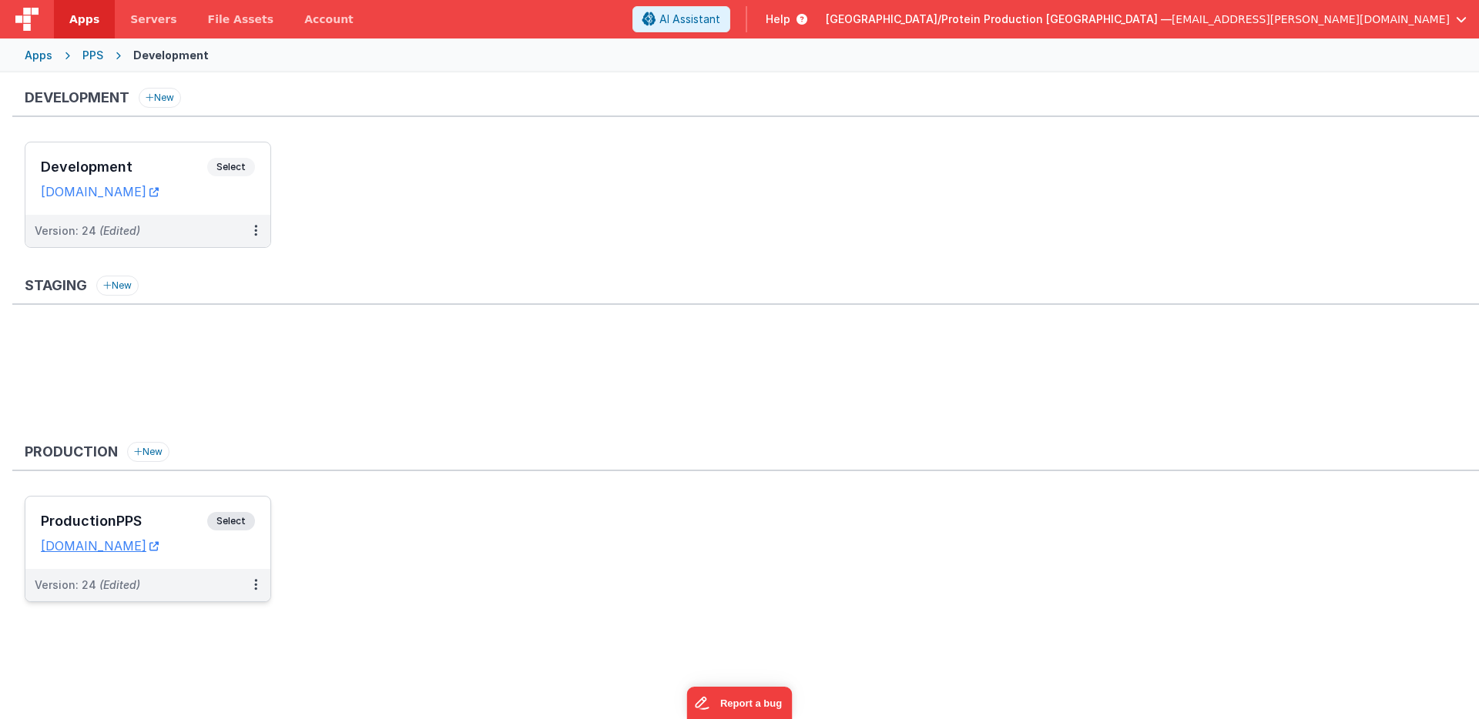
click at [235, 518] on span "Select" at bounding box center [231, 521] width 48 height 18
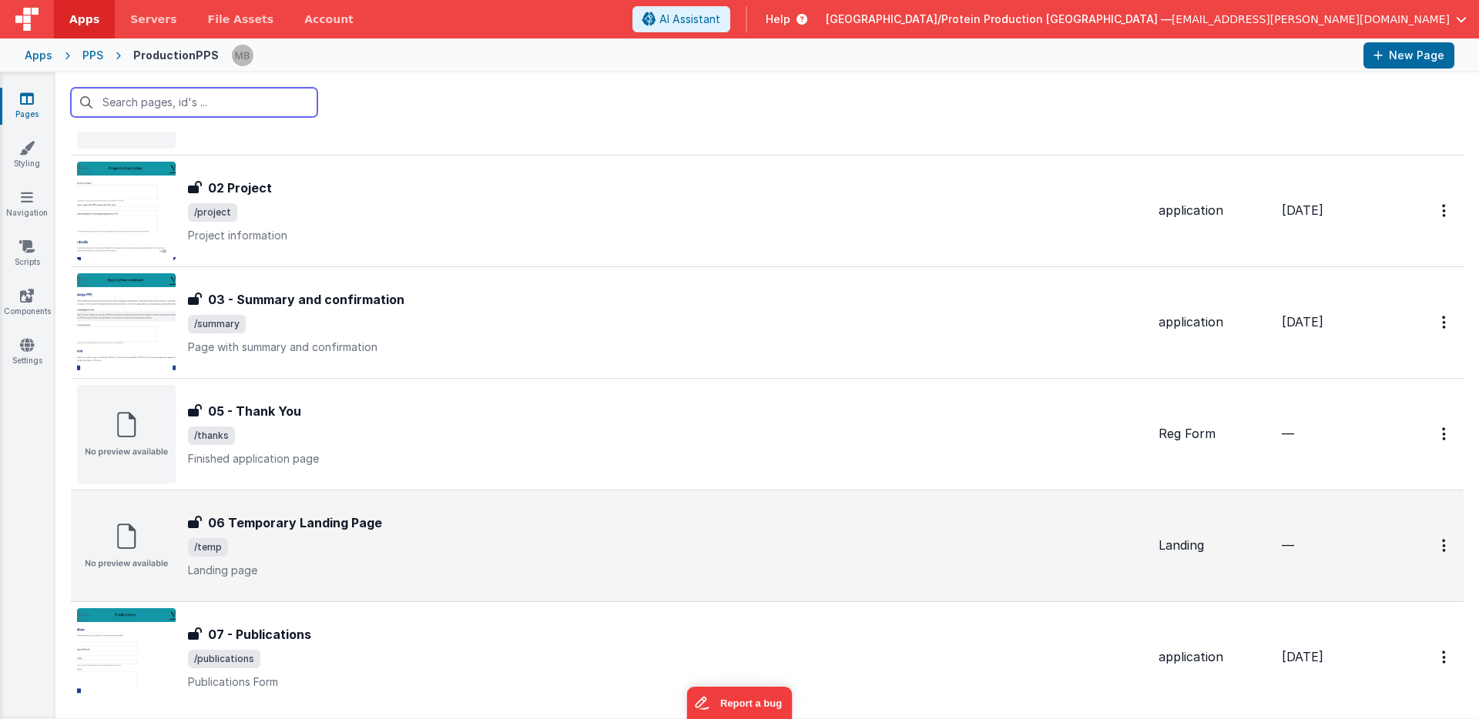
scroll to position [347, 0]
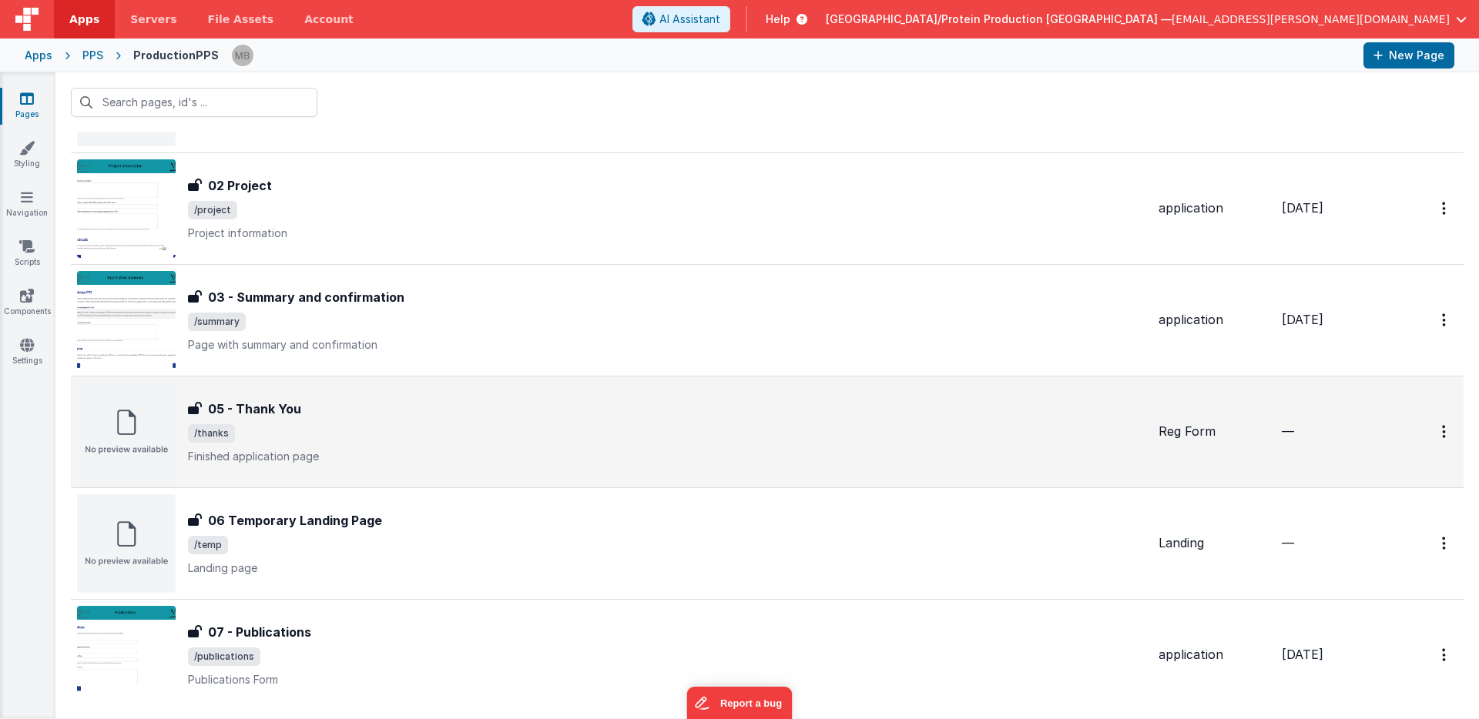
click at [336, 443] on div "05 - Thank You 05 - Thank You /thanks Finished application page" at bounding box center [667, 432] width 958 height 65
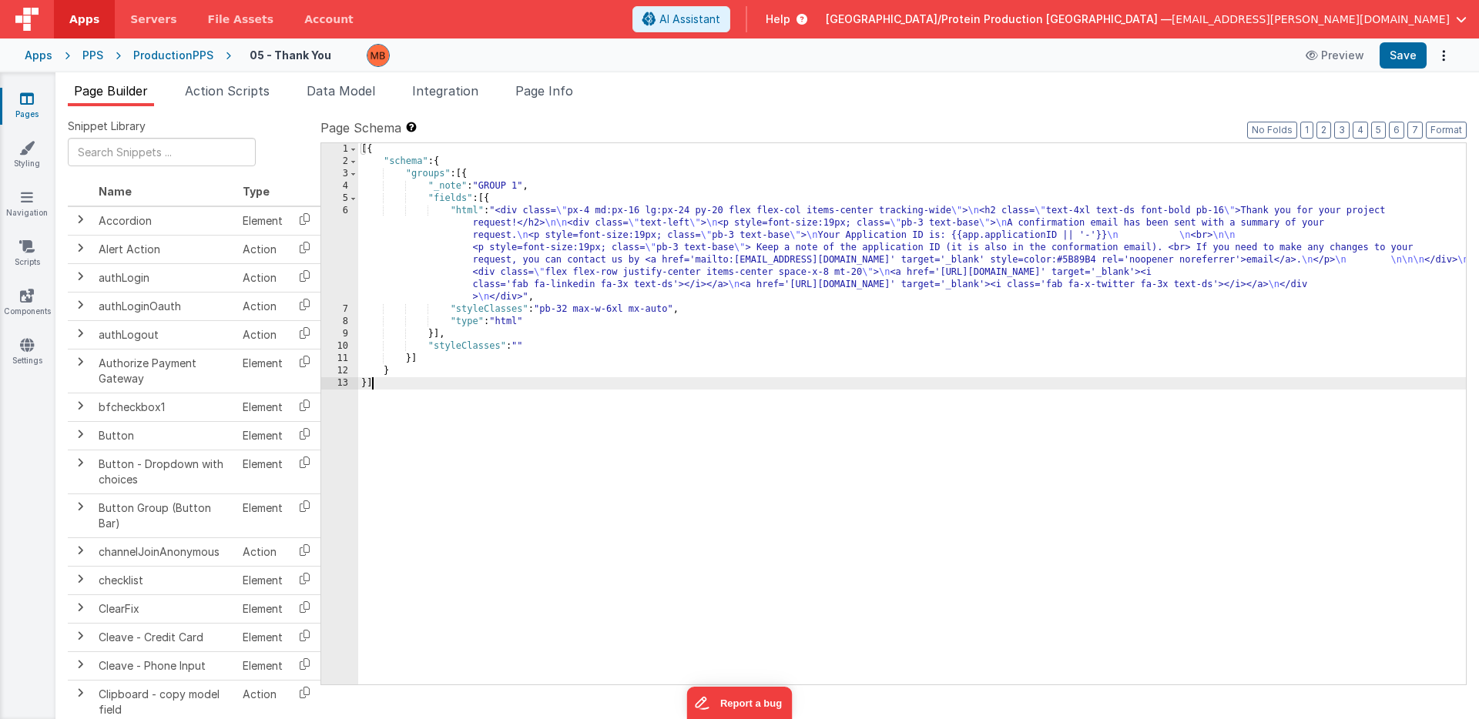
click at [346, 211] on div "6" at bounding box center [339, 254] width 37 height 99
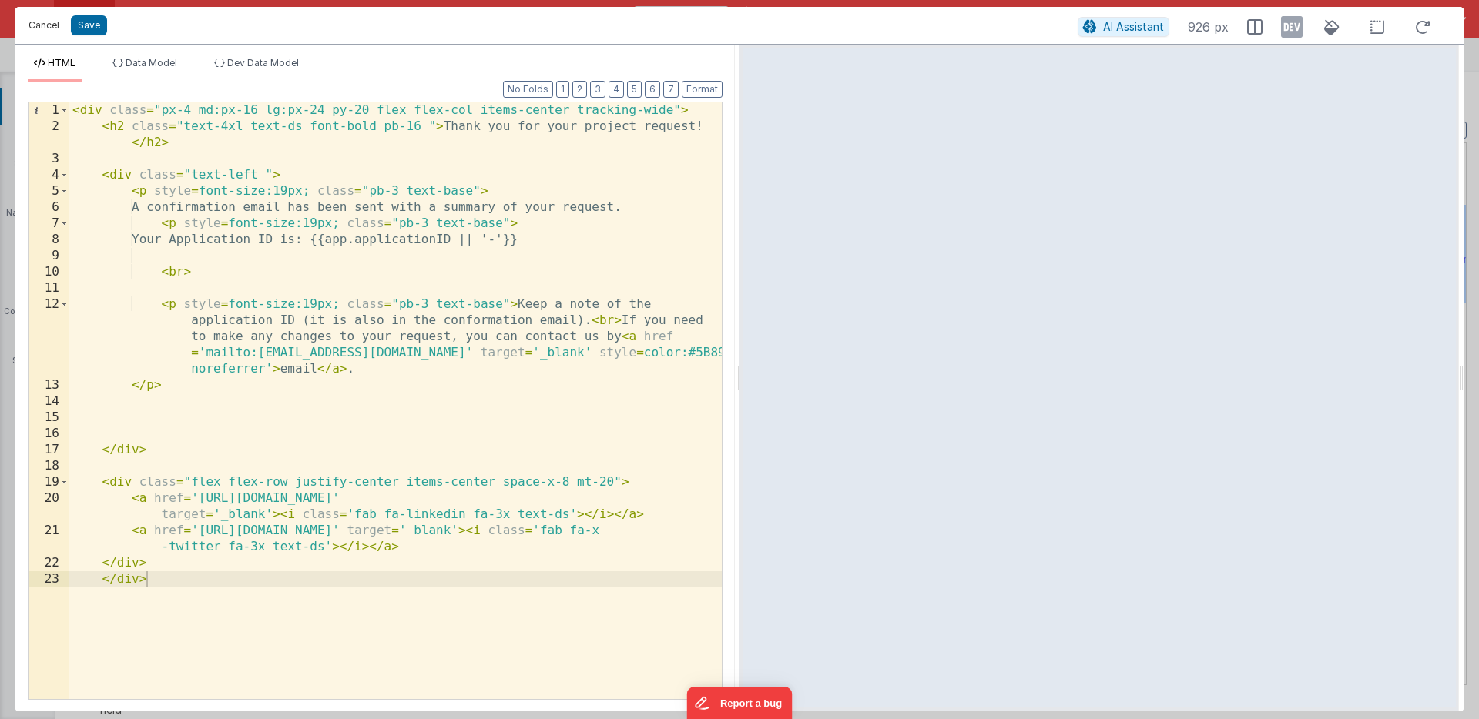
click at [50, 25] on button "Cancel" at bounding box center [44, 26] width 46 height 22
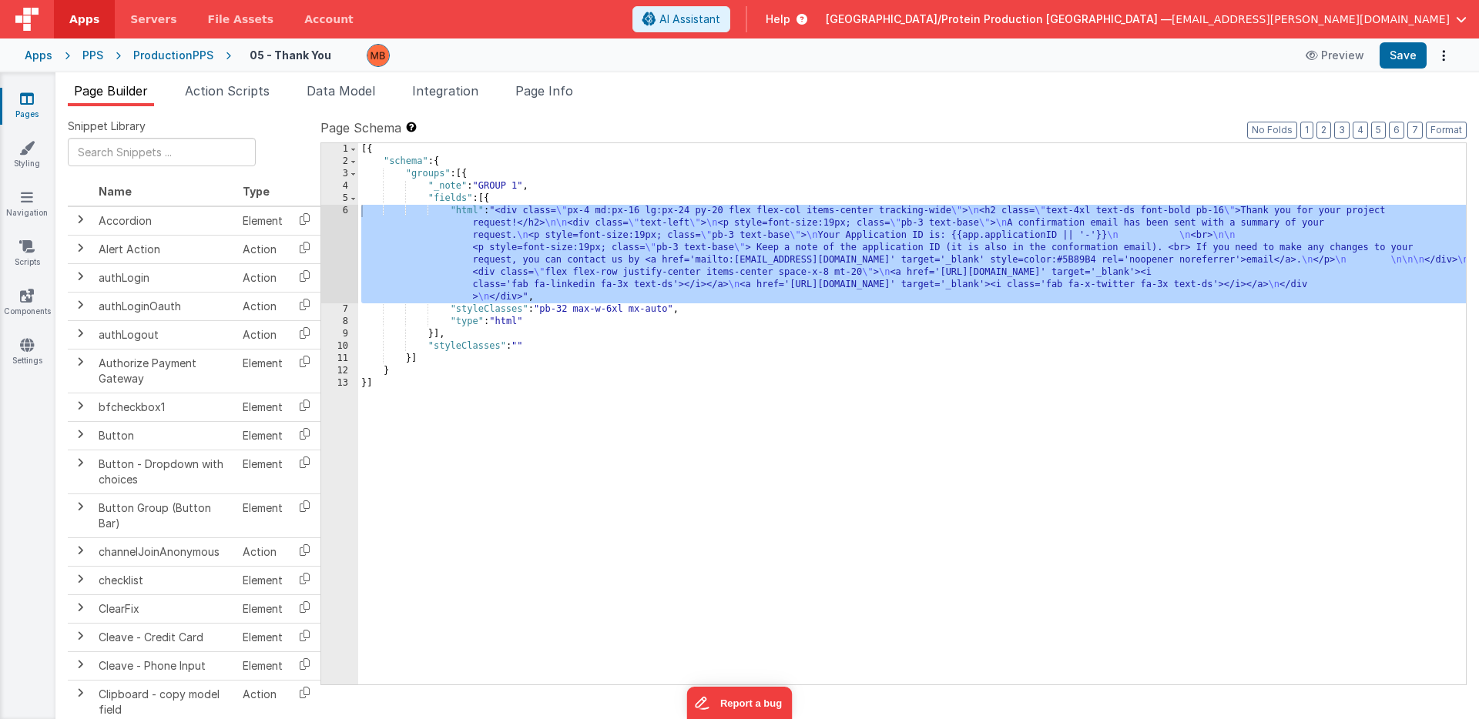
drag, startPoint x: 163, startPoint y: 56, endPoint x: 163, endPoint y: 64, distance: 7.7
click at [163, 56] on div "ProductionPPS" at bounding box center [173, 55] width 80 height 15
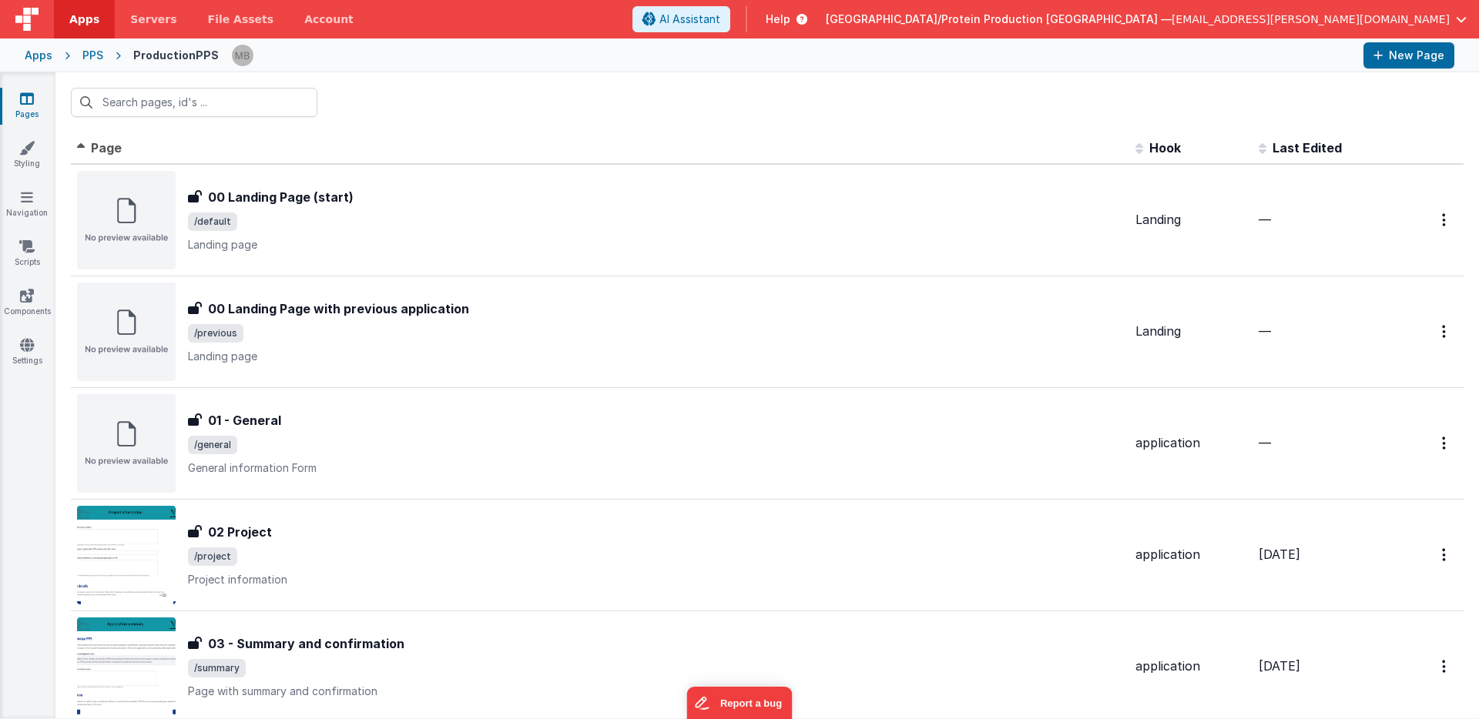
click at [518, 106] on div at bounding box center [766, 102] width 1423 height 60
click at [89, 56] on div "PPS" at bounding box center [92, 55] width 21 height 15
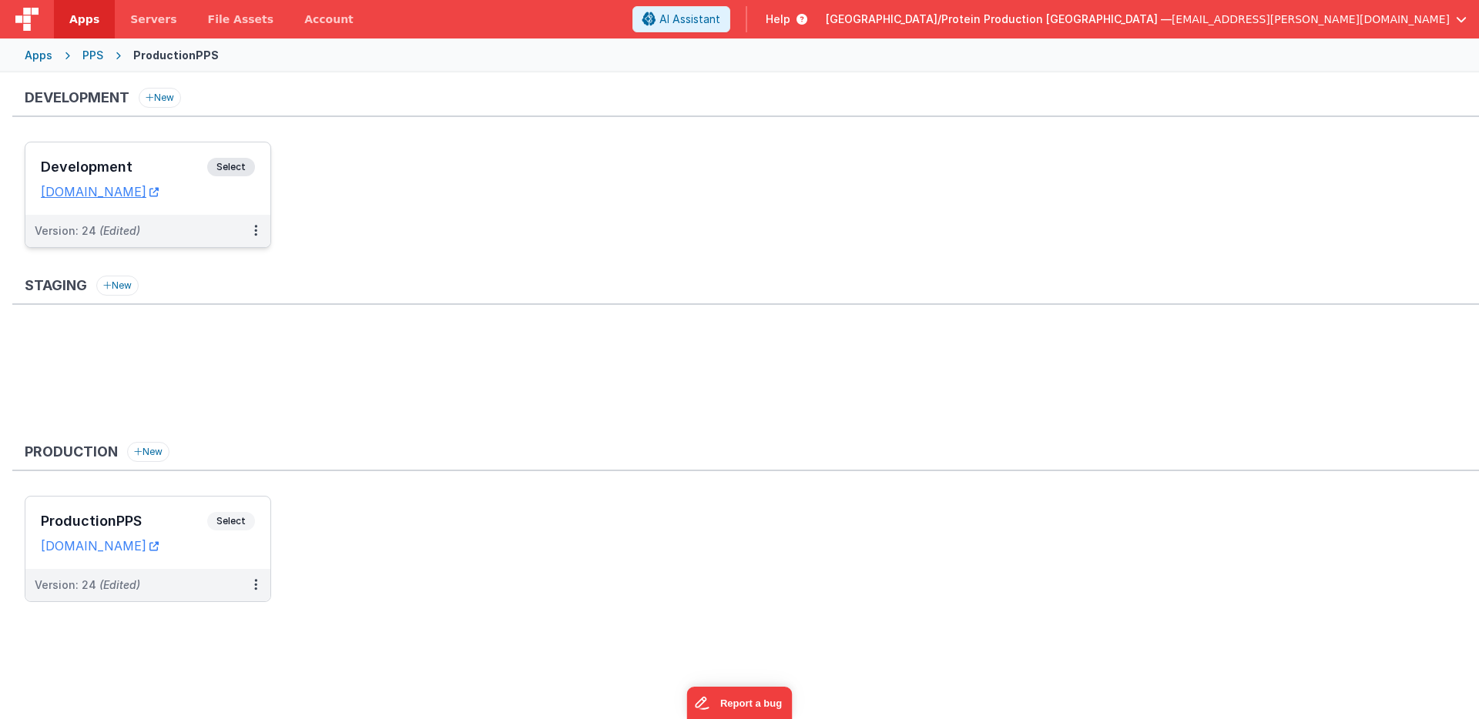
click at [234, 163] on span "Select" at bounding box center [231, 167] width 48 height 18
